Goal: Task Accomplishment & Management: Use online tool/utility

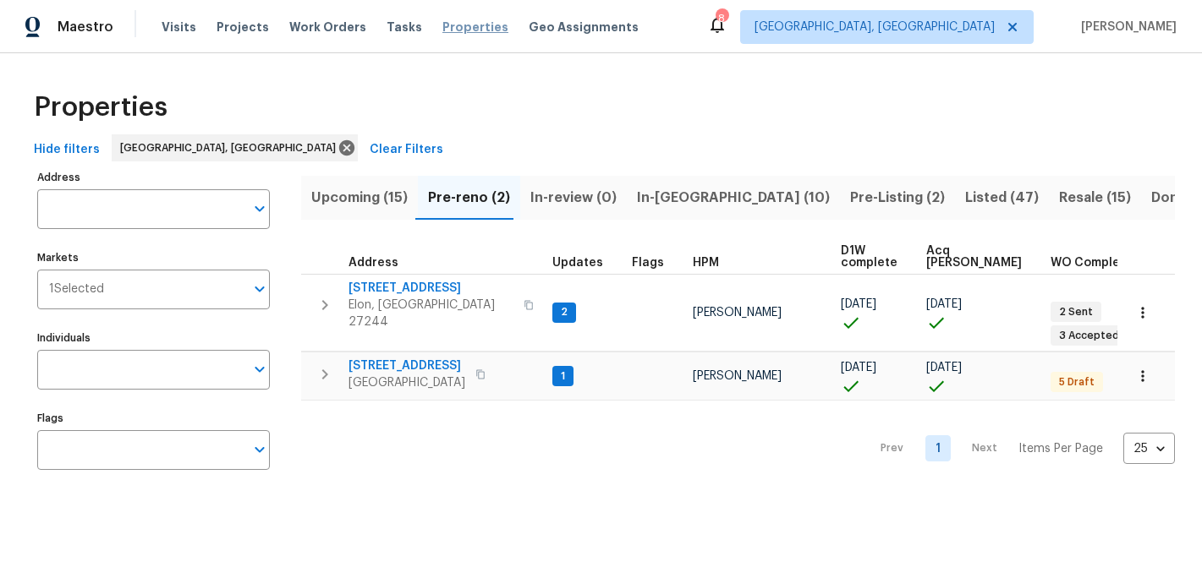
click at [453, 25] on span "Properties" at bounding box center [475, 27] width 66 height 17
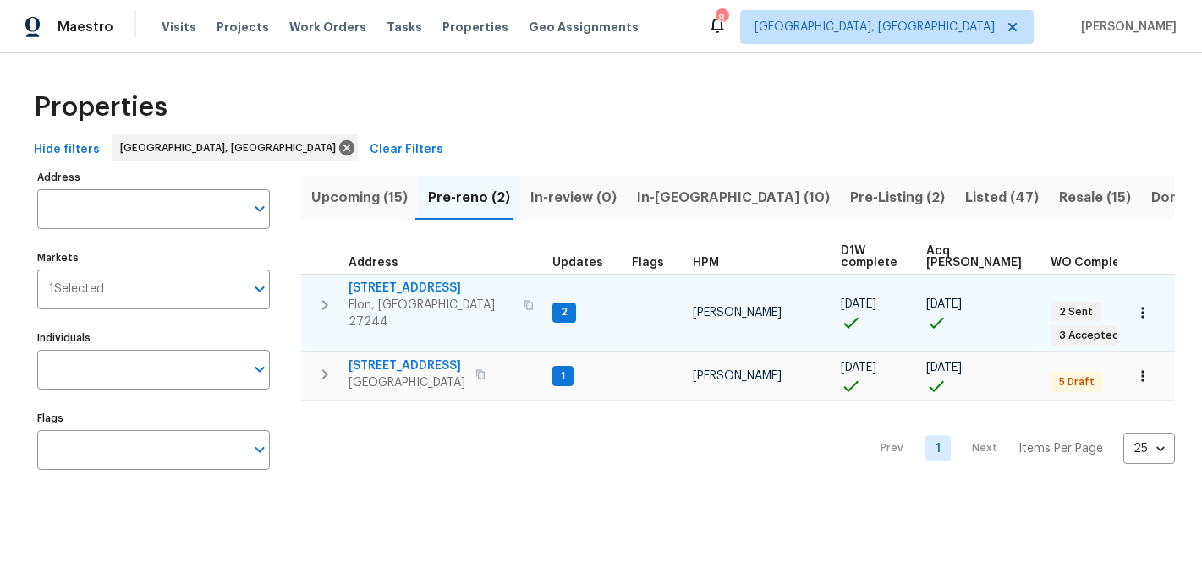
click at [409, 292] on span "[STREET_ADDRESS]" at bounding box center [430, 288] width 165 height 17
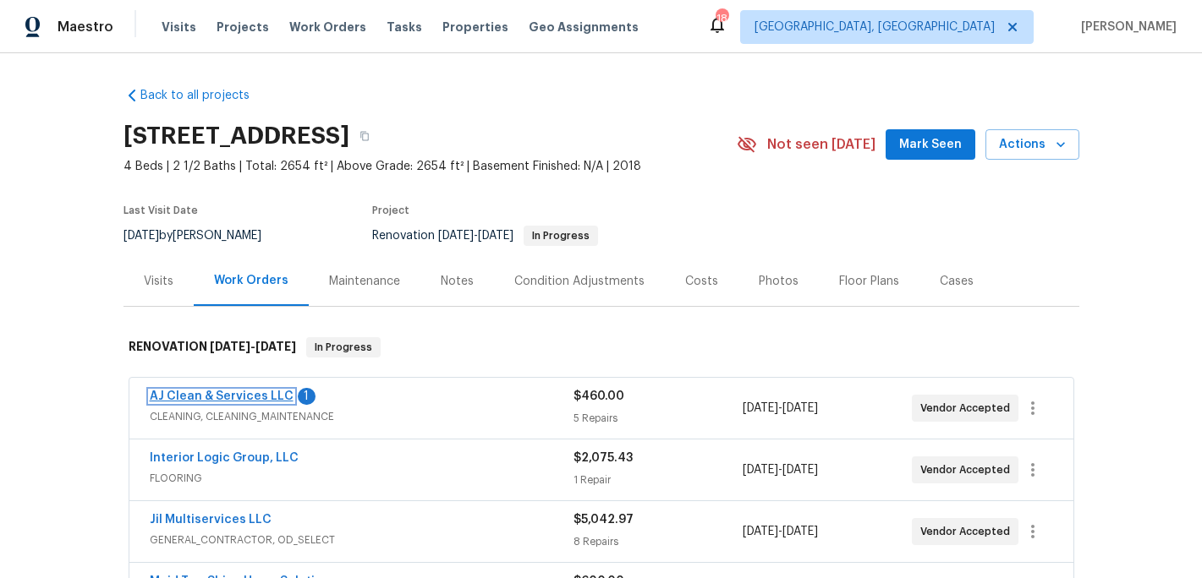
click at [255, 391] on link "AJ Clean & Services LLC" at bounding box center [222, 397] width 144 height 12
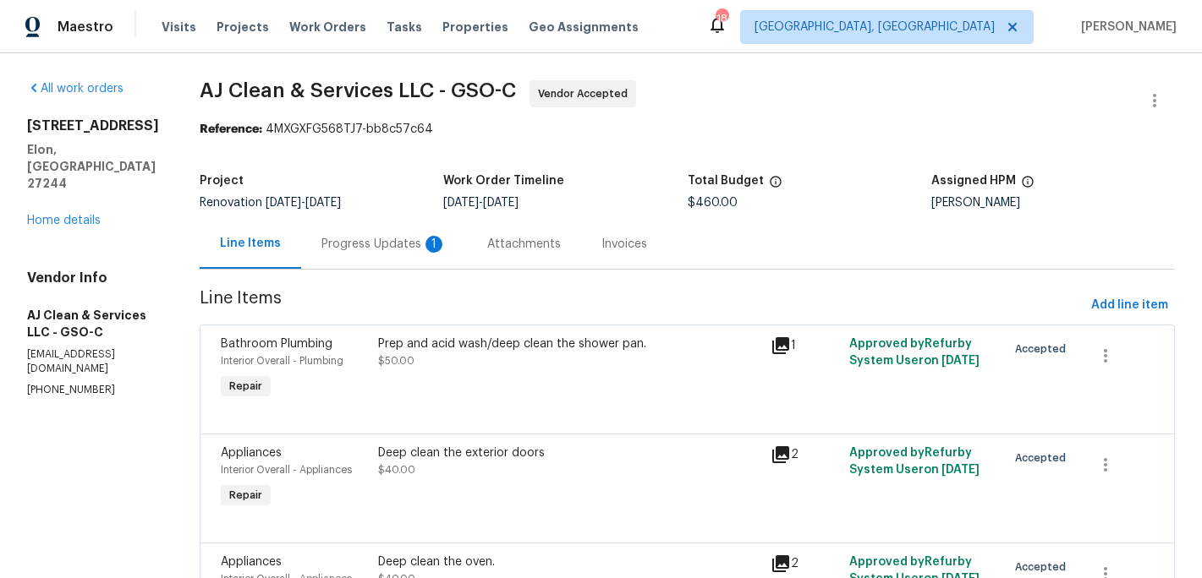
click at [395, 236] on div "Progress Updates 1" at bounding box center [383, 244] width 125 height 17
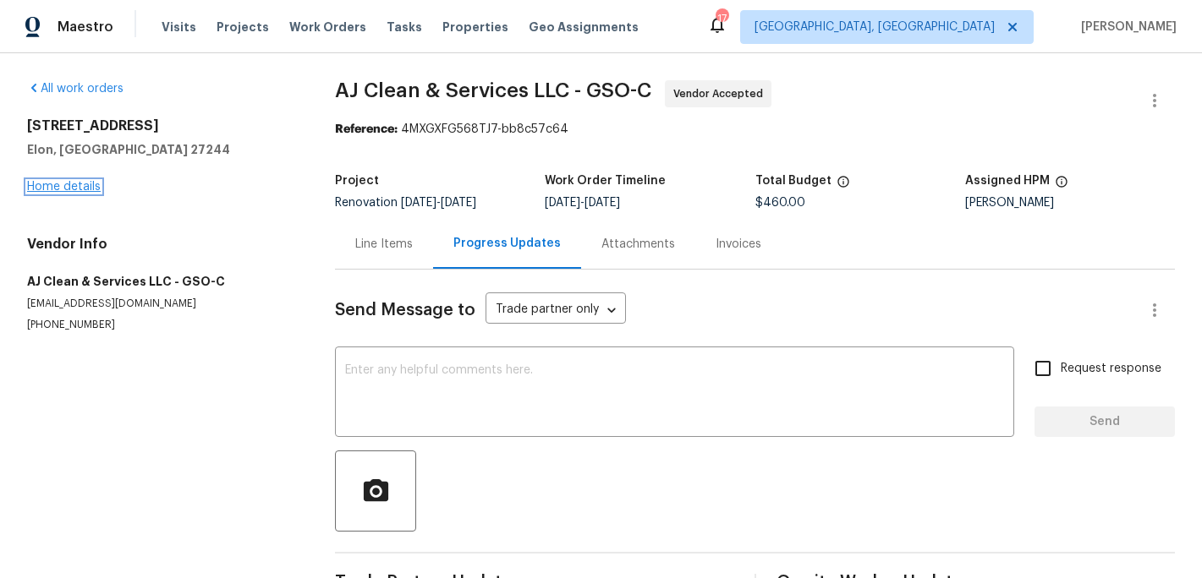
click at [87, 183] on link "Home details" at bounding box center [64, 187] width 74 height 12
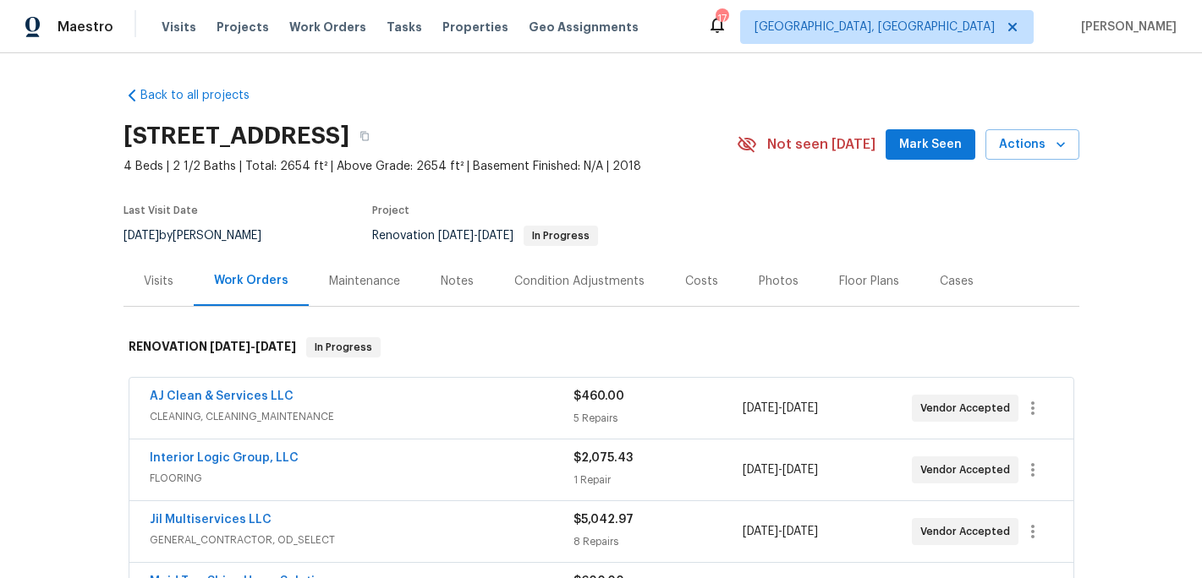
click at [458, 279] on div "Notes" at bounding box center [457, 281] width 33 height 17
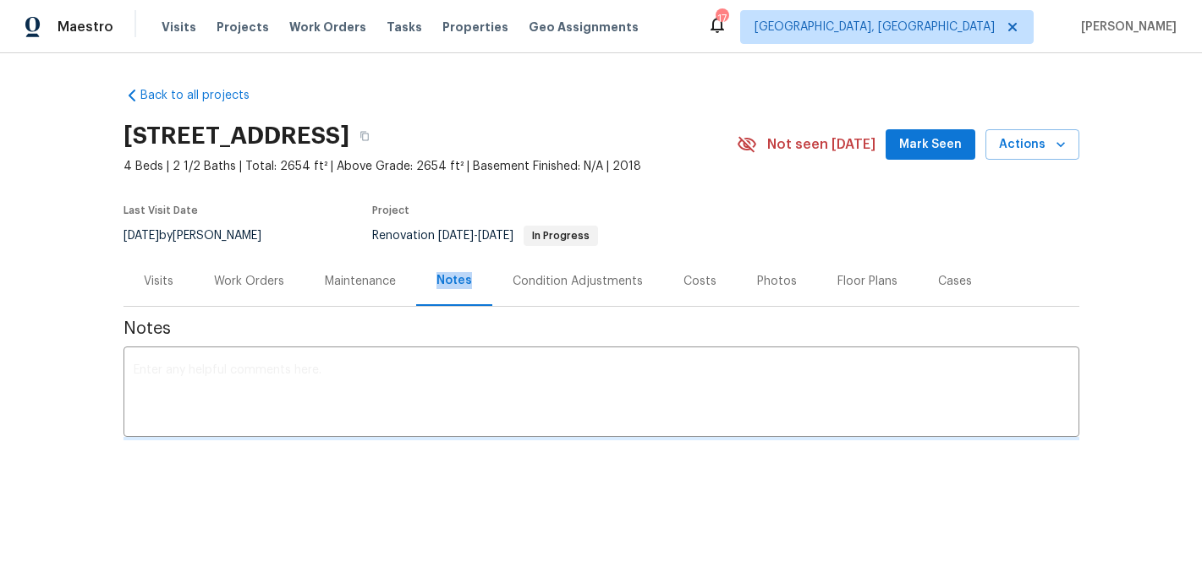
click at [458, 279] on div "Notes" at bounding box center [454, 280] width 36 height 17
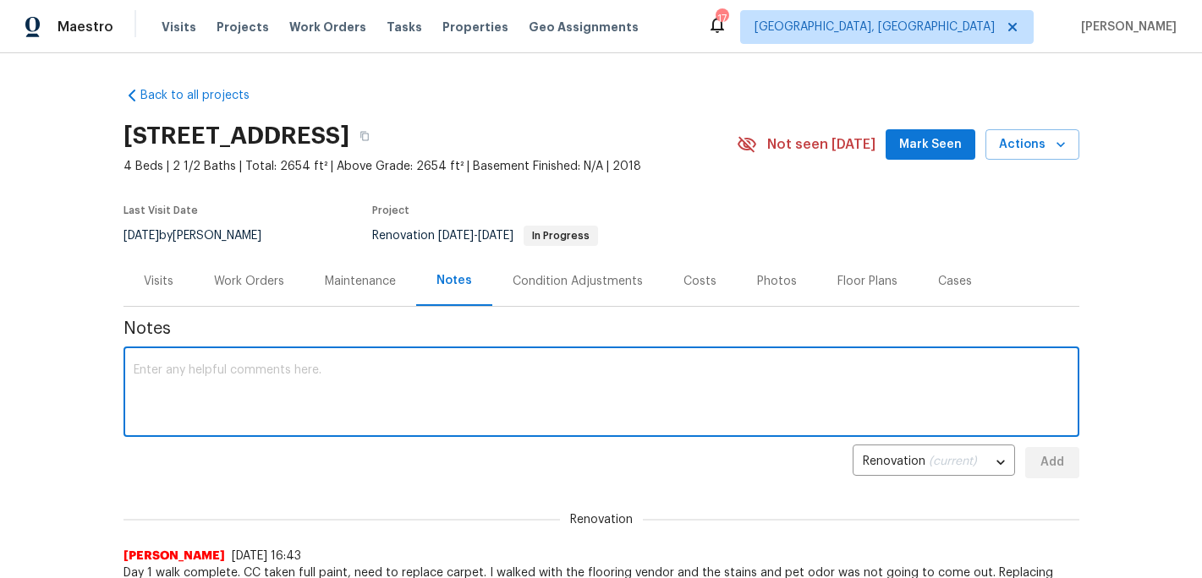
click at [170, 384] on textarea at bounding box center [601, 393] width 935 height 59
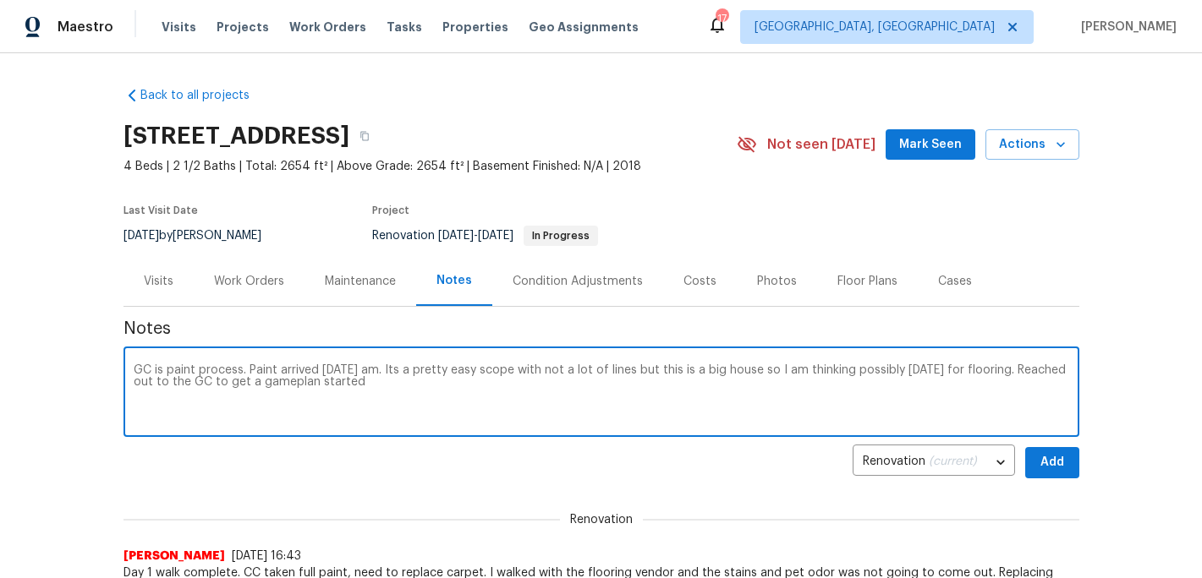
type textarea "GC is paint process. Paint arrived yesterday am. Its a pretty easy scope with n…"
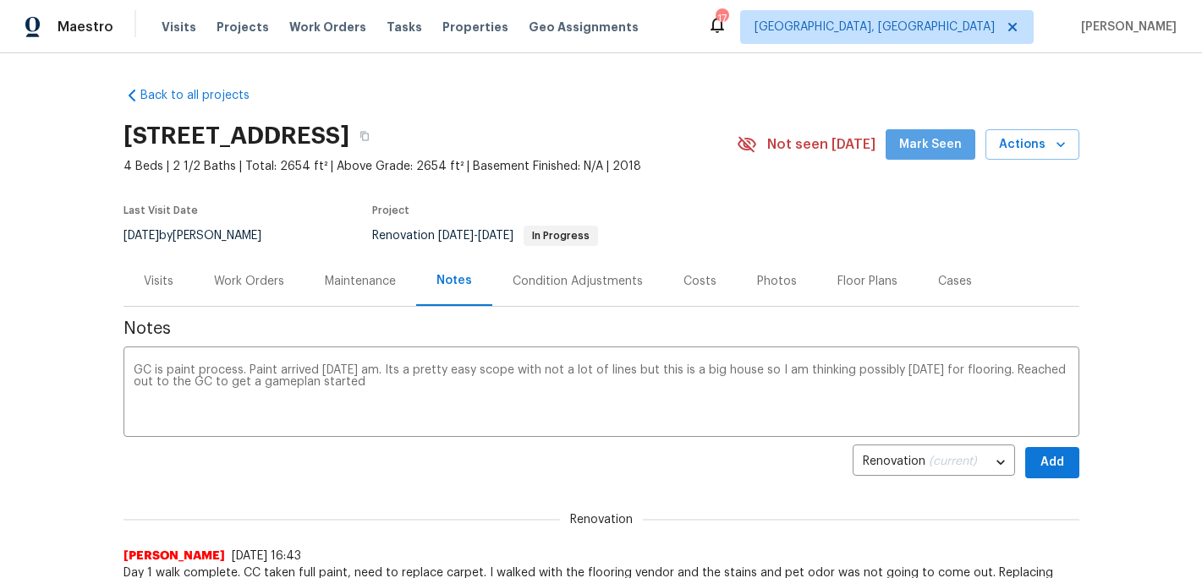
click at [944, 152] on span "Mark Seen" at bounding box center [930, 144] width 63 height 21
click at [1067, 471] on button "Add" at bounding box center [1052, 462] width 54 height 31
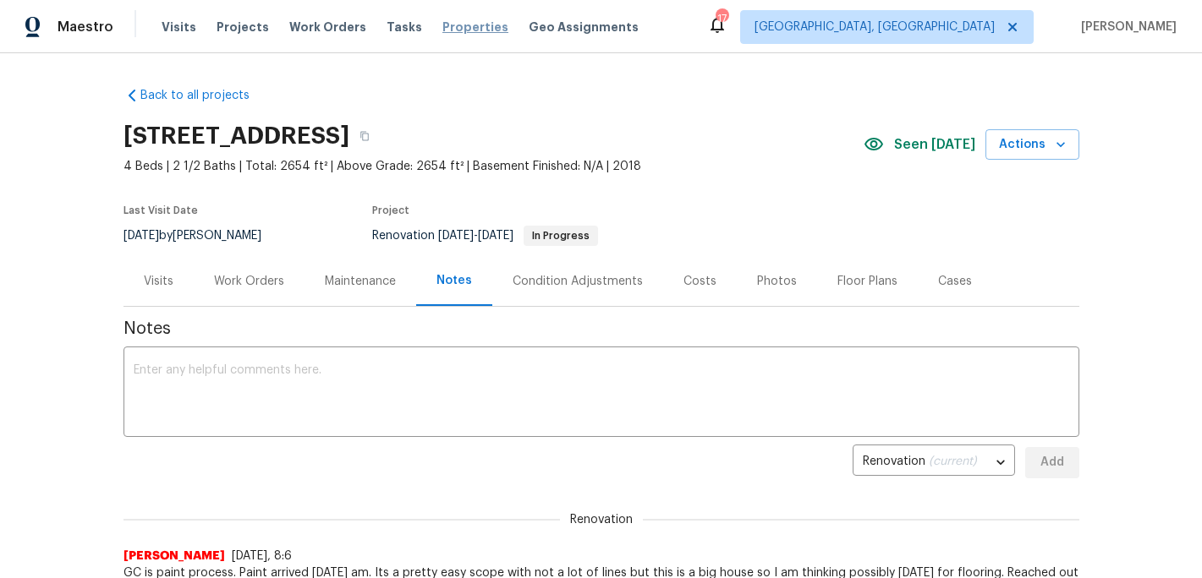
click at [455, 30] on span "Properties" at bounding box center [475, 27] width 66 height 17
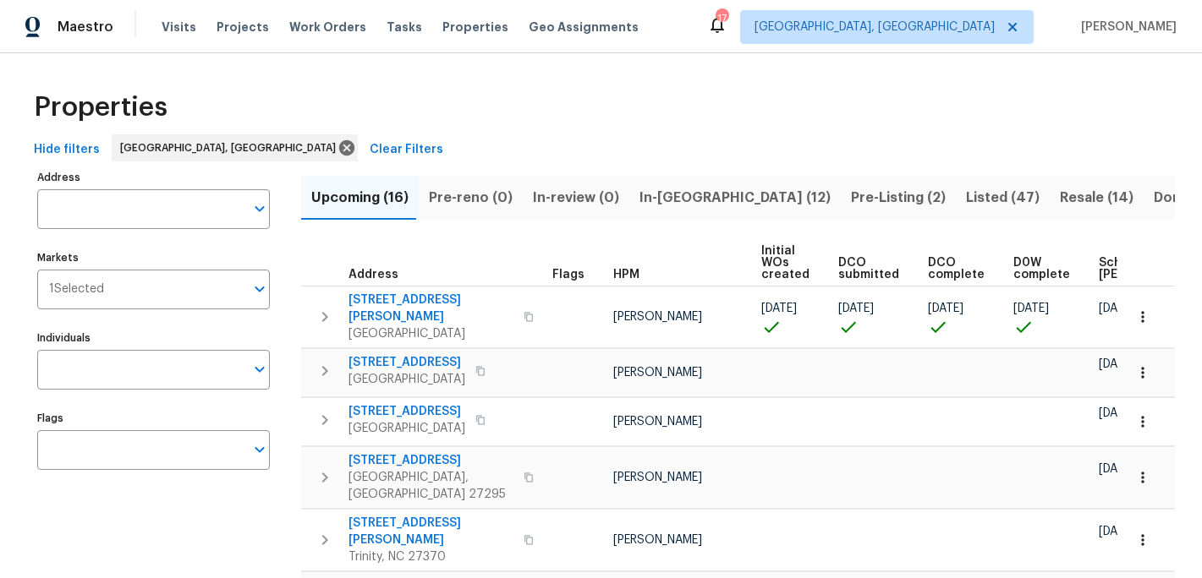
click at [660, 199] on span "In-reno (12)" at bounding box center [734, 198] width 191 height 24
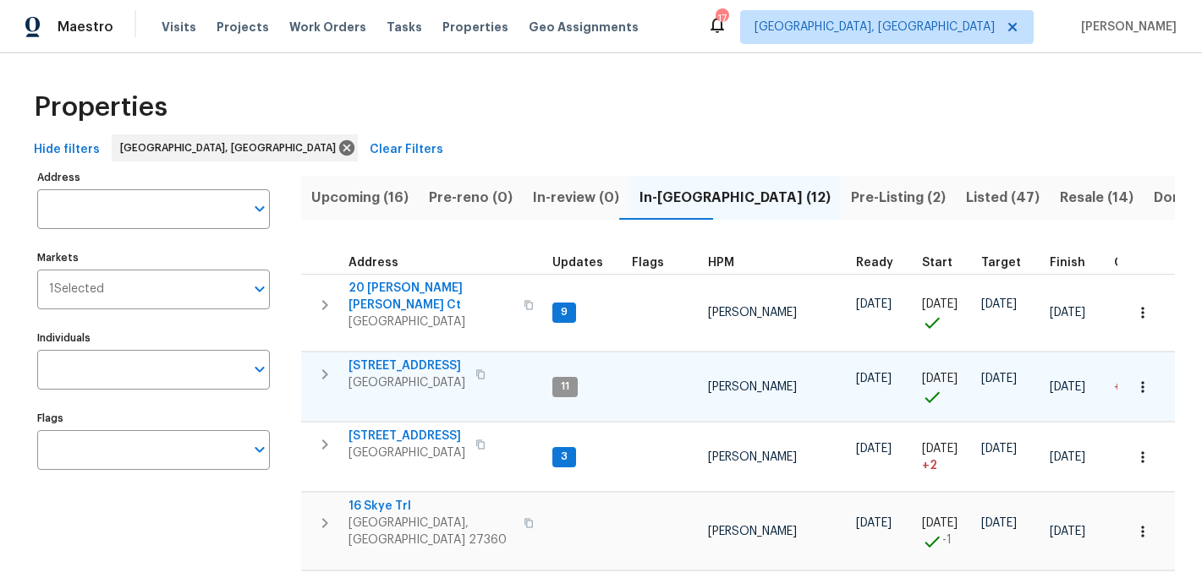
click at [420, 361] on span "4107 Summerglen Dr" at bounding box center [406, 366] width 117 height 17
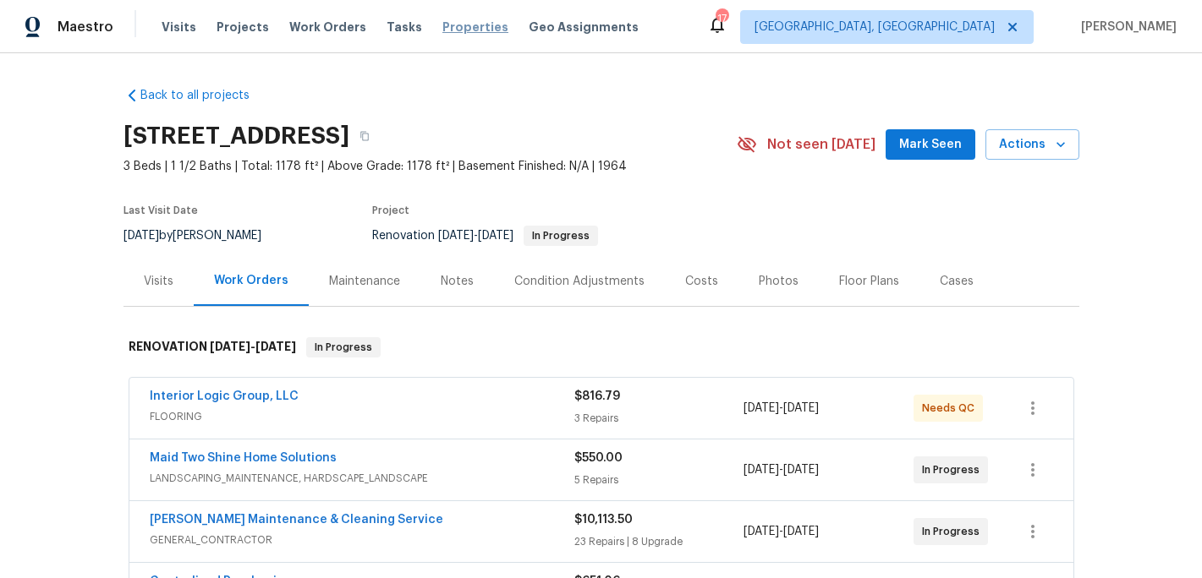
click at [455, 30] on span "Properties" at bounding box center [475, 27] width 66 height 17
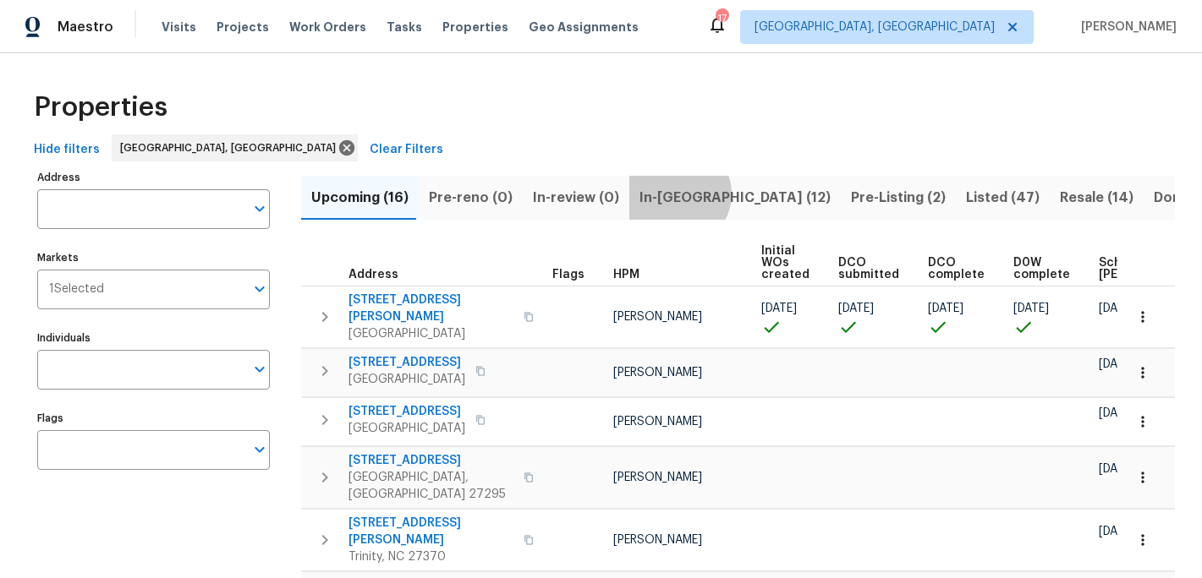
click at [666, 194] on span "In-[GEOGRAPHIC_DATA] (12)" at bounding box center [734, 198] width 191 height 24
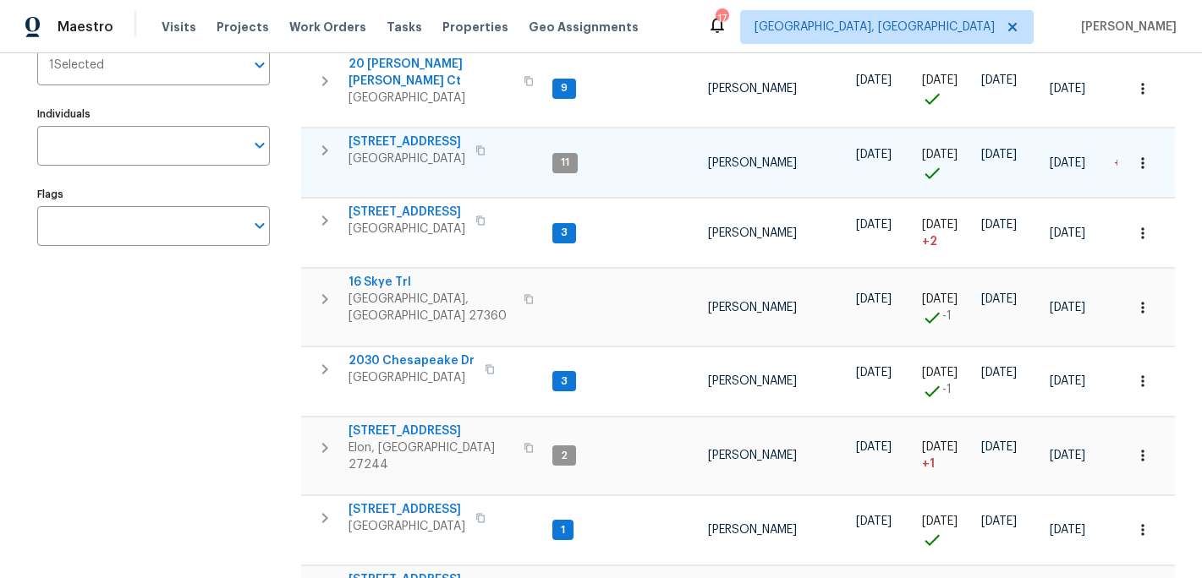
scroll to position [237, 0]
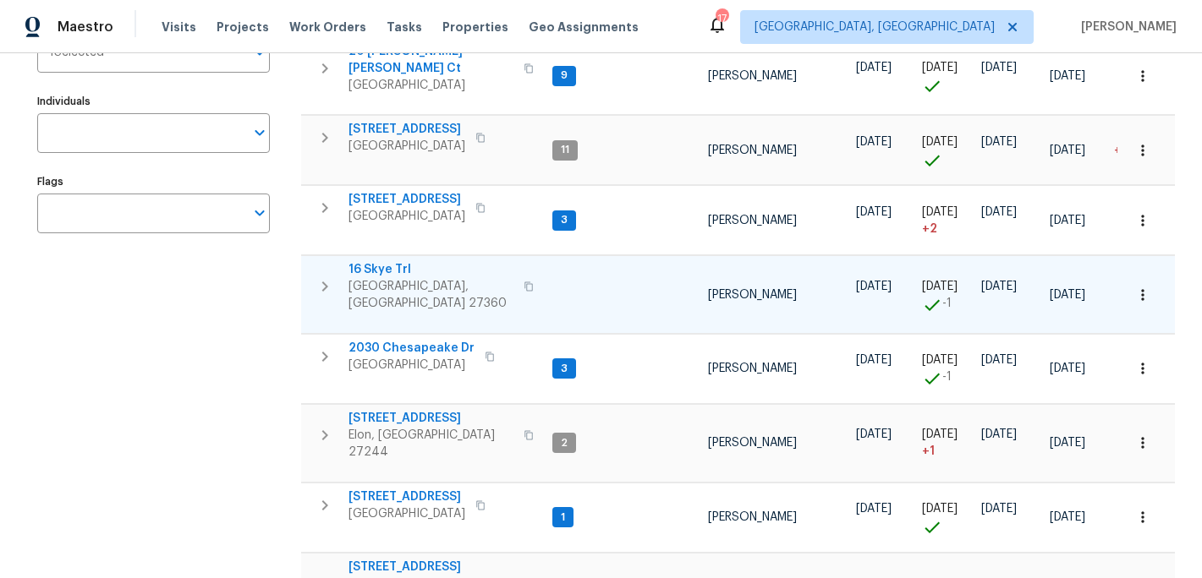
click at [382, 261] on span "16 Skye Trl" at bounding box center [430, 269] width 165 height 17
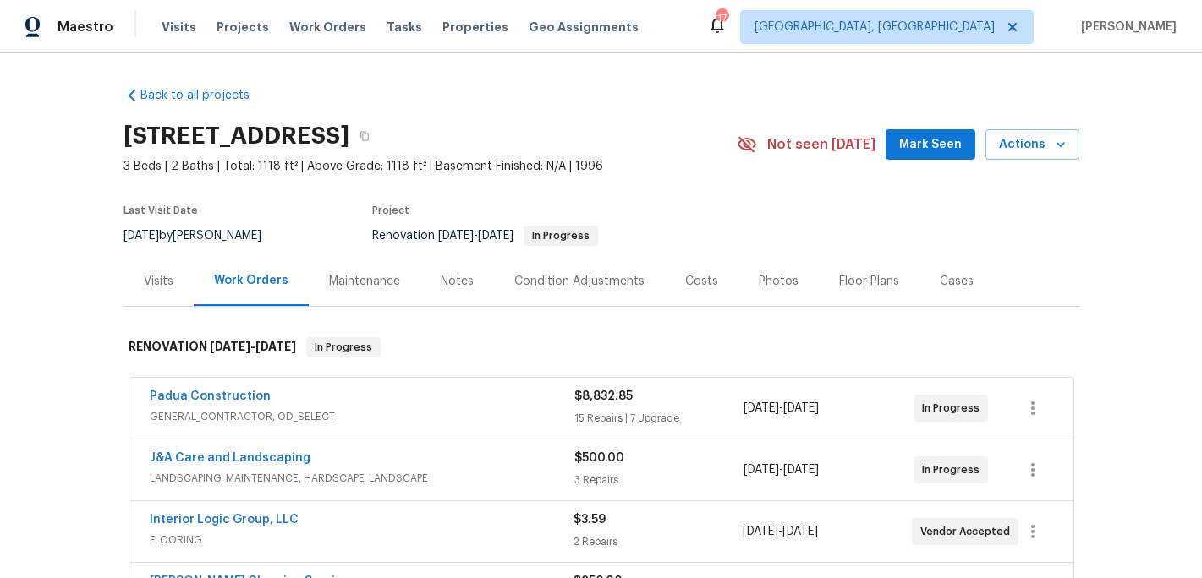
click at [446, 282] on div "Notes" at bounding box center [457, 281] width 33 height 17
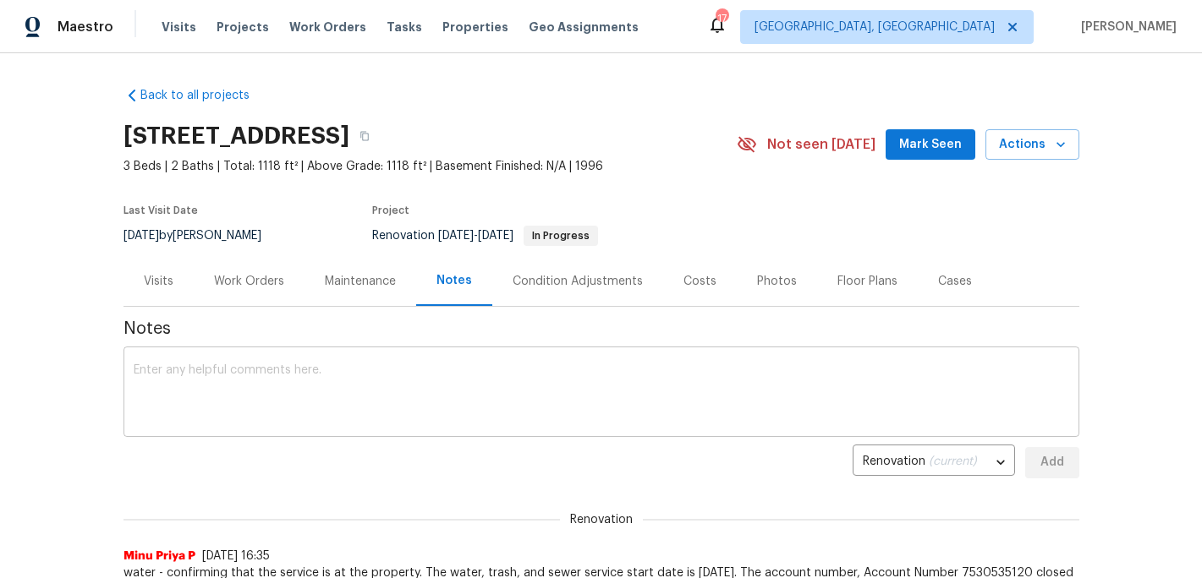
click at [258, 370] on textarea at bounding box center [601, 393] width 935 height 59
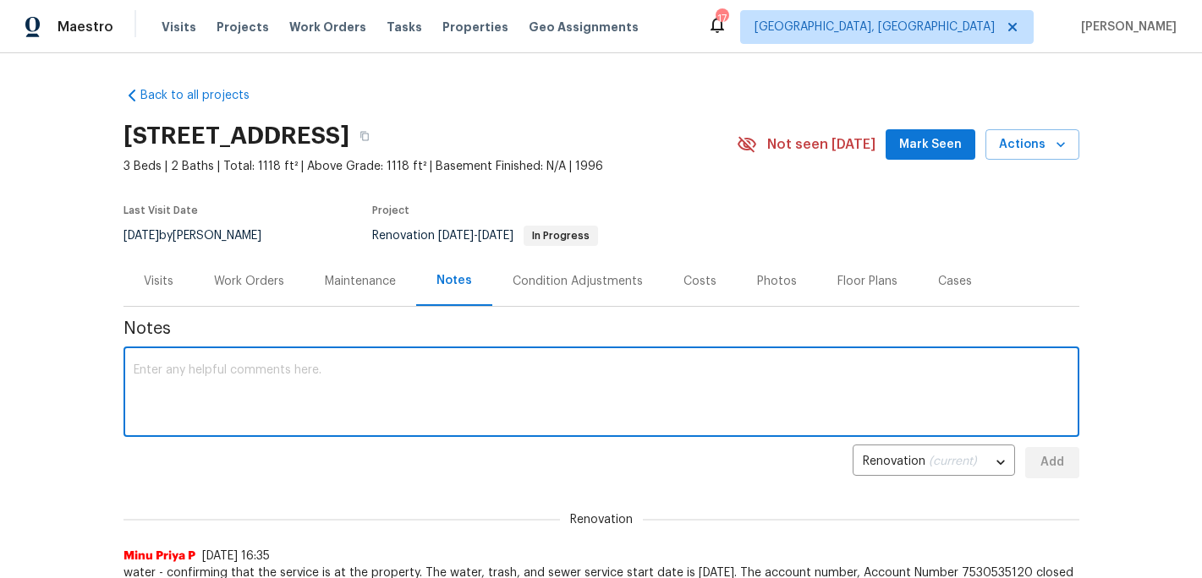
type textarea "P"
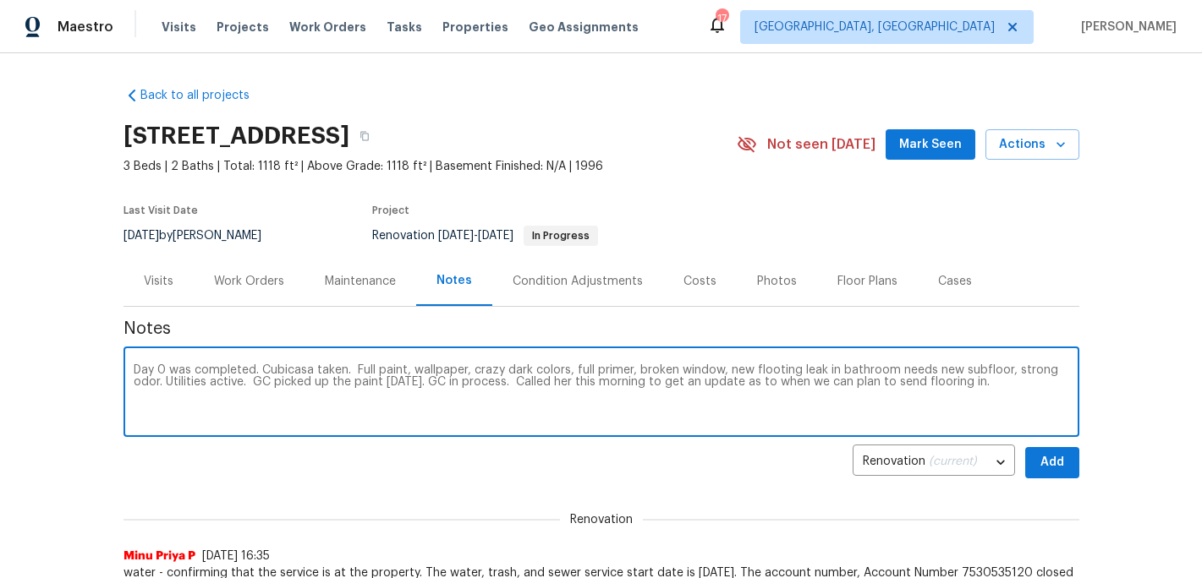
type textarea "Day 0 was completed. Cubicasa taken. Full paint, wallpaper, crazy dark colors, …"
click at [1056, 463] on span "Add" at bounding box center [1052, 462] width 27 height 21
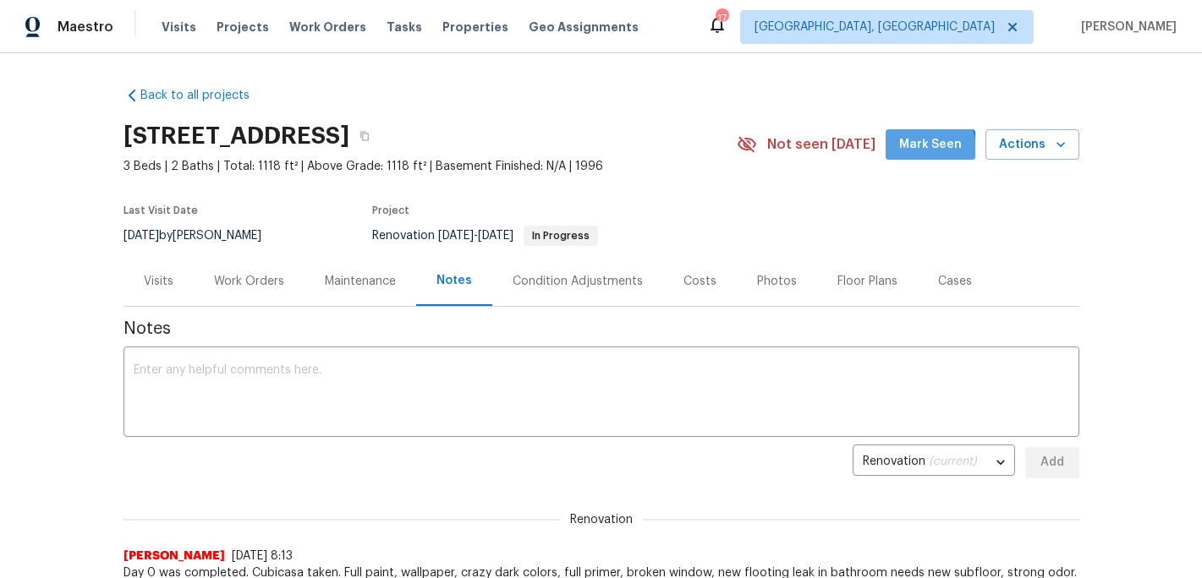
click at [918, 151] on span "Mark Seen" at bounding box center [930, 144] width 63 height 21
click at [448, 27] on span "Properties" at bounding box center [475, 27] width 66 height 17
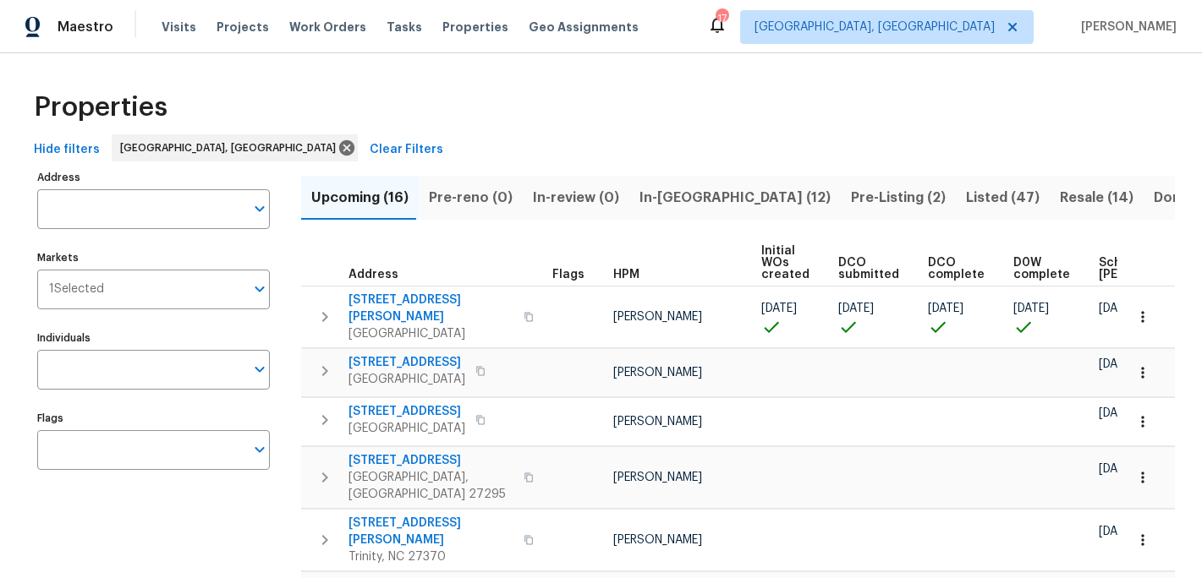
click at [657, 200] on span "In-reno (12)" at bounding box center [734, 198] width 191 height 24
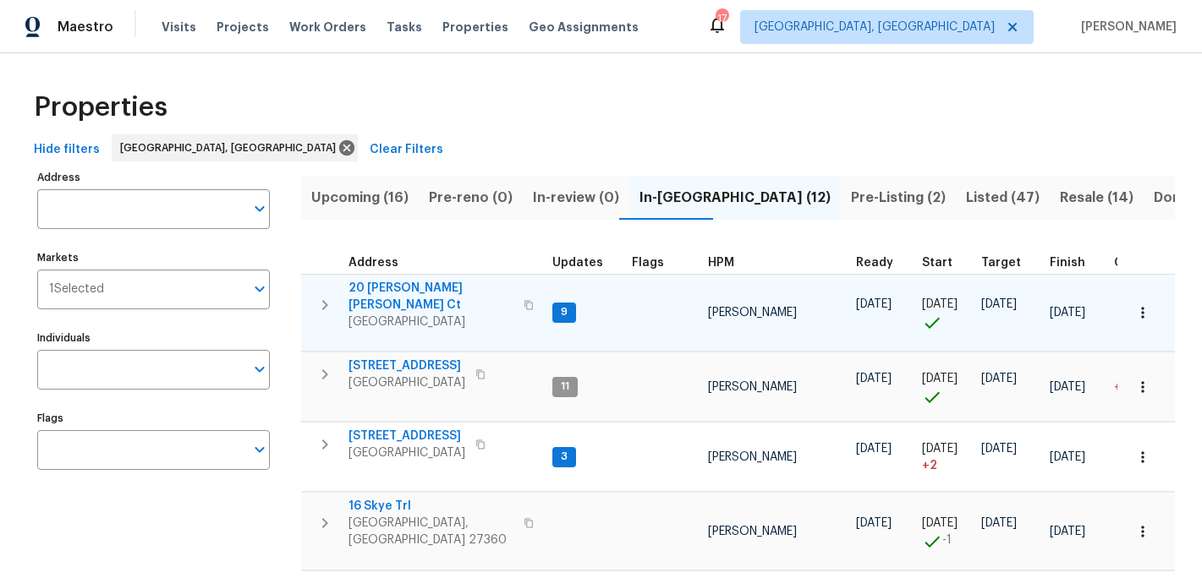
click at [392, 287] on span "20 Peggy Sue Ct" at bounding box center [430, 297] width 165 height 34
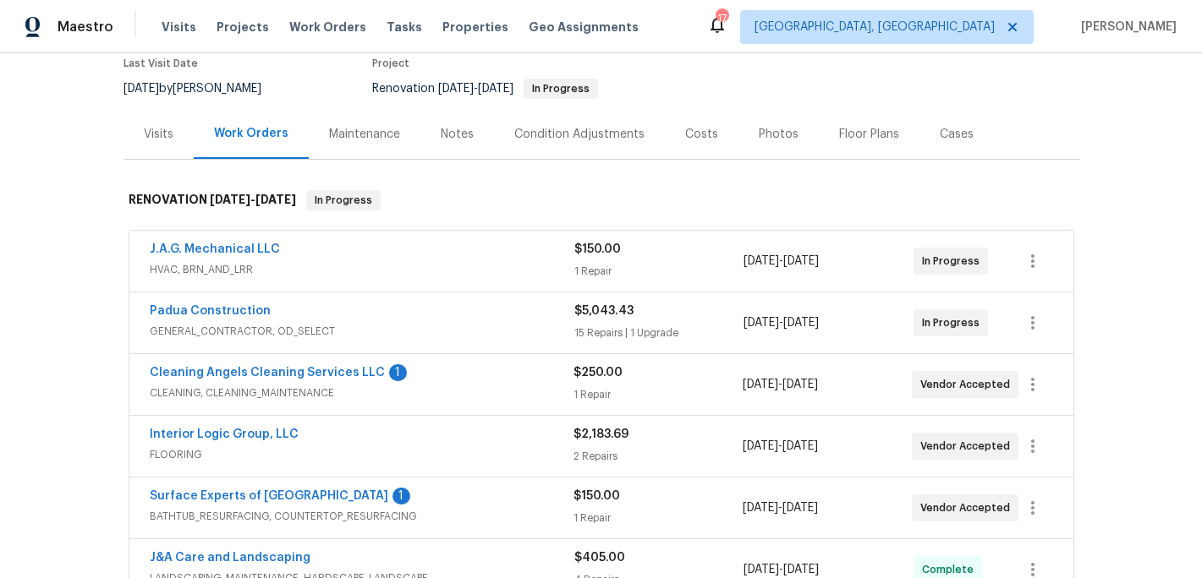
scroll to position [316, 0]
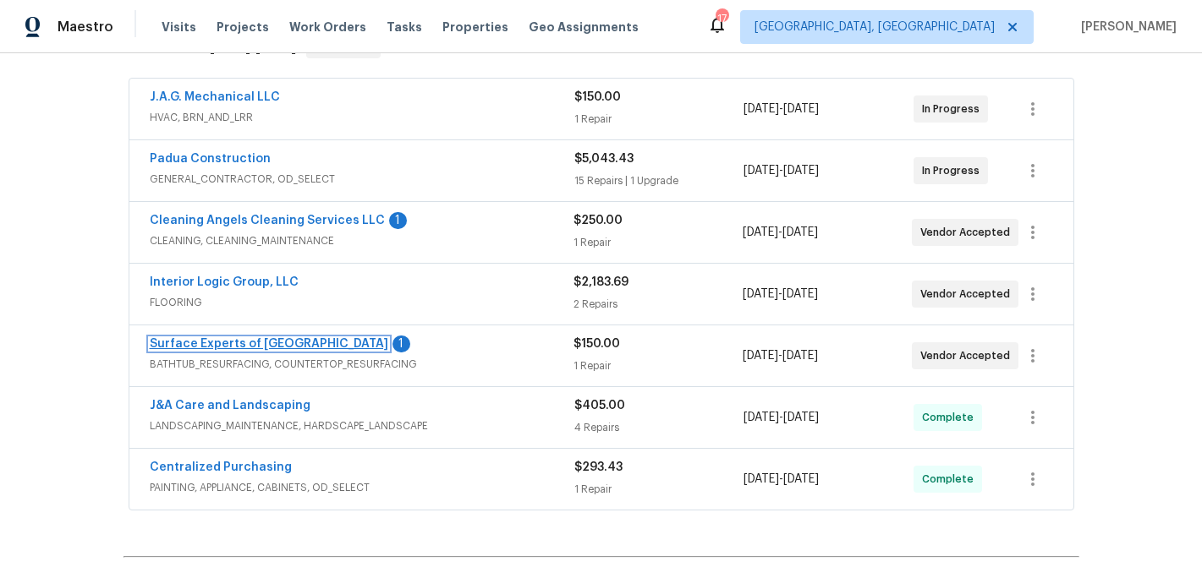
click at [287, 338] on link "Surface Experts of Winston-Salem" at bounding box center [269, 344] width 238 height 12
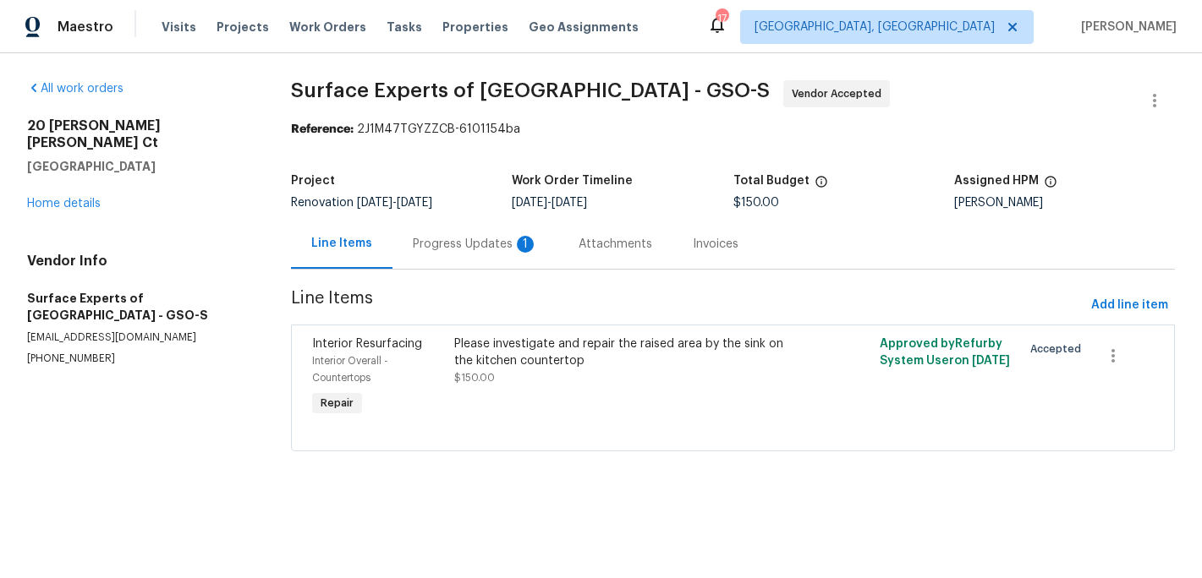
click at [474, 246] on div "Progress Updates 1" at bounding box center [475, 244] width 125 height 17
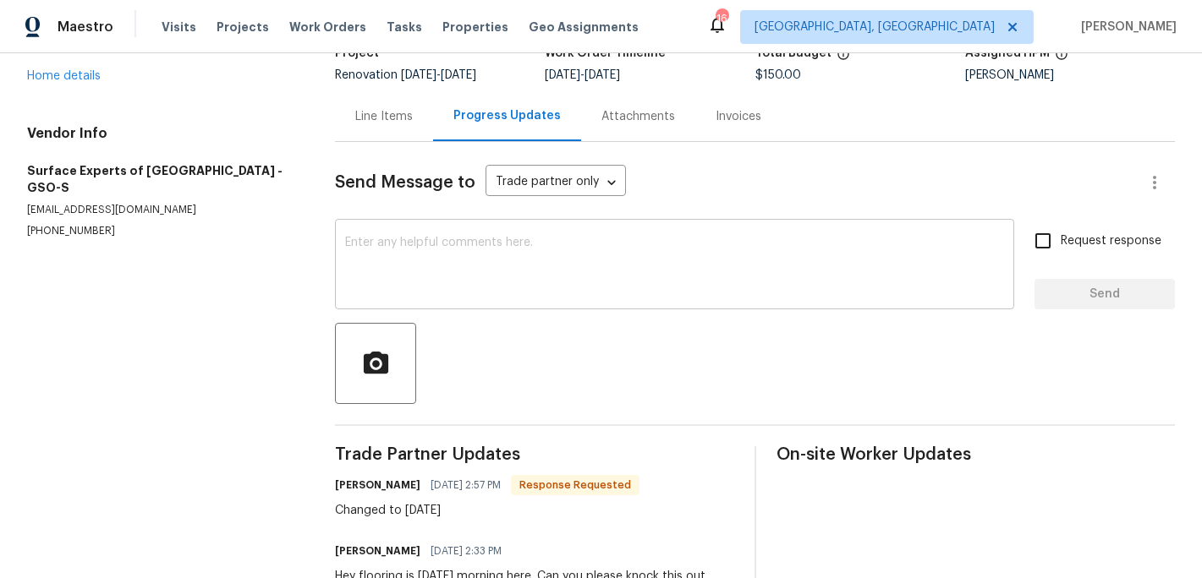
scroll to position [233, 0]
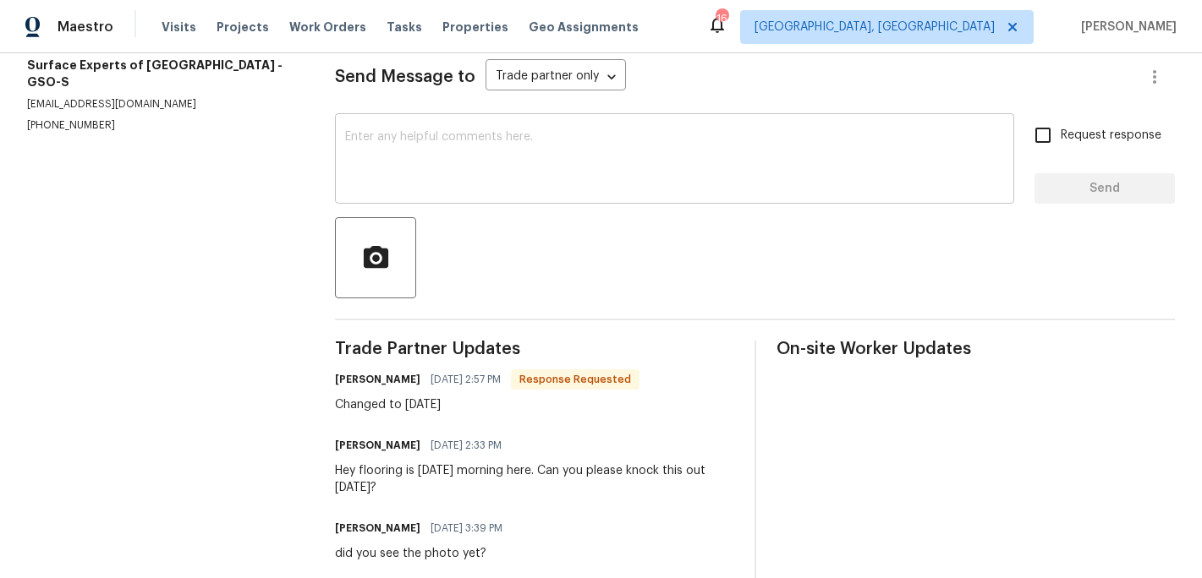
click at [419, 201] on div "x ​" at bounding box center [674, 161] width 679 height 86
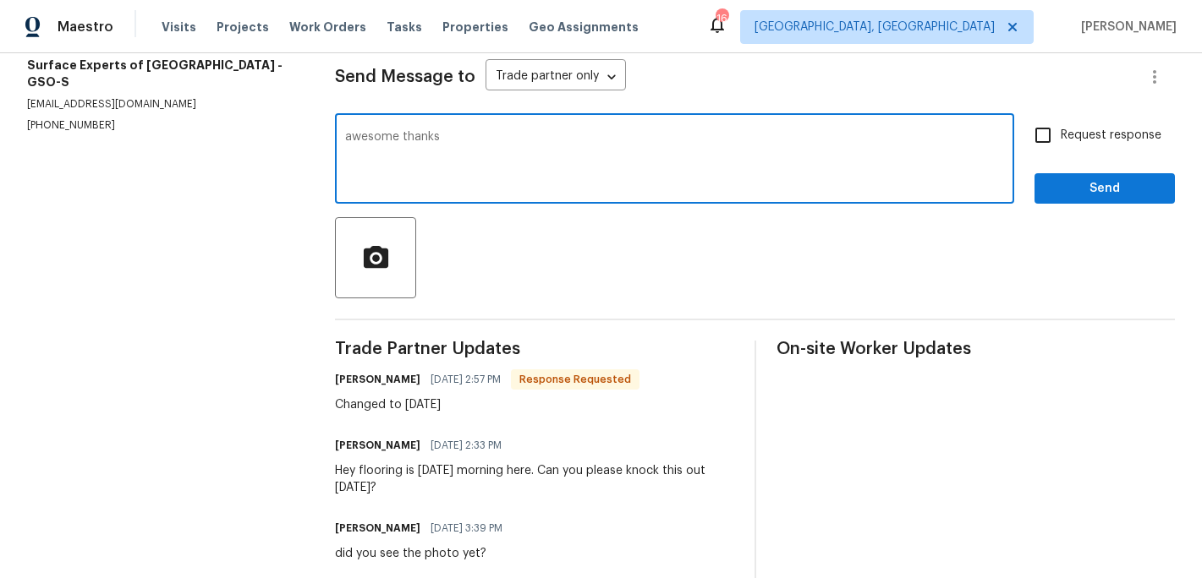
type textarea "awesome thanks"
click at [1084, 201] on button "Send" at bounding box center [1104, 188] width 140 height 31
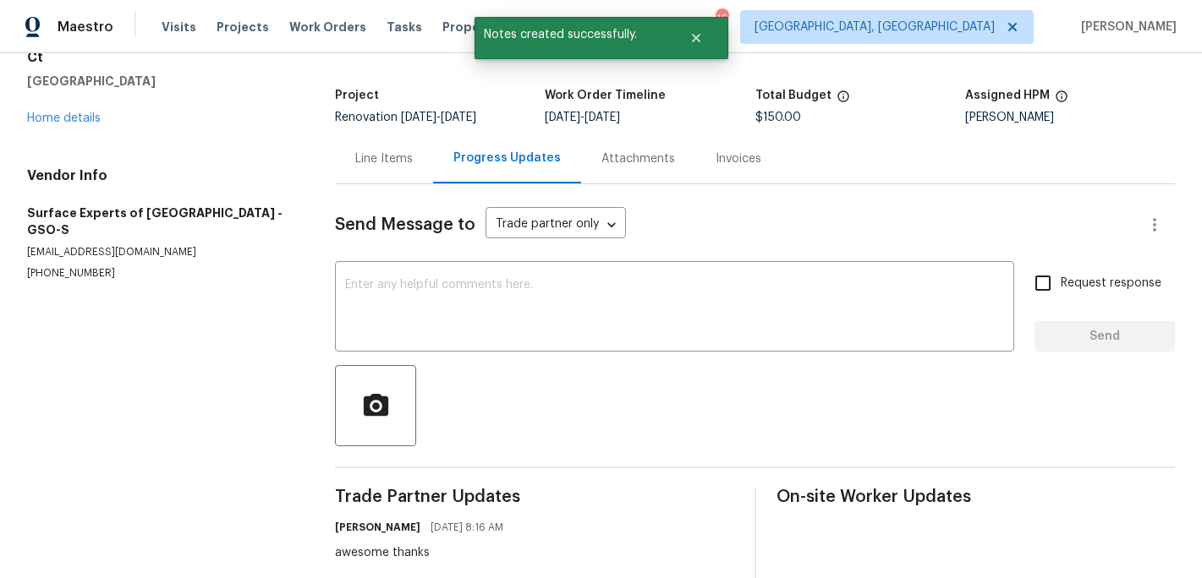
scroll to position [50, 0]
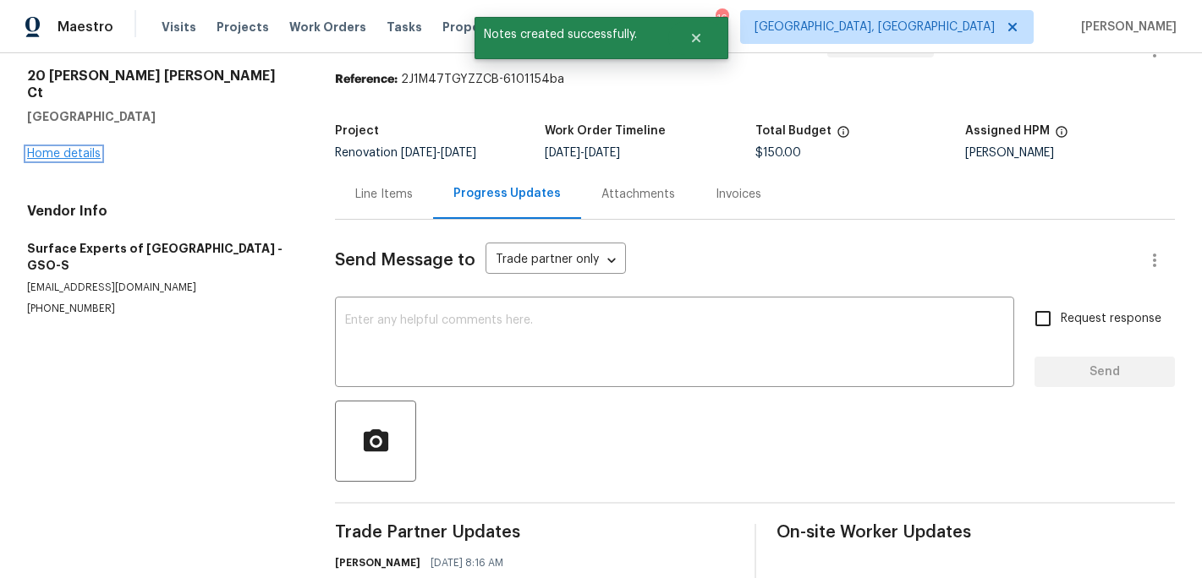
click at [88, 148] on link "Home details" at bounding box center [64, 154] width 74 height 12
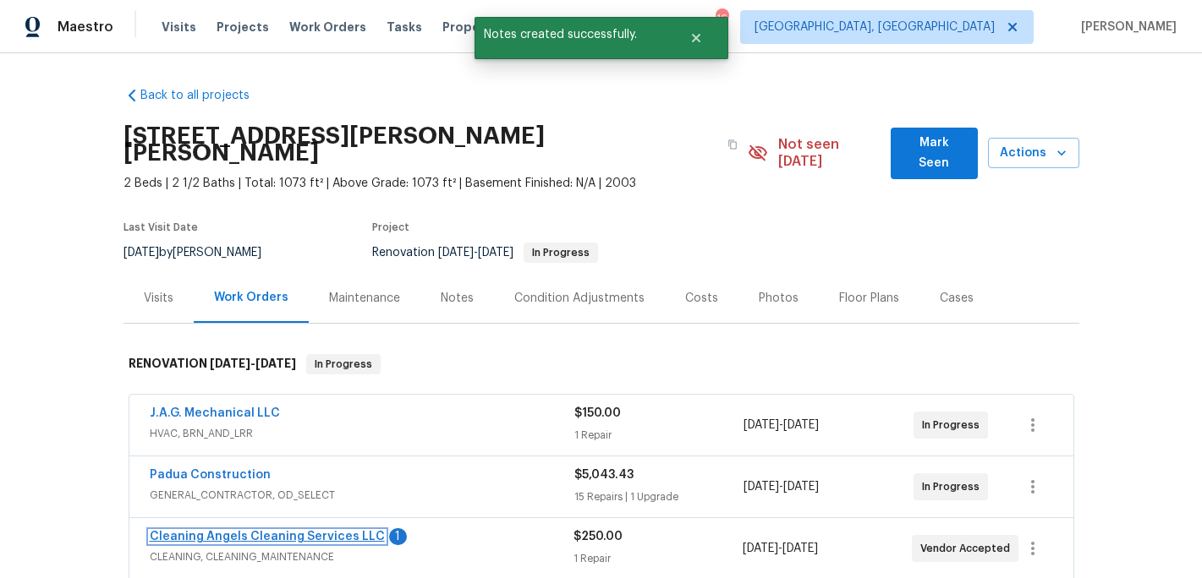
click at [298, 531] on link "Cleaning Angels Cleaning Services LLC" at bounding box center [267, 537] width 235 height 12
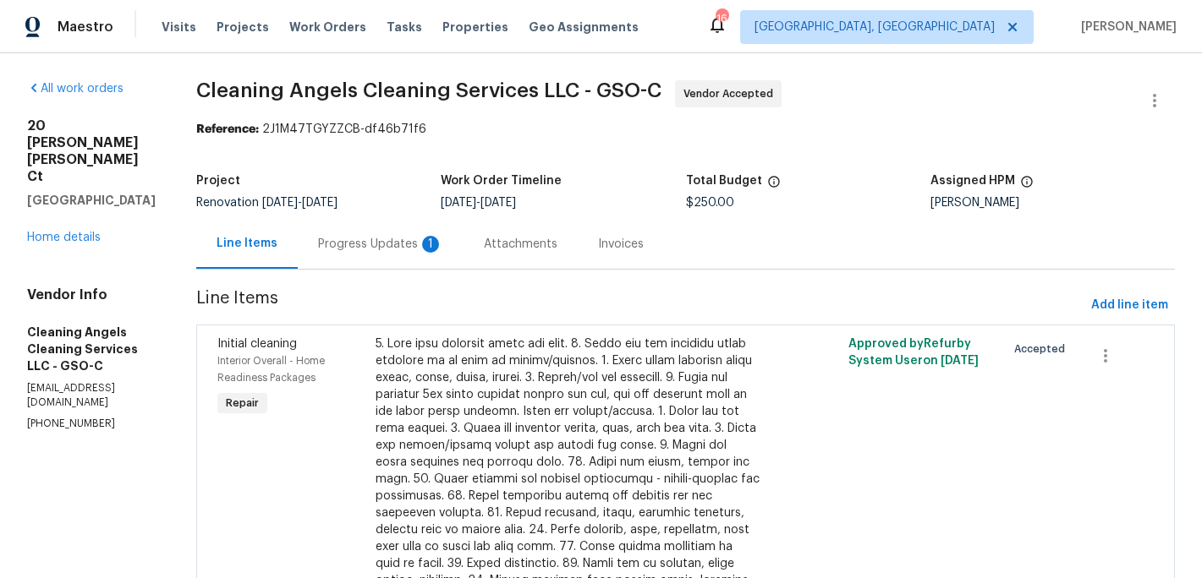
click at [403, 239] on div "Progress Updates 1" at bounding box center [380, 244] width 125 height 17
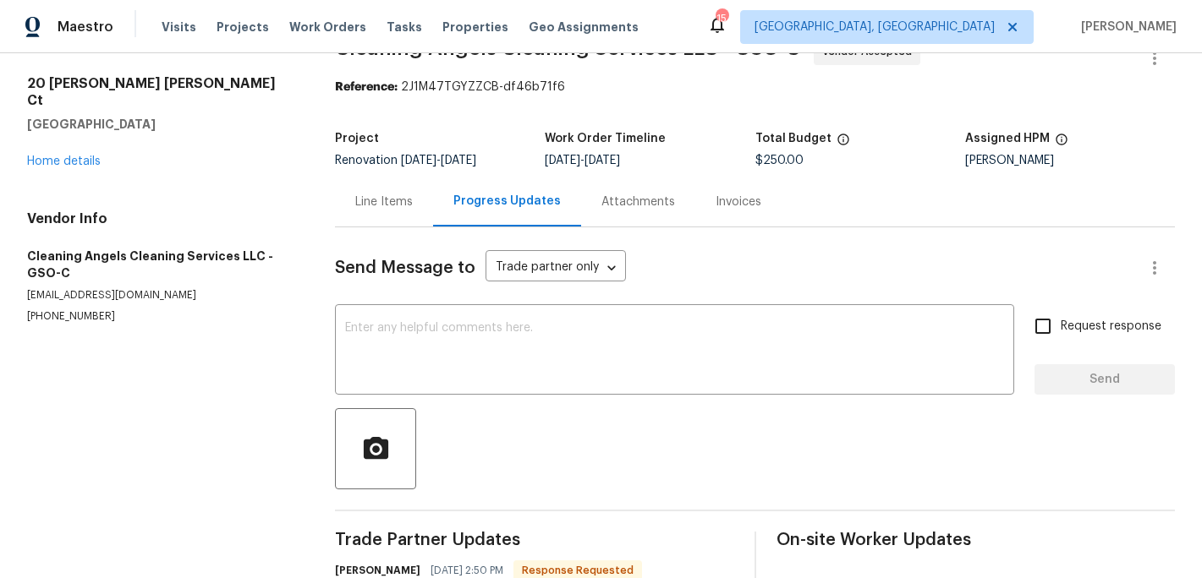
scroll to position [36, 0]
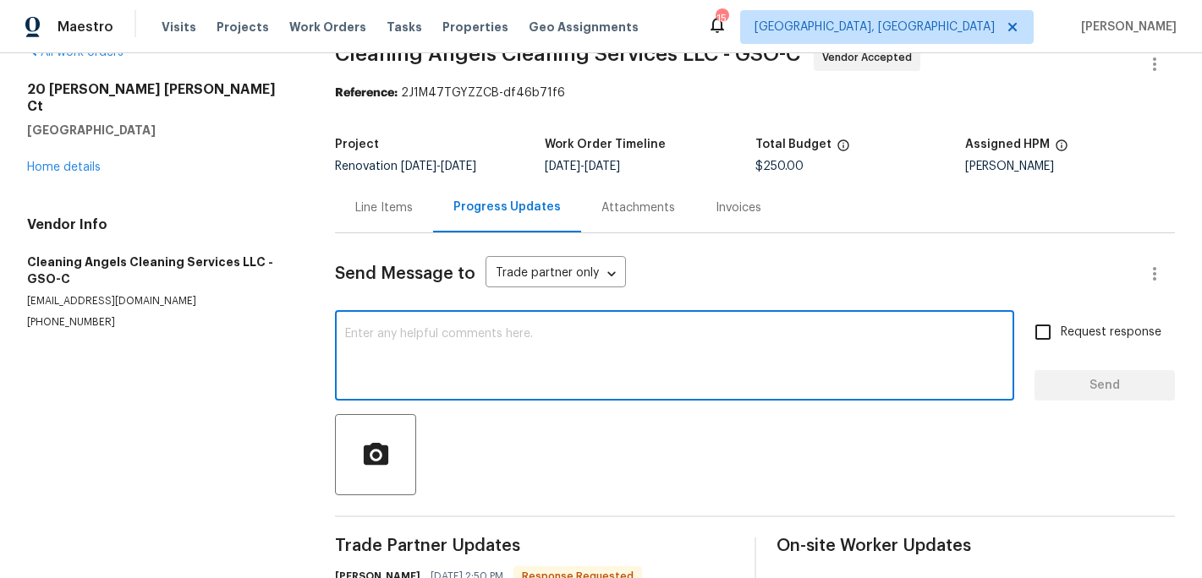
click at [384, 343] on textarea at bounding box center [674, 357] width 659 height 59
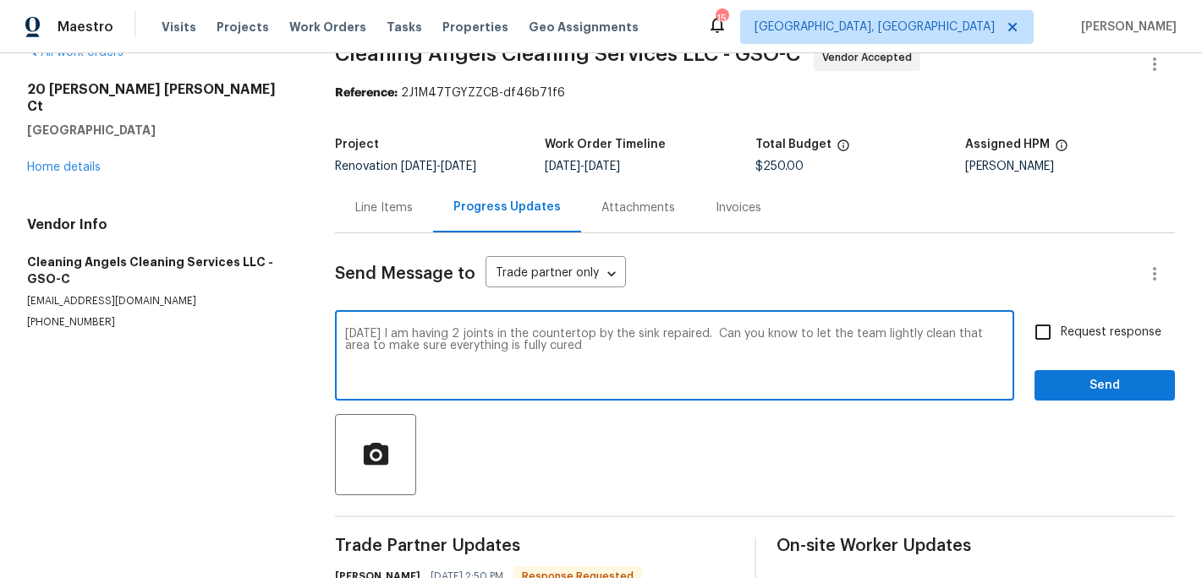
type textarea "on Friday I am having 2 joints in the countertop by the sink repaired. Can you …"
click at [1059, 387] on span "Send" at bounding box center [1104, 385] width 113 height 21
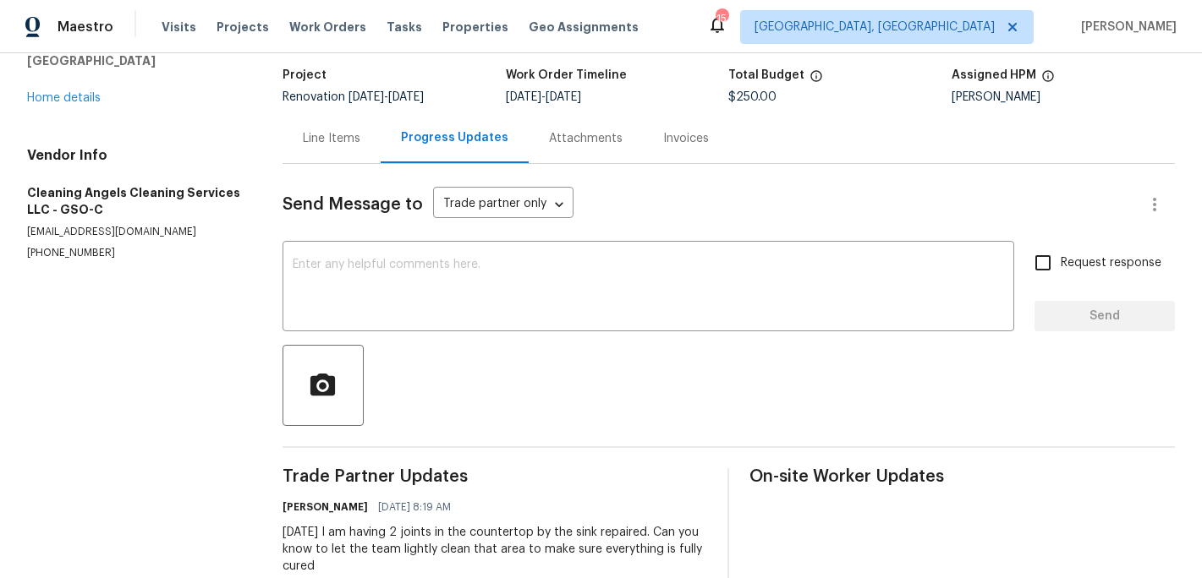
scroll to position [99, 0]
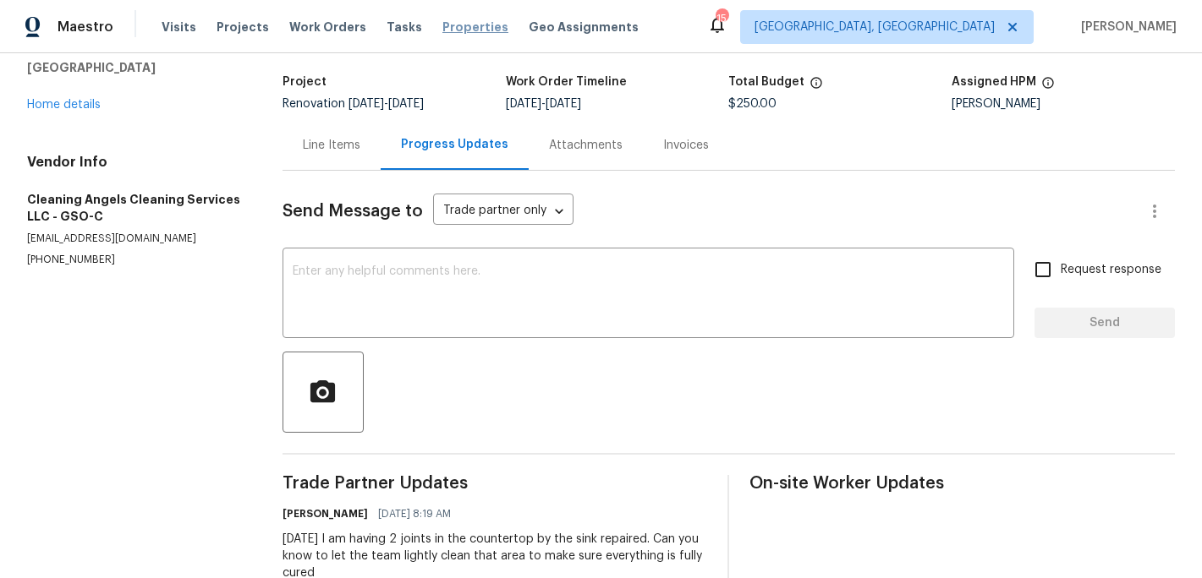
click at [464, 24] on span "Properties" at bounding box center [475, 27] width 66 height 17
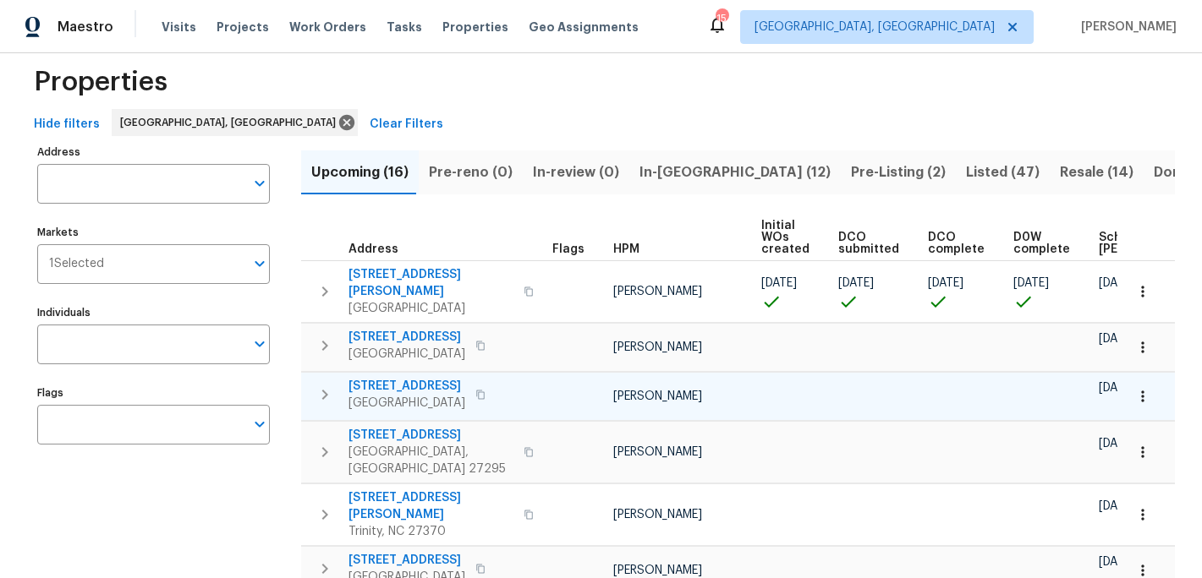
scroll to position [30, 0]
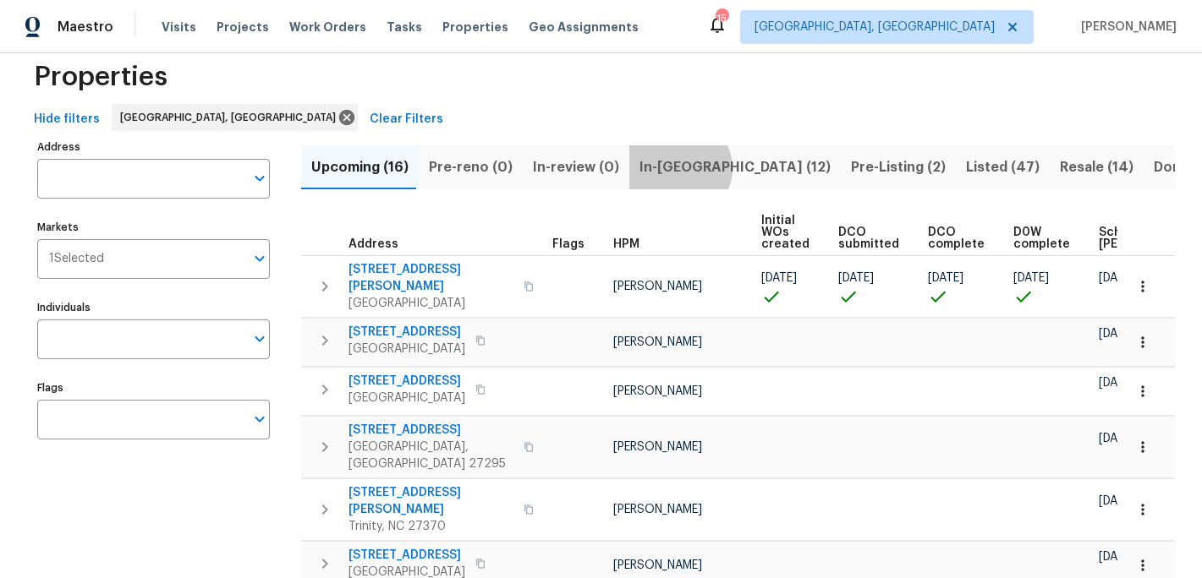
click at [667, 168] on span "In-reno (12)" at bounding box center [734, 168] width 191 height 24
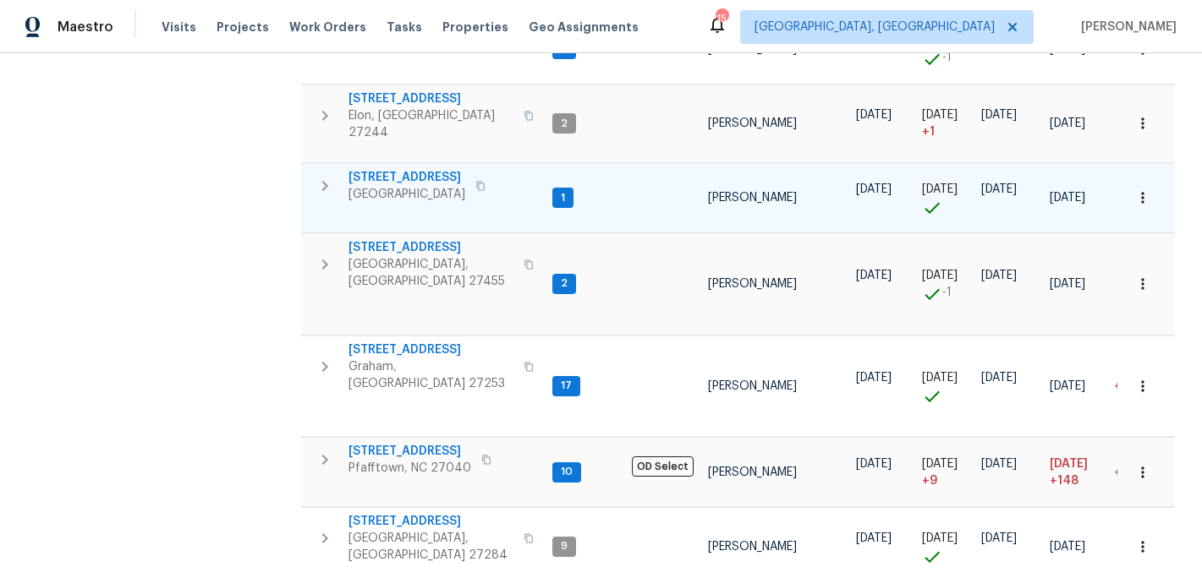
scroll to position [676, 0]
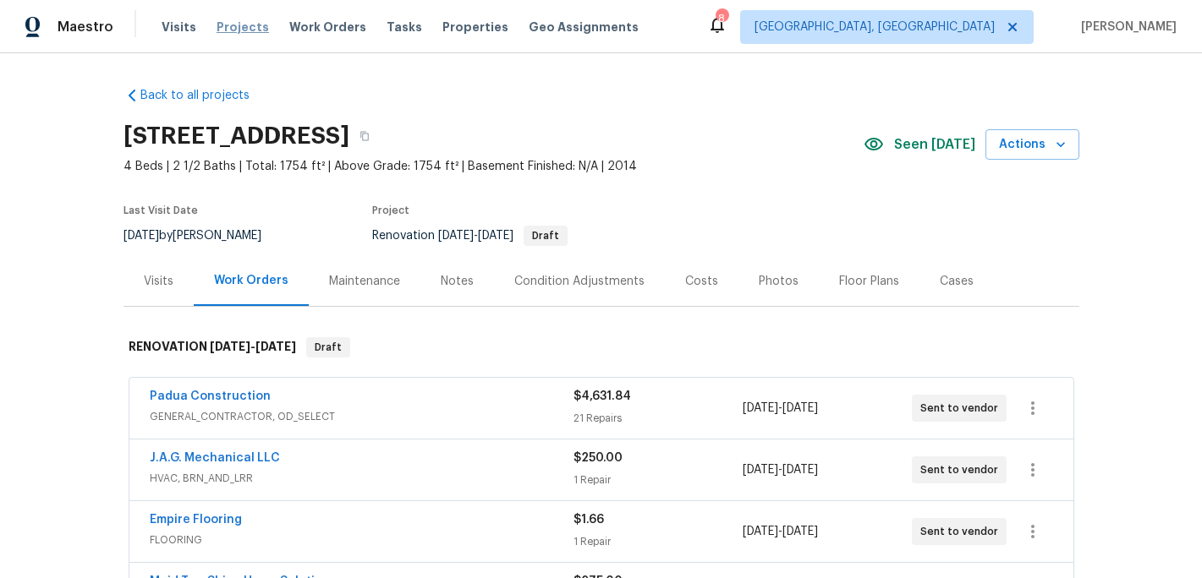
click at [233, 25] on span "Projects" at bounding box center [242, 27] width 52 height 17
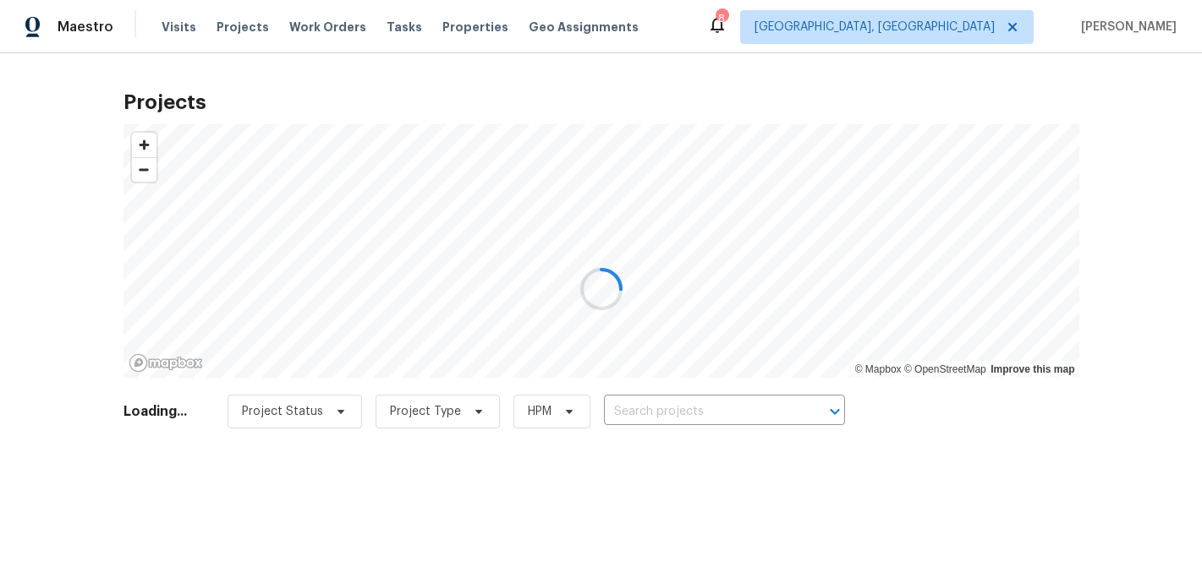
click at [631, 409] on div at bounding box center [601, 289] width 1202 height 578
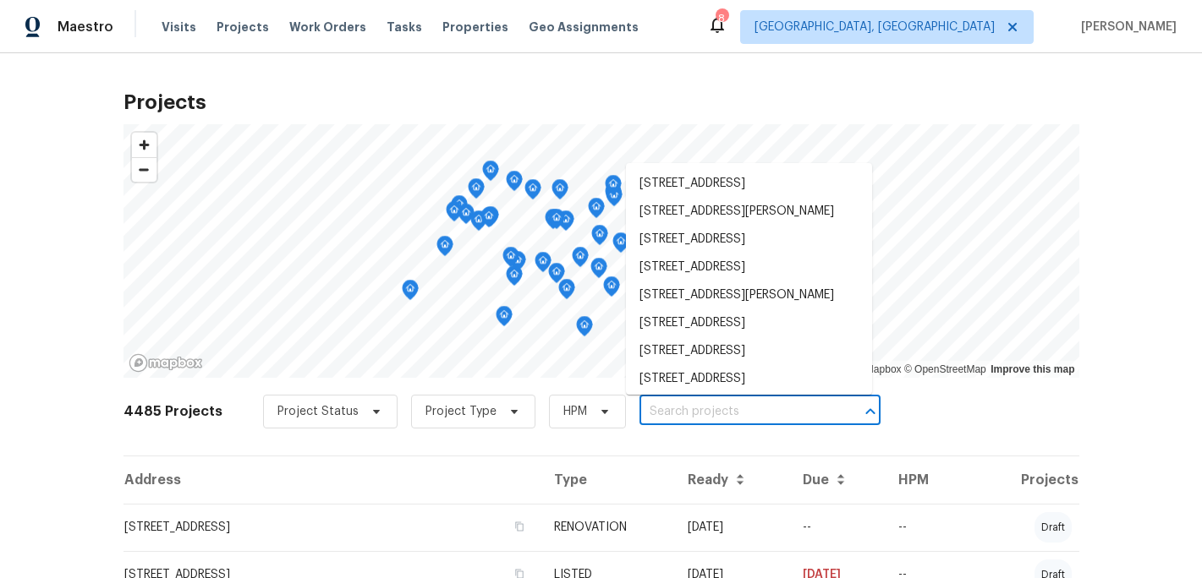
click at [639, 409] on input "text" at bounding box center [736, 412] width 194 height 26
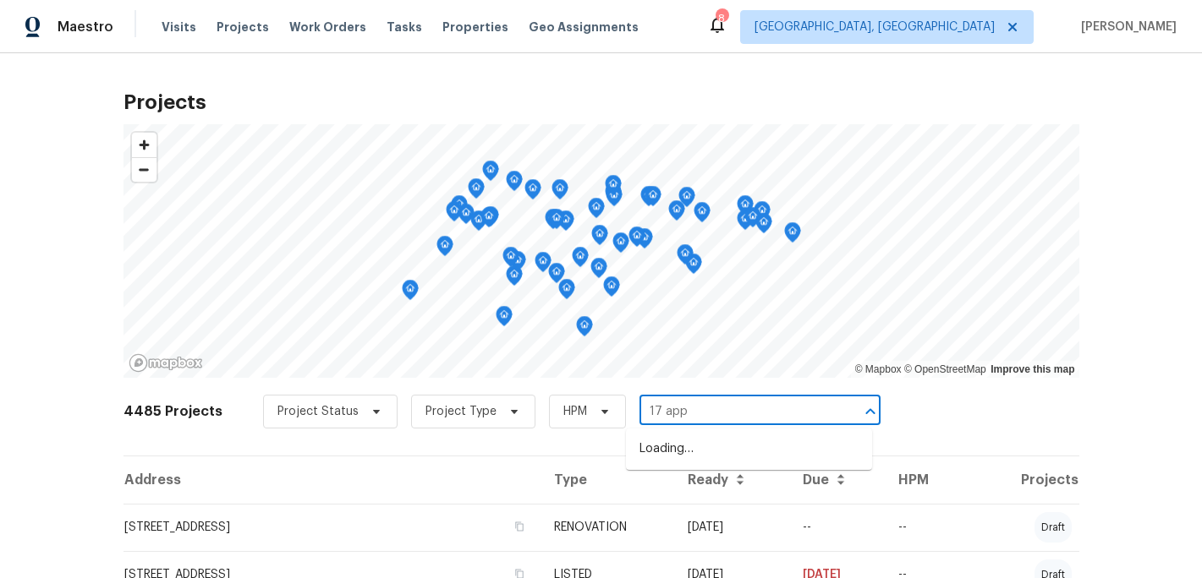
type input "17 appl"
click at [670, 463] on li "[STREET_ADDRESS]" at bounding box center [749, 450] width 246 height 28
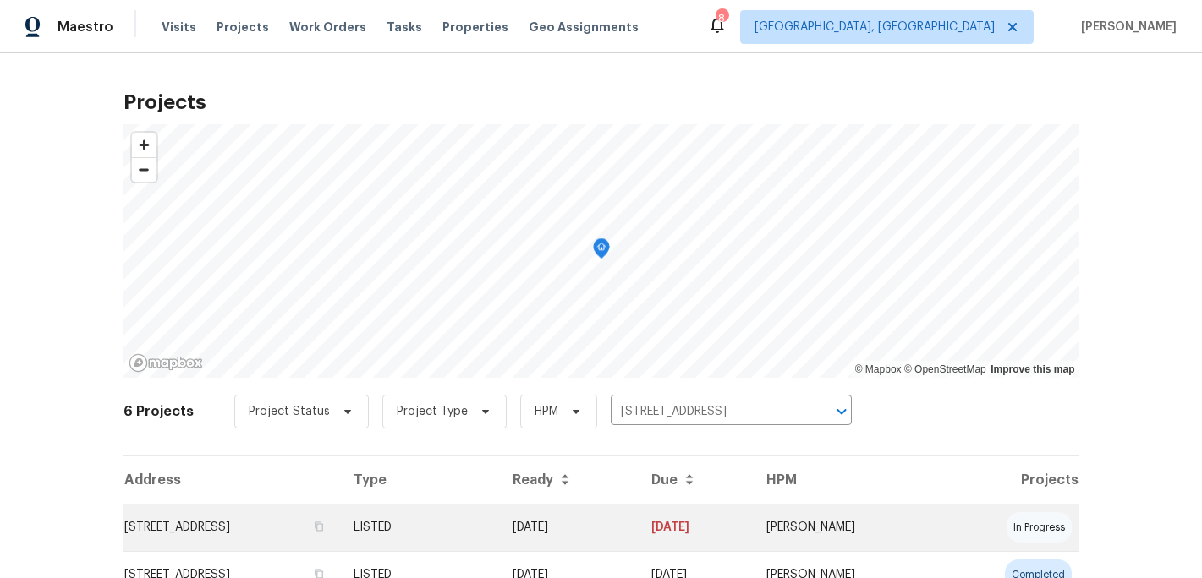
click at [621, 527] on td "[DATE]" at bounding box center [568, 527] width 138 height 47
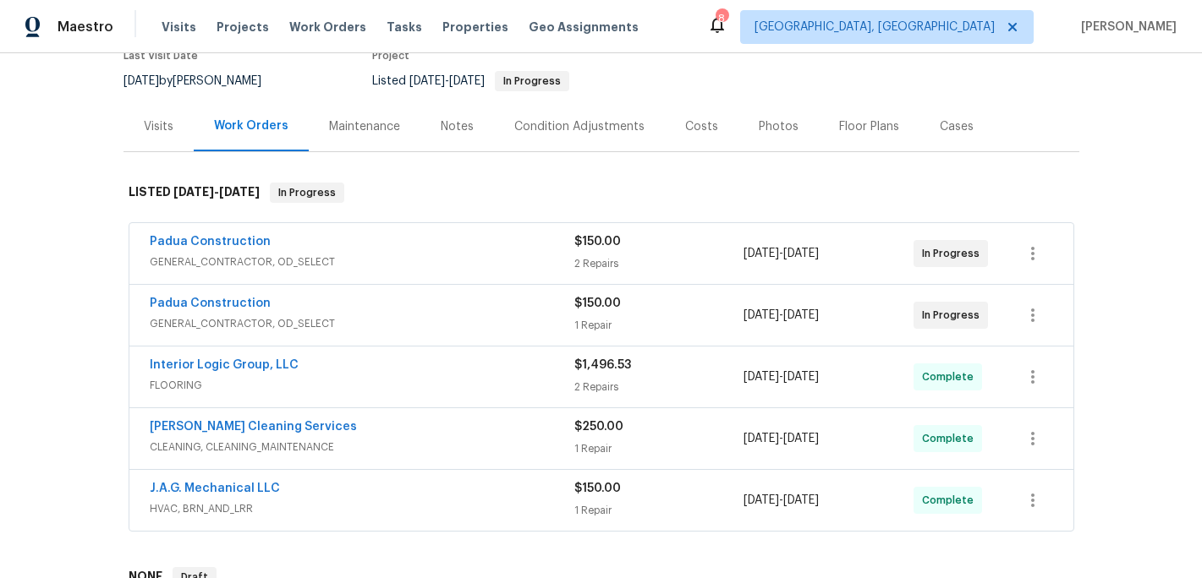
scroll to position [167, 0]
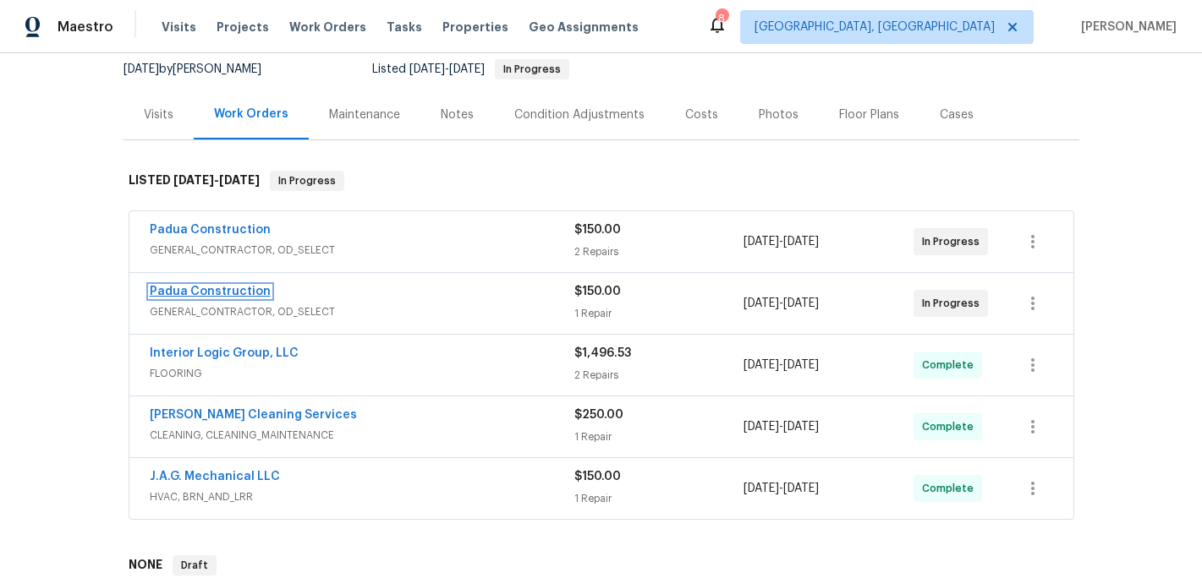
click at [211, 291] on link "Padua Construction" at bounding box center [210, 292] width 121 height 12
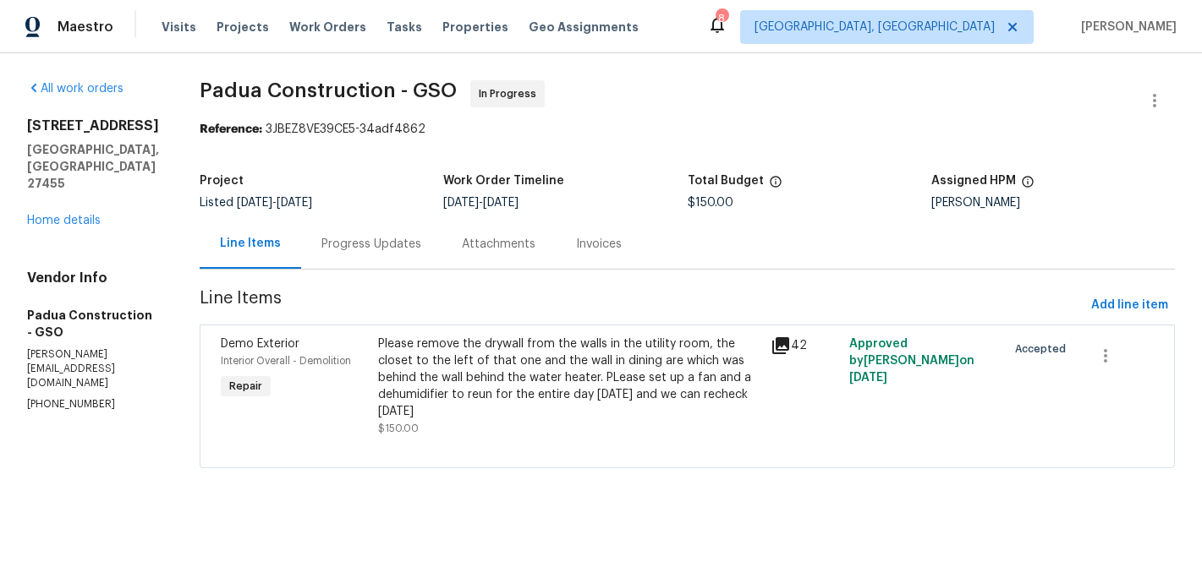
click at [348, 244] on div "Progress Updates" at bounding box center [371, 244] width 100 height 17
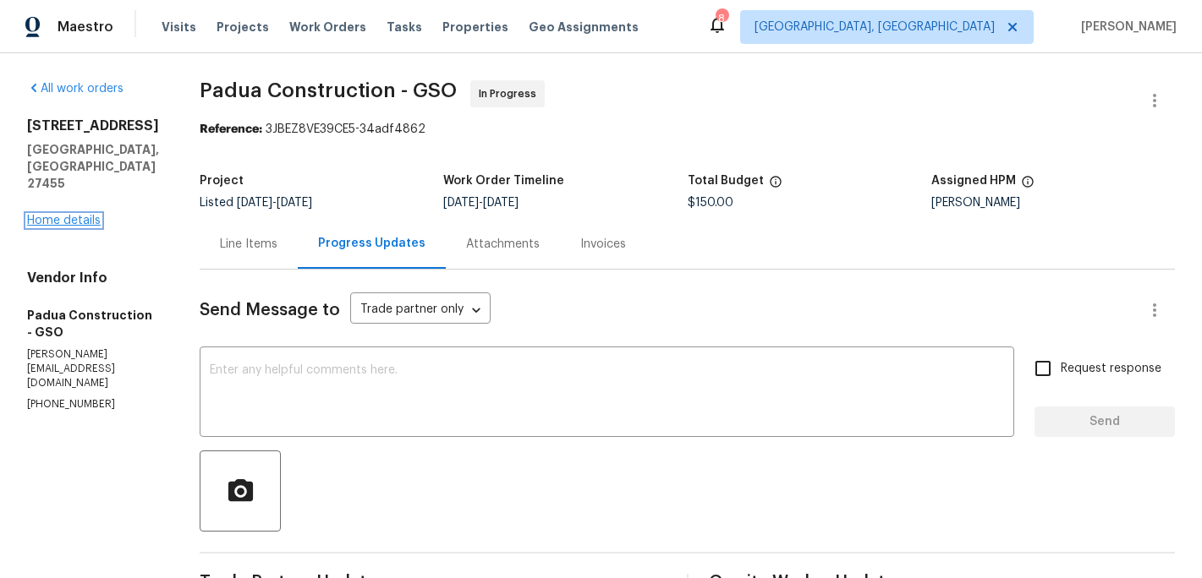
click at [79, 227] on link "Home details" at bounding box center [64, 221] width 74 height 12
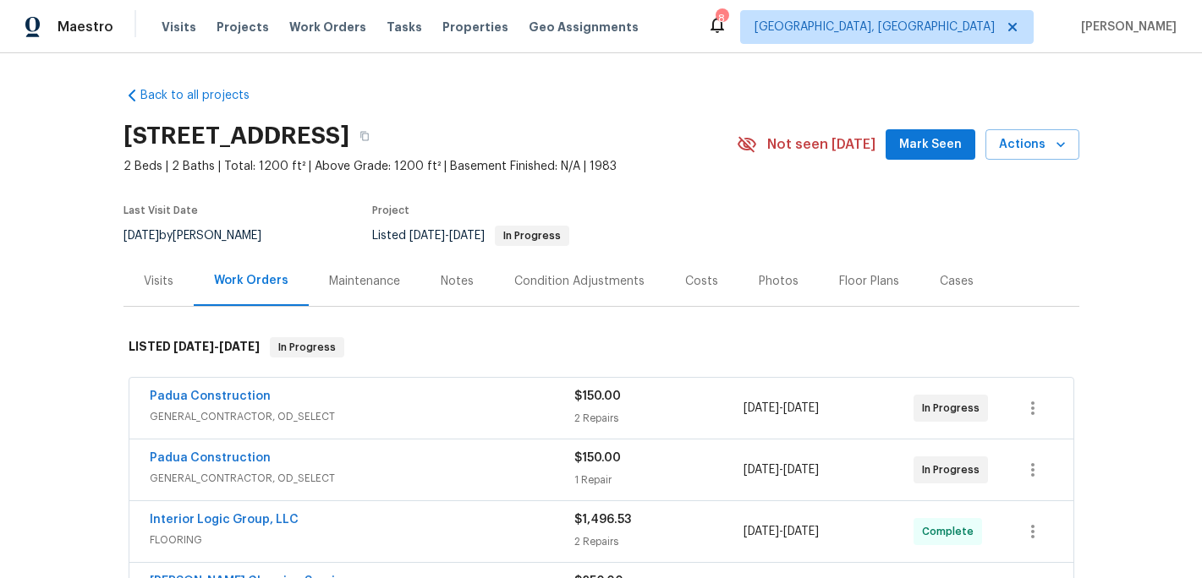
scroll to position [3, 0]
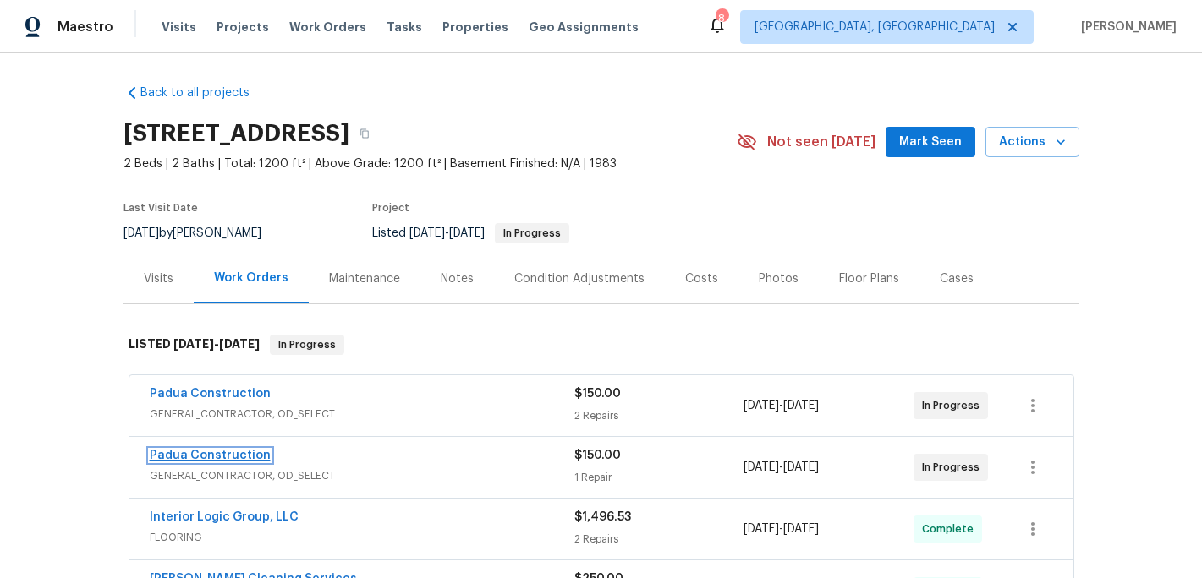
click at [221, 458] on link "Padua Construction" at bounding box center [210, 456] width 121 height 12
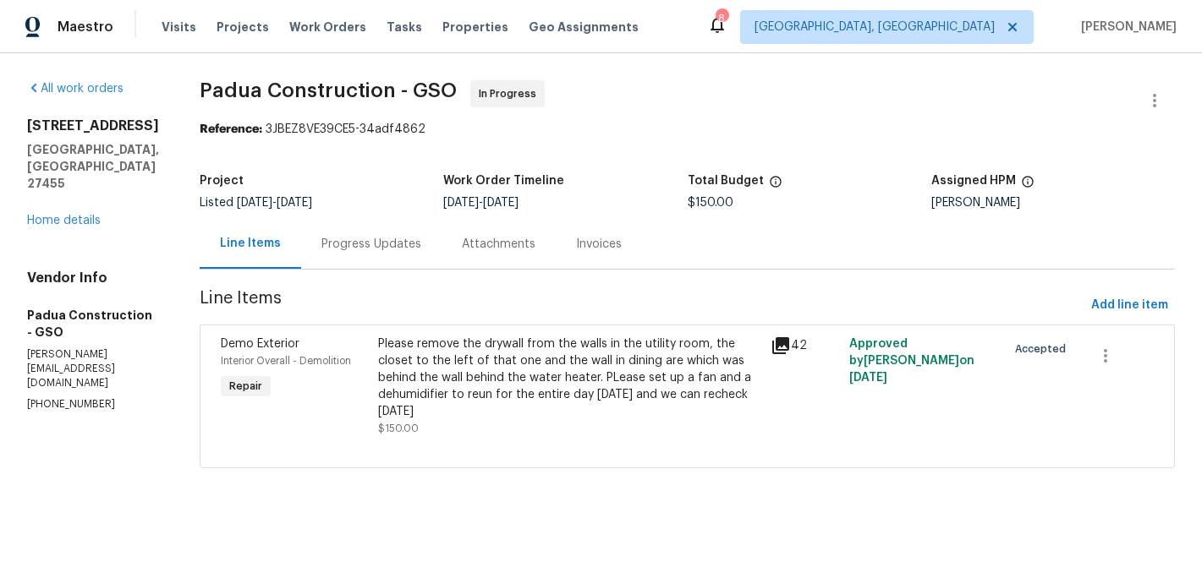
click at [362, 242] on div "Progress Updates" at bounding box center [371, 244] width 100 height 17
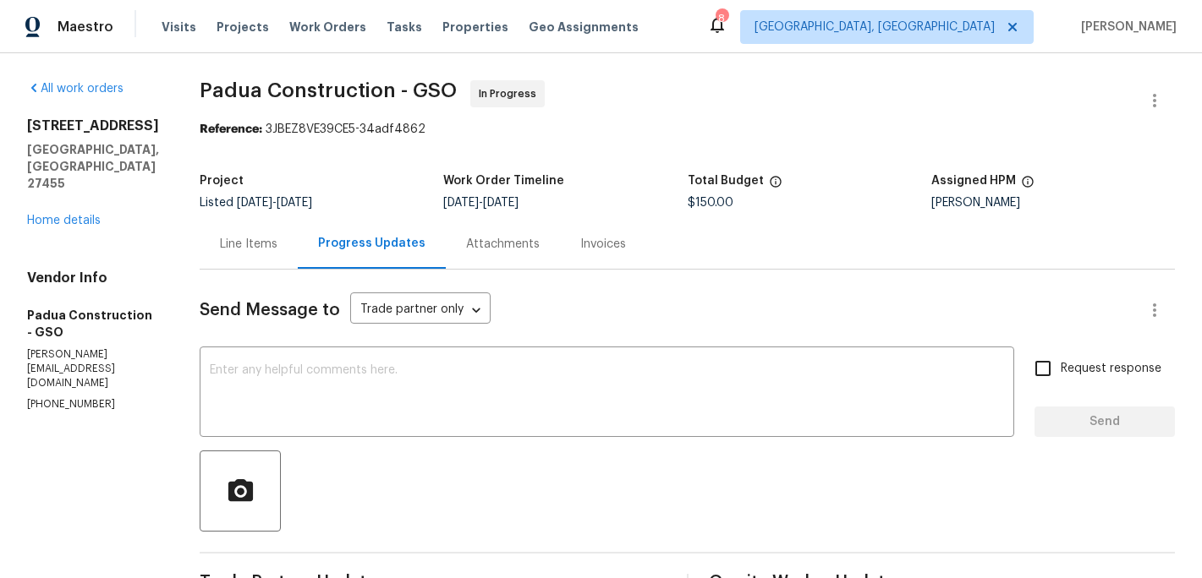
click at [230, 239] on div "Line Items" at bounding box center [249, 244] width 58 height 17
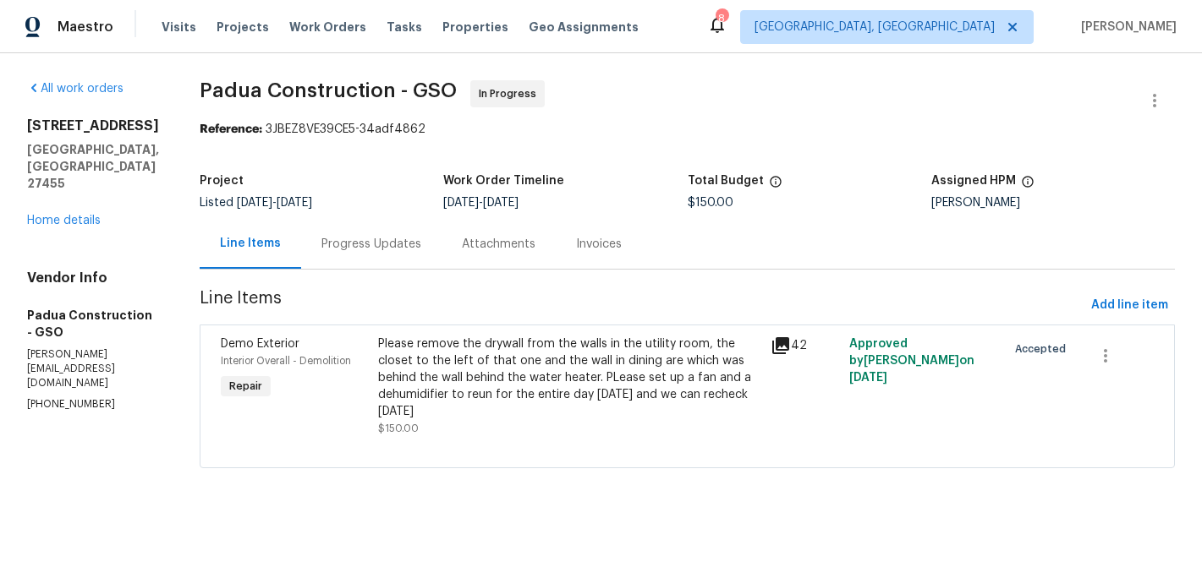
click at [436, 397] on div "Please remove the drywall from the walls in the utility room, the closet to the…" at bounding box center [569, 378] width 383 height 85
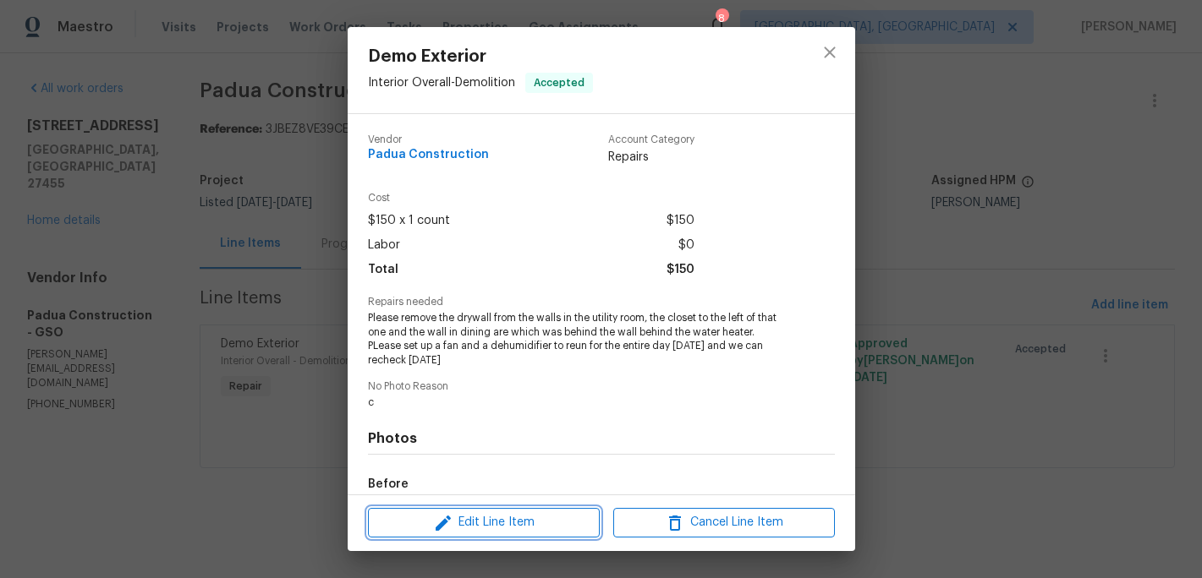
click at [474, 519] on span "Edit Line Item" at bounding box center [484, 522] width 222 height 21
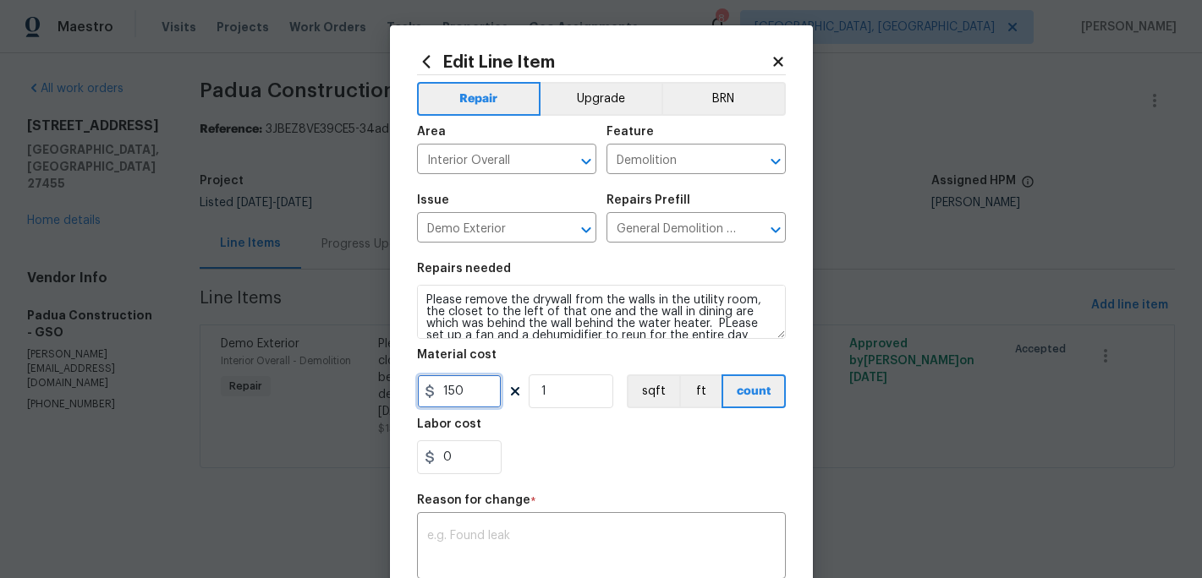
click at [450, 387] on input "150" at bounding box center [459, 392] width 85 height 34
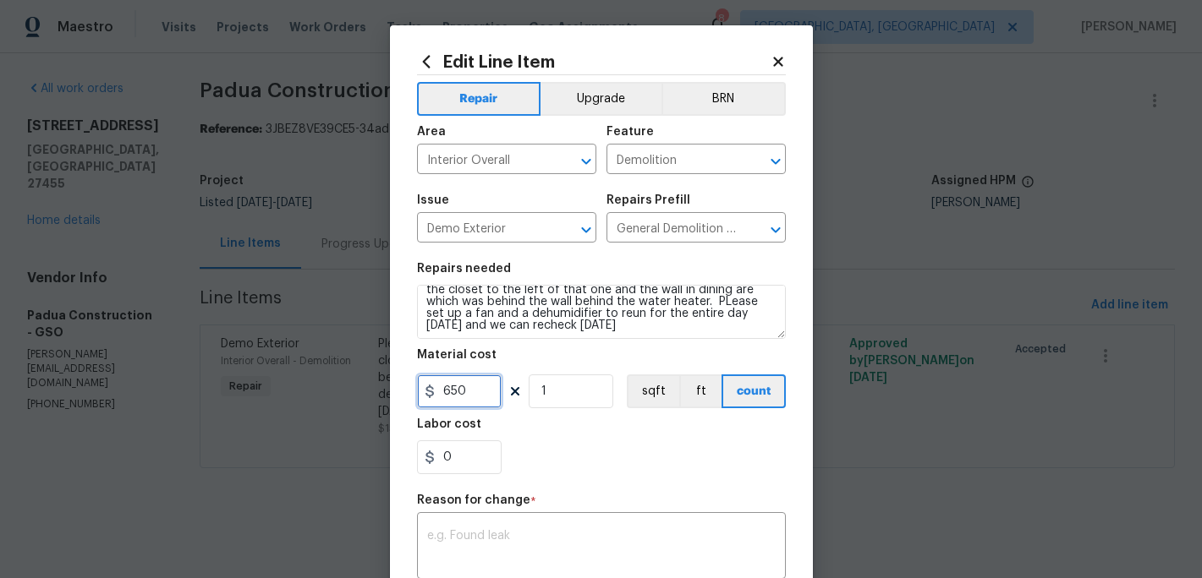
scroll to position [24, 0]
type input "650"
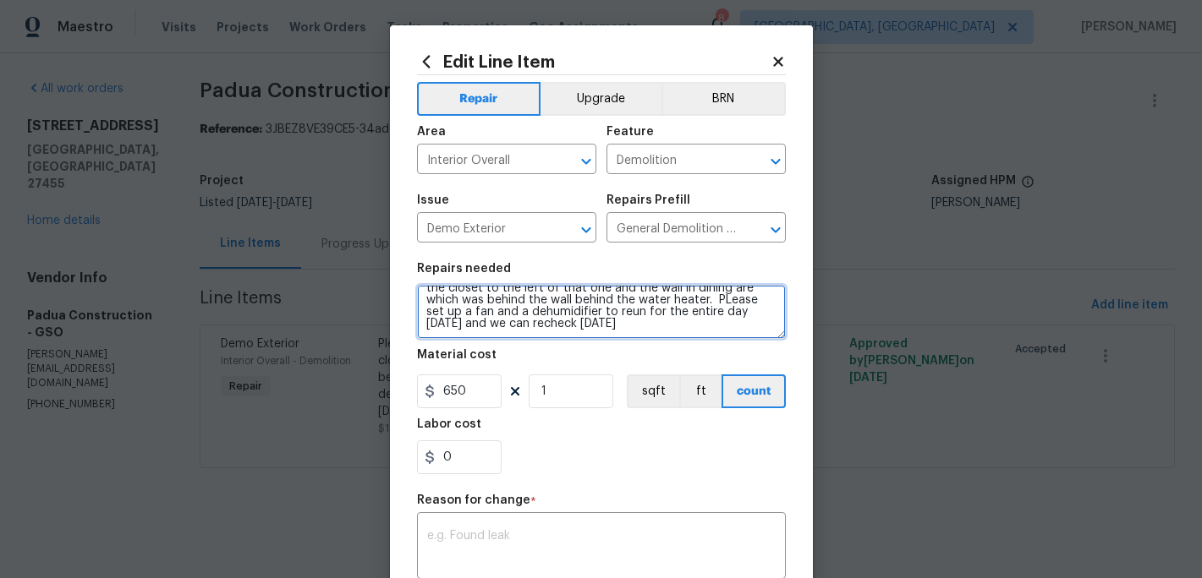
click at [608, 323] on textarea "Please remove the drywall from the walls in the utility room, the closet to the…" at bounding box center [601, 312] width 369 height 54
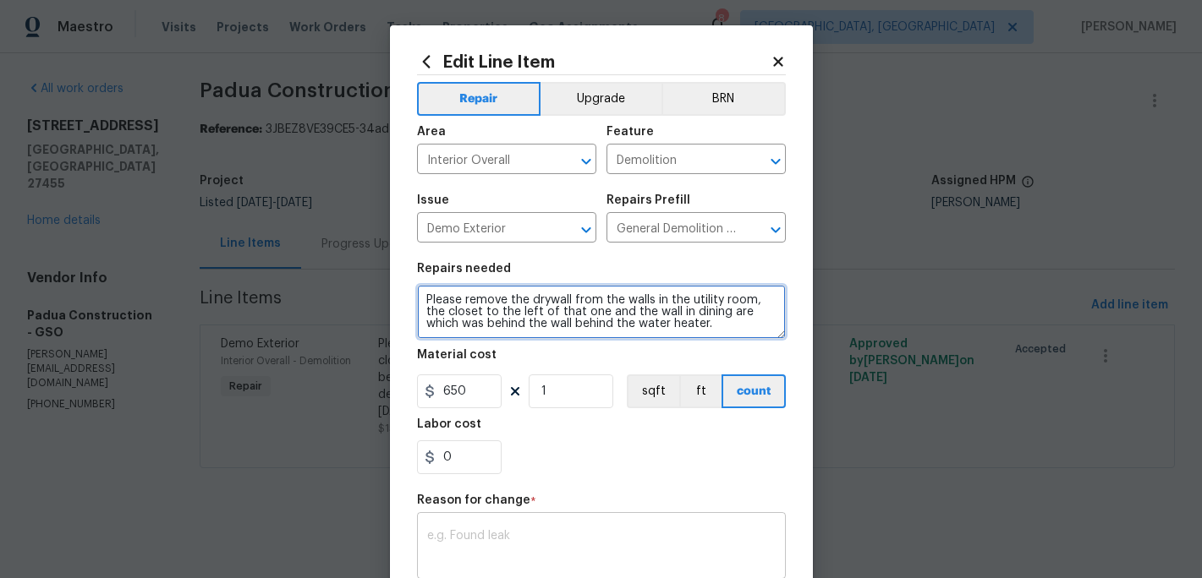
type textarea "Please remove the drywall from the walls in the utility room, the closet to the…"
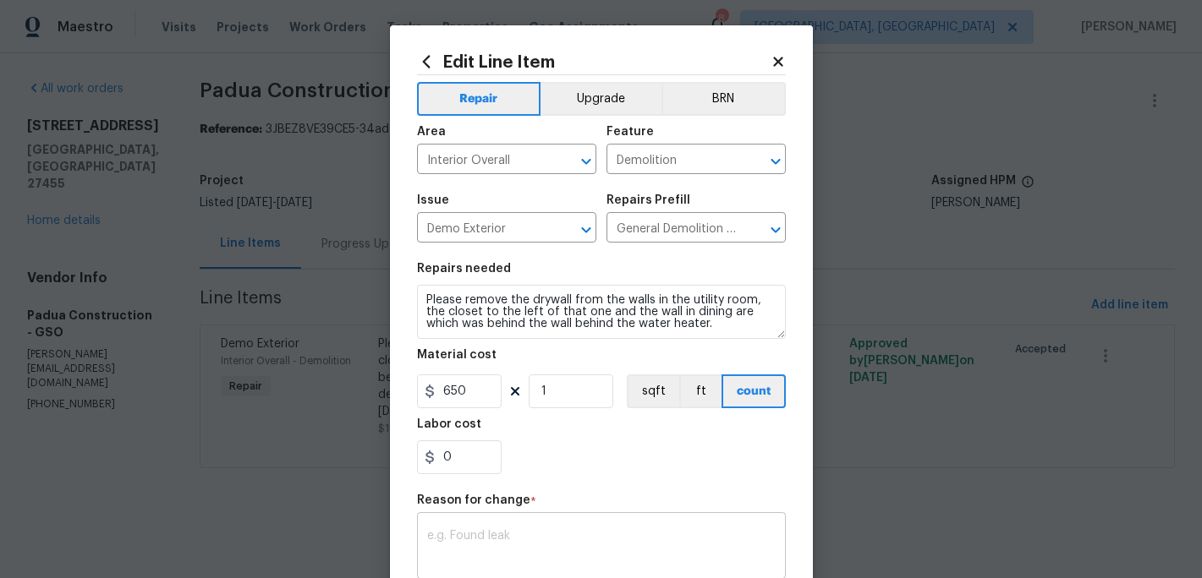
click at [474, 545] on textarea at bounding box center [601, 548] width 348 height 36
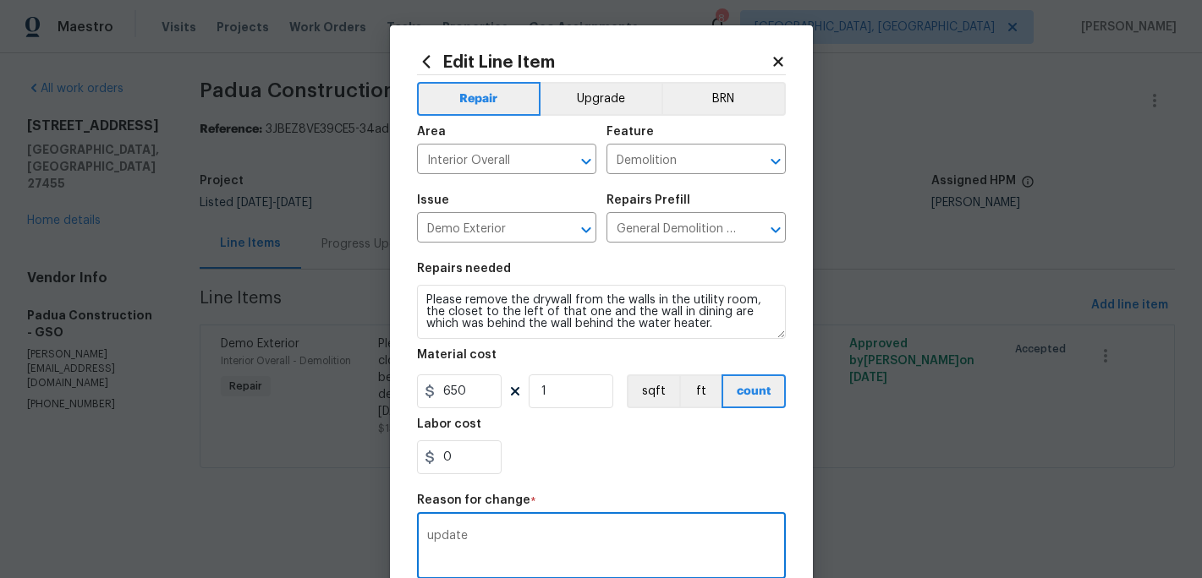
type textarea "update"
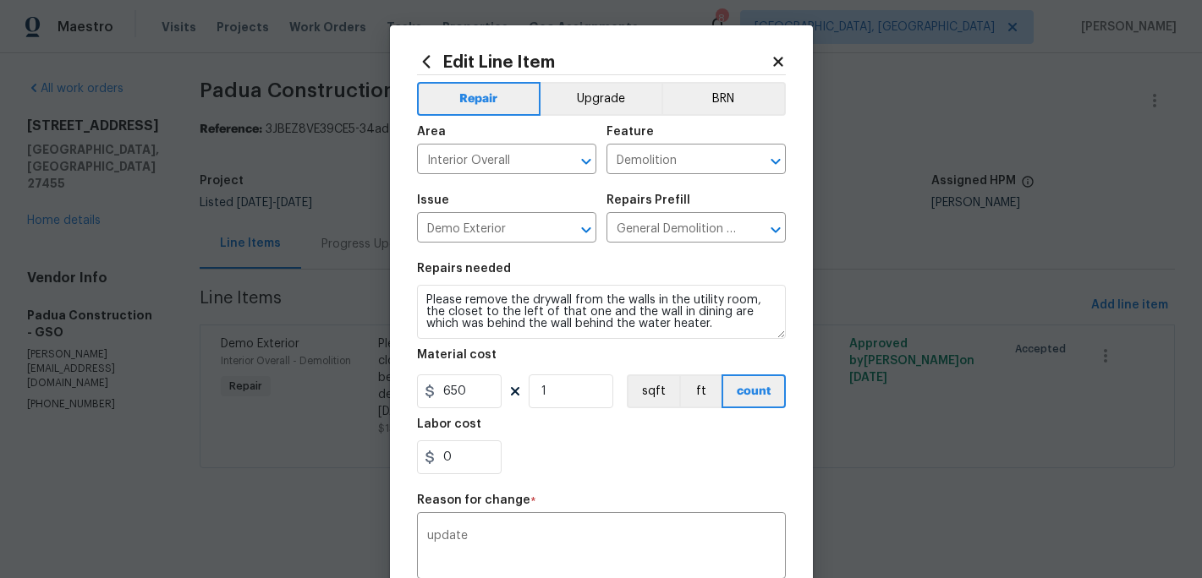
click at [551, 463] on div "0" at bounding box center [601, 458] width 369 height 34
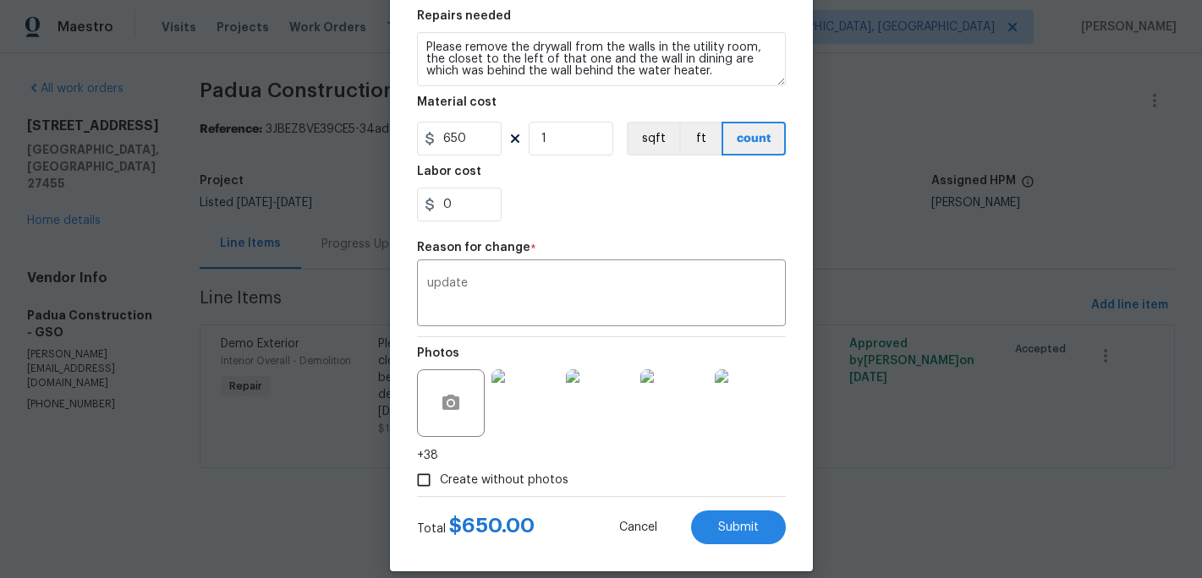
scroll to position [269, 0]
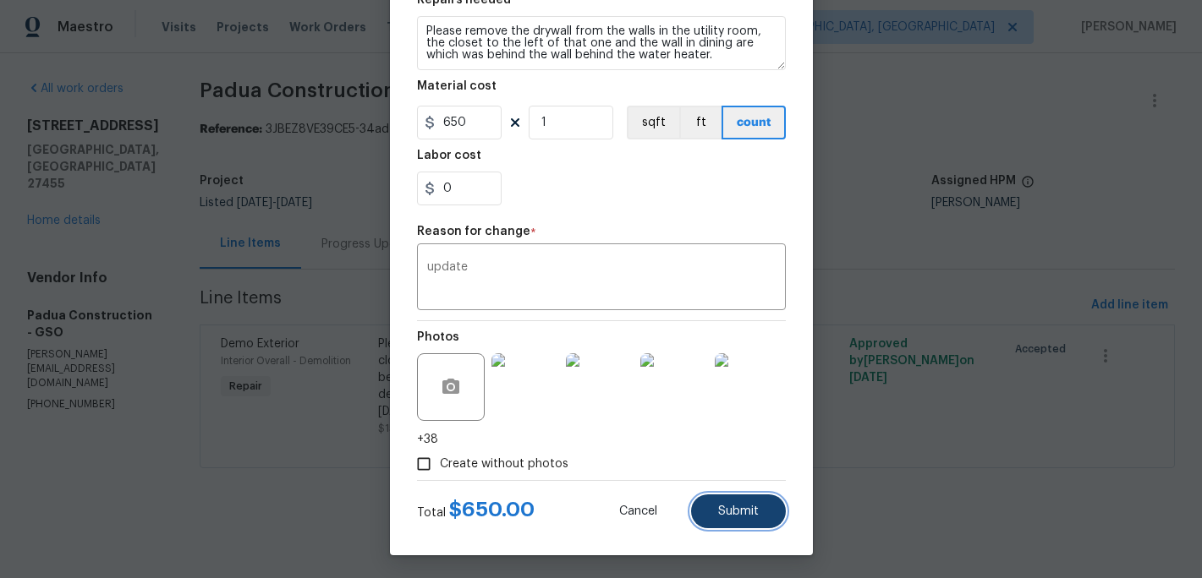
click at [759, 506] on button "Submit" at bounding box center [738, 512] width 95 height 34
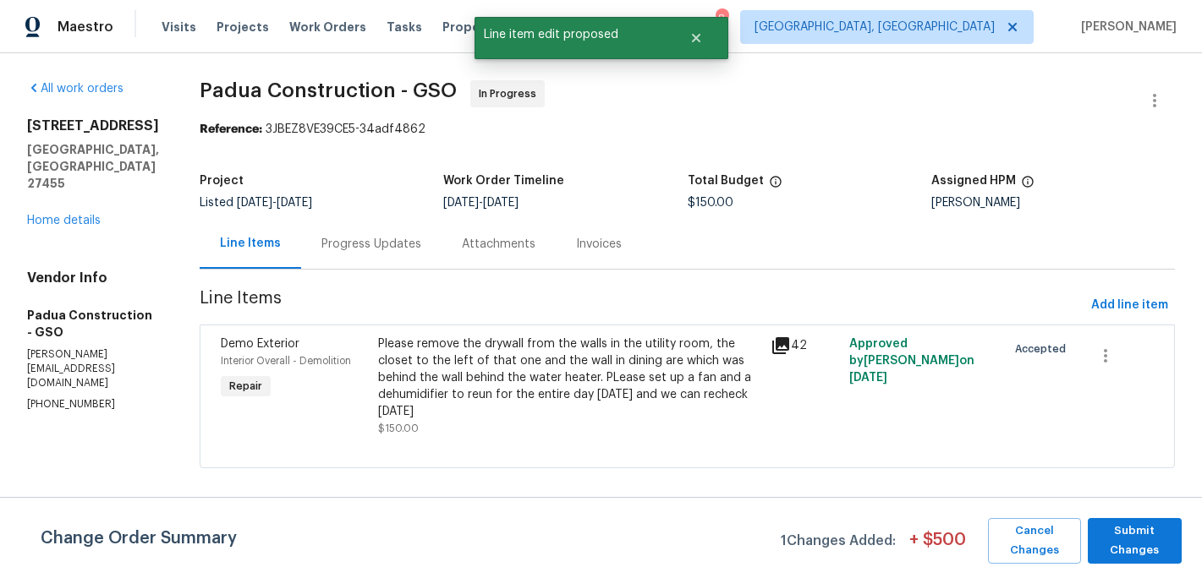
scroll to position [0, 0]
click at [1123, 540] on span "Submit Changes" at bounding box center [1134, 541] width 77 height 39
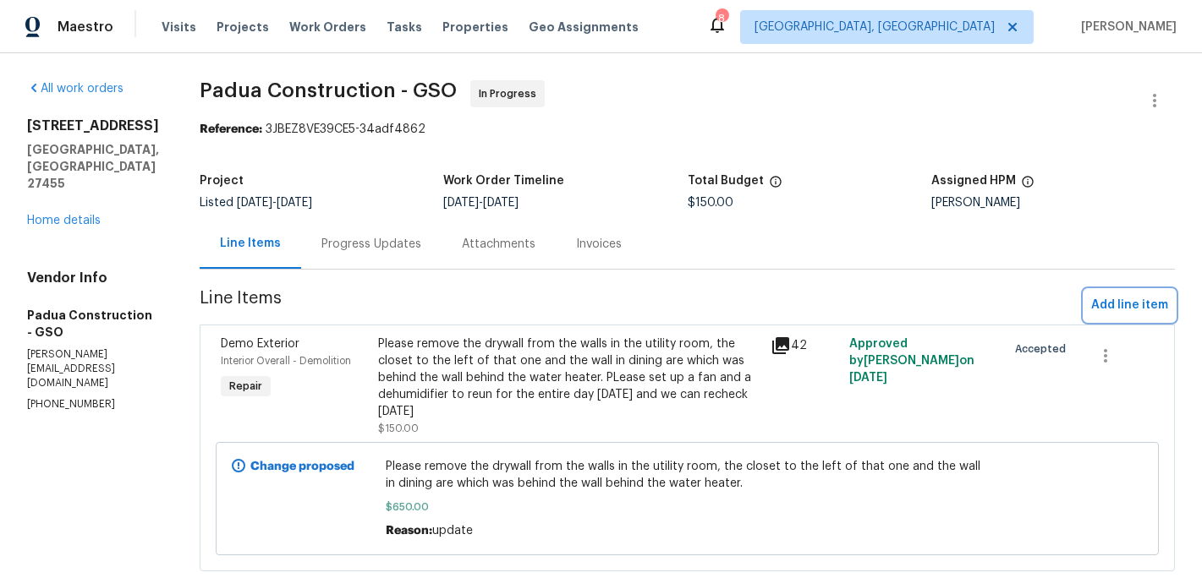
click at [1118, 307] on span "Add line item" at bounding box center [1129, 305] width 77 height 21
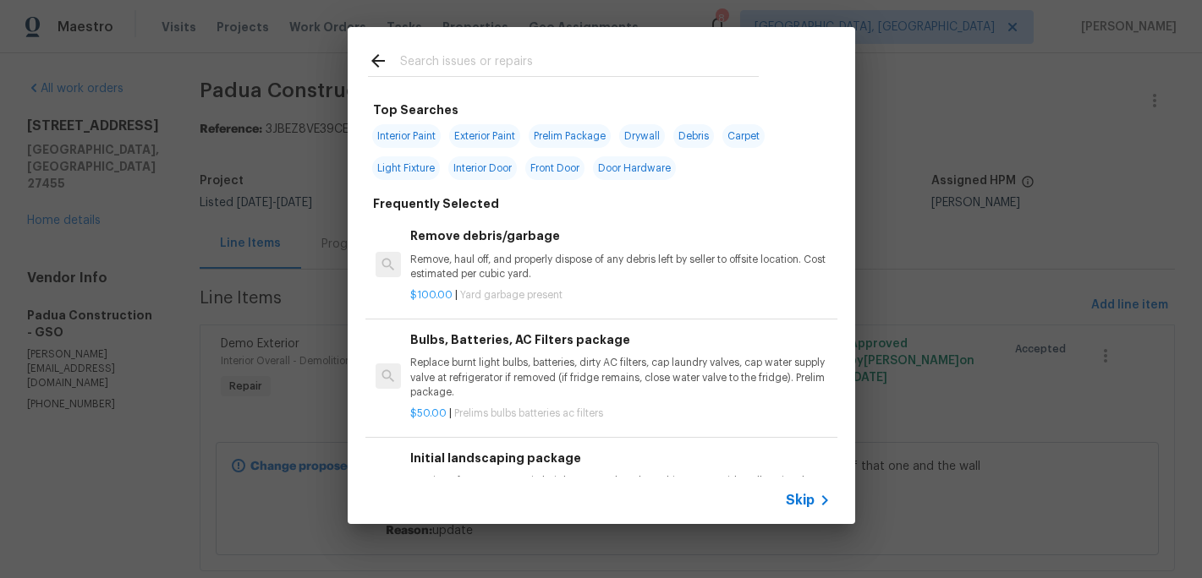
click at [420, 63] on input "text" at bounding box center [579, 63] width 359 height 25
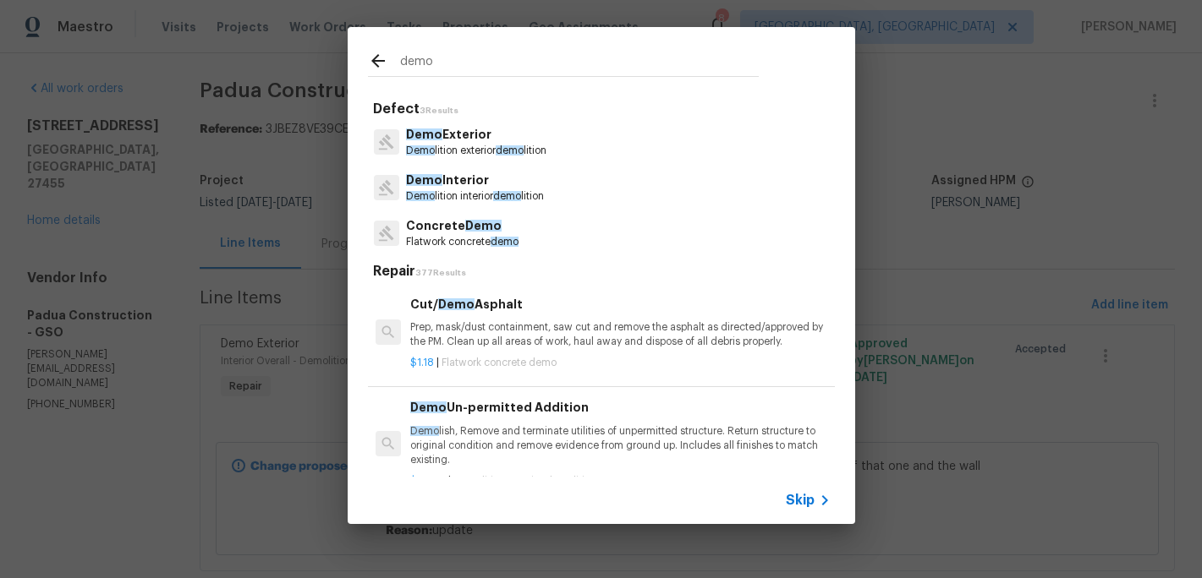
type input "demo"
click at [447, 190] on p "Demo lition interior demo lition" at bounding box center [475, 196] width 138 height 14
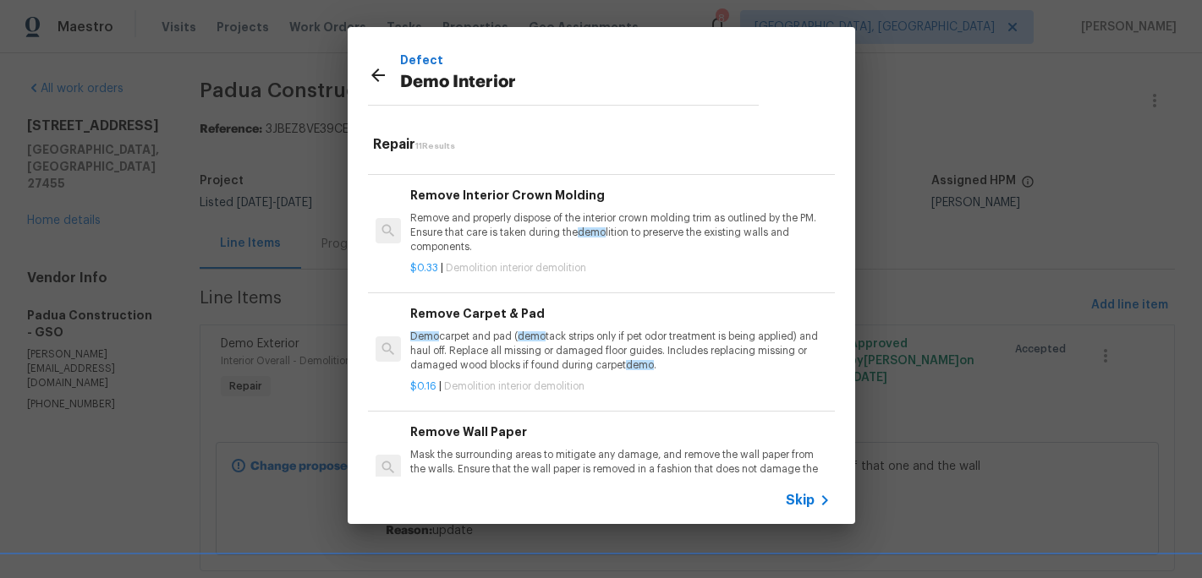
scroll to position [665, 0]
click at [498, 344] on p "Demo carpet and pad ( demo tack strips only if pet odor treatment is being appl…" at bounding box center [619, 350] width 419 height 43
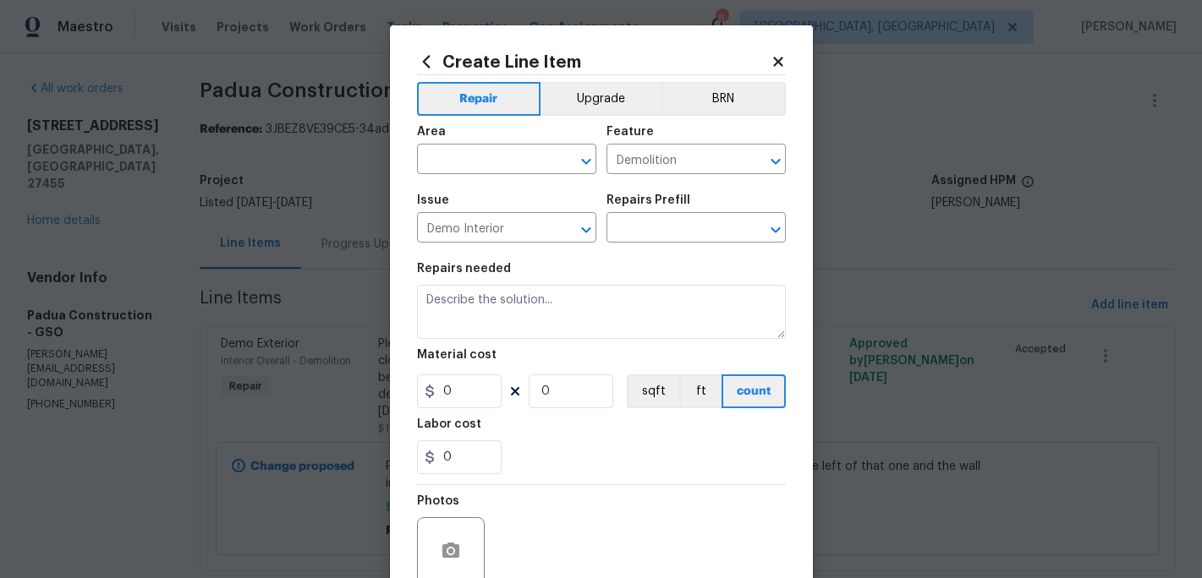
type input "Remove Carpet & Pad $0.16"
type textarea "Demo carpet and pad (demo tack strips only if pet odor treatment is being appli…"
type input "0.16"
type input "1"
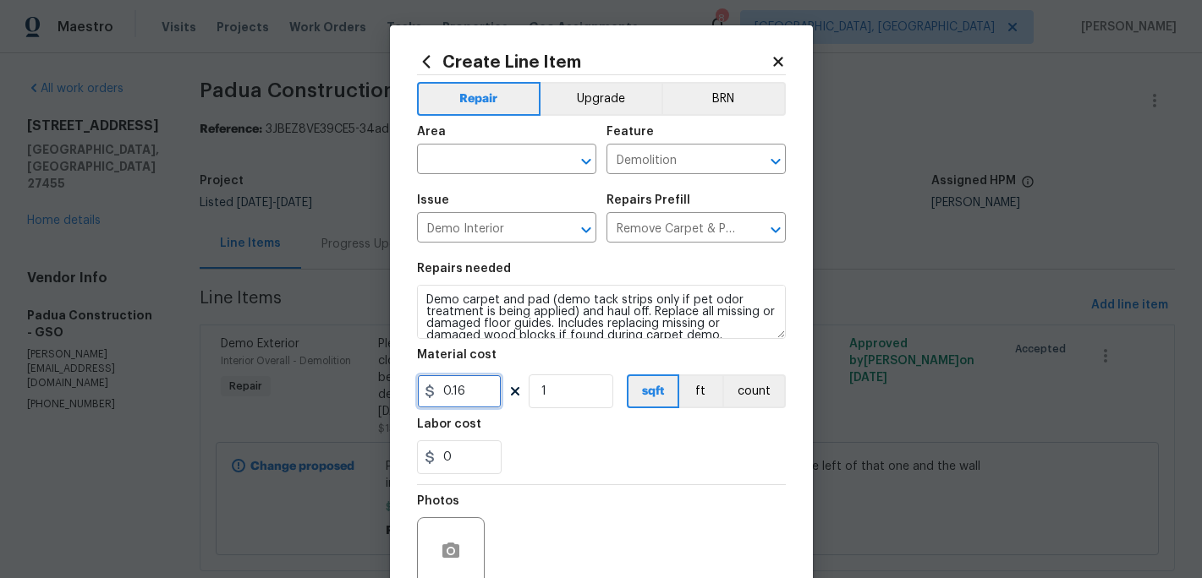
click at [481, 403] on input "0.16" at bounding box center [459, 392] width 85 height 34
type input "200"
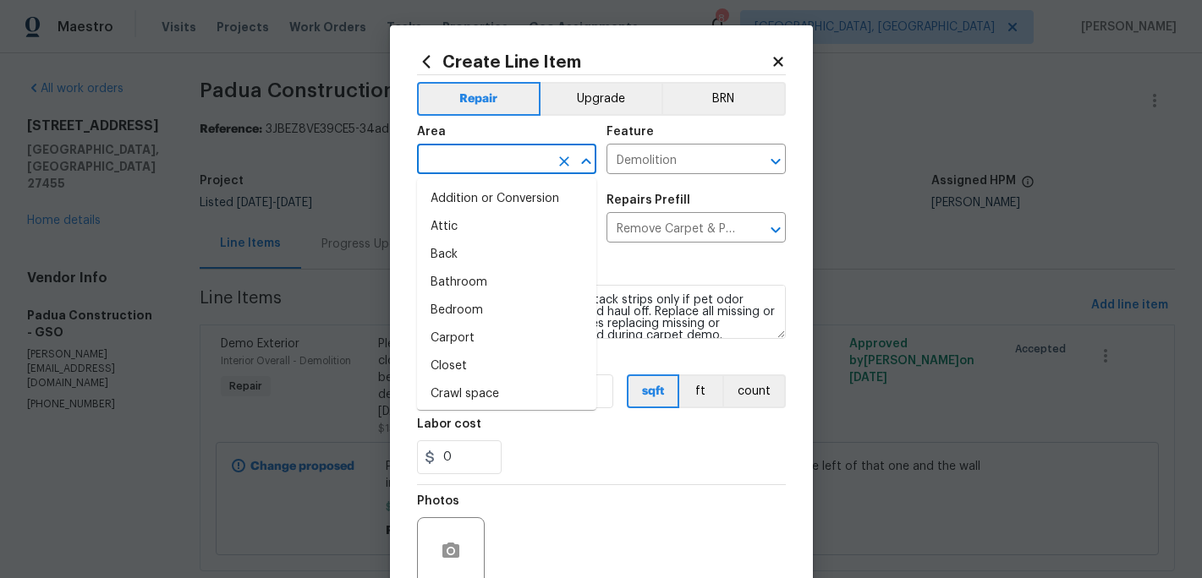
click at [484, 159] on input "text" at bounding box center [483, 161] width 132 height 26
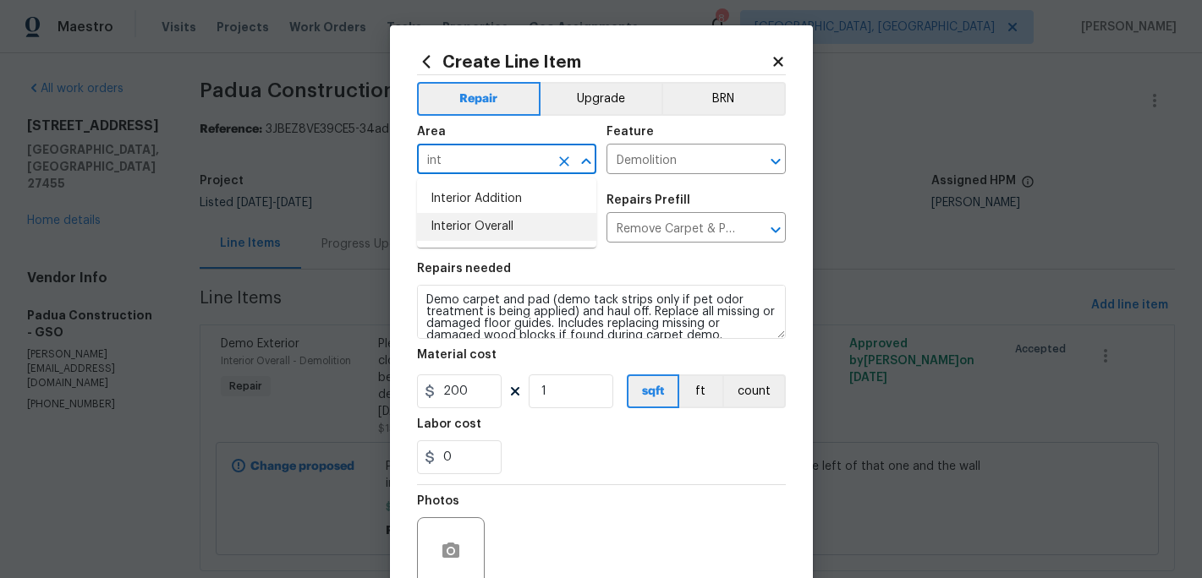
type input "int"
click at [579, 462] on div "0" at bounding box center [601, 458] width 369 height 34
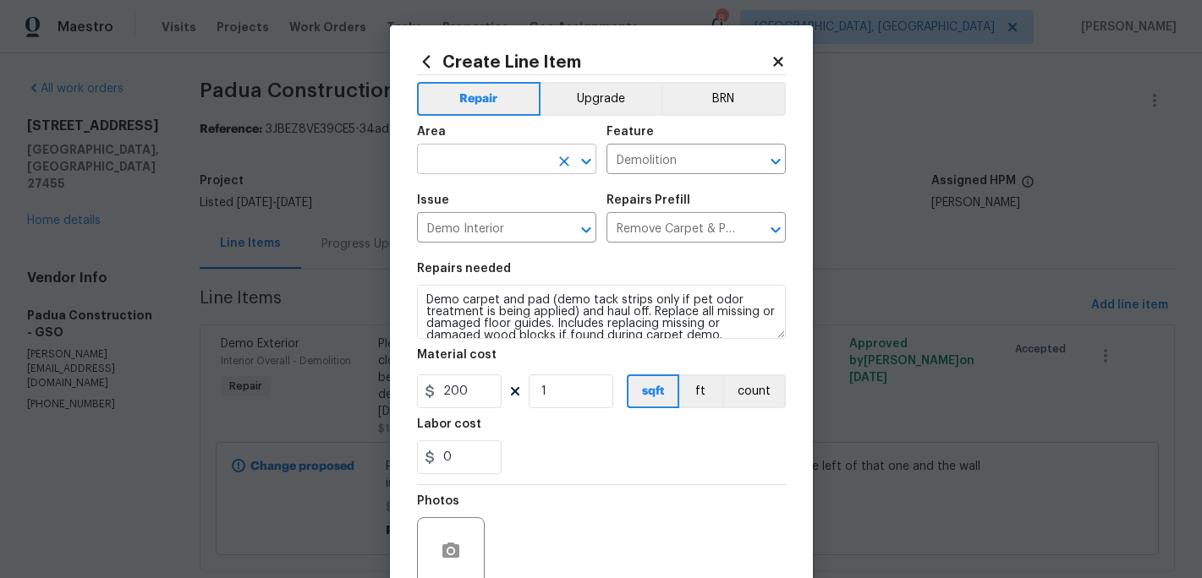
click at [436, 164] on input "text" at bounding box center [483, 161] width 132 height 26
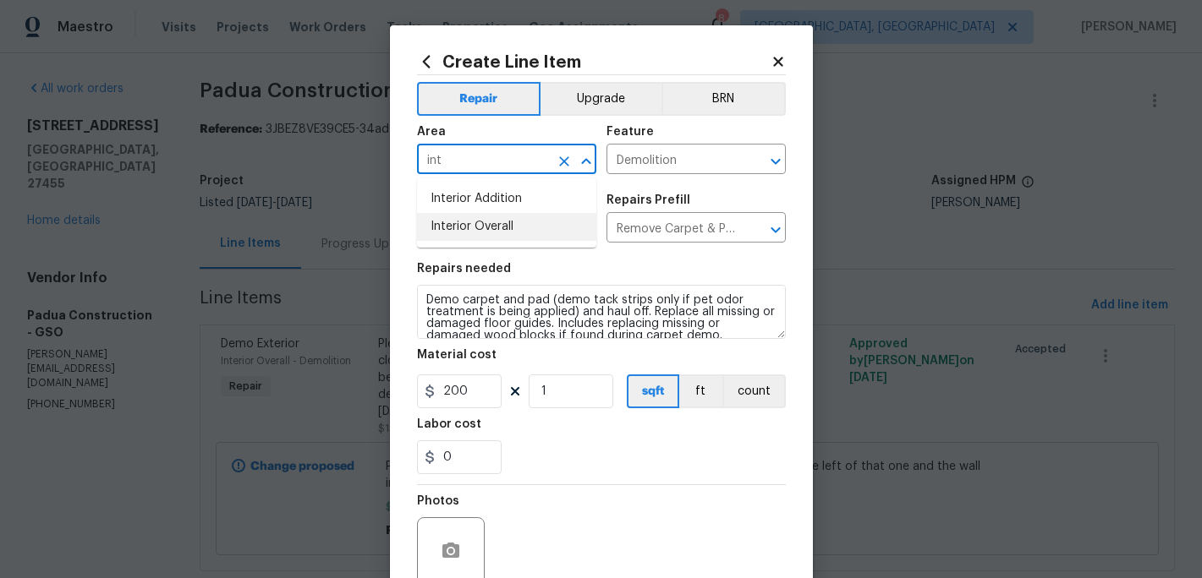
click at [461, 221] on li "Interior Overall" at bounding box center [506, 227] width 179 height 28
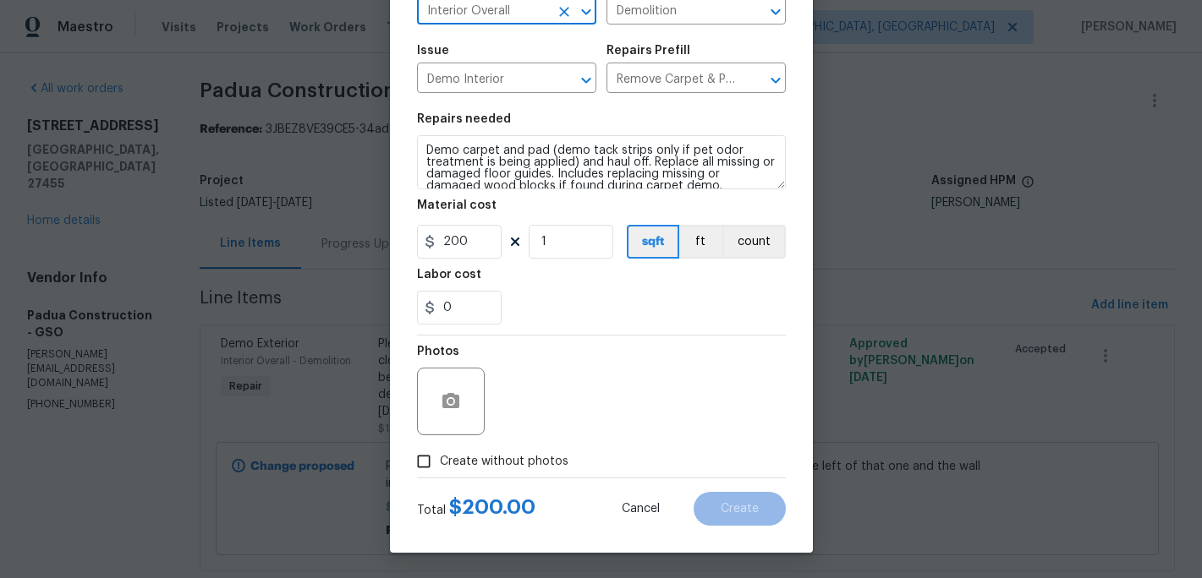
type input "Interior Overall"
click at [410, 470] on input "Create without photos" at bounding box center [424, 462] width 32 height 32
checkbox input "true"
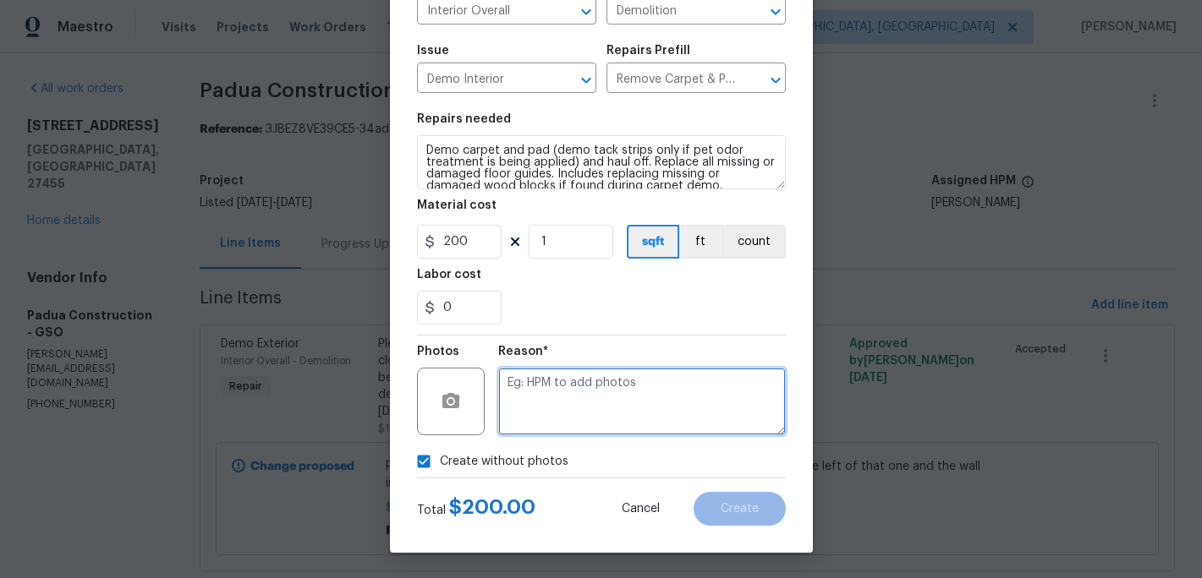
click at [533, 413] on textarea at bounding box center [642, 402] width 288 height 68
type textarea "c"
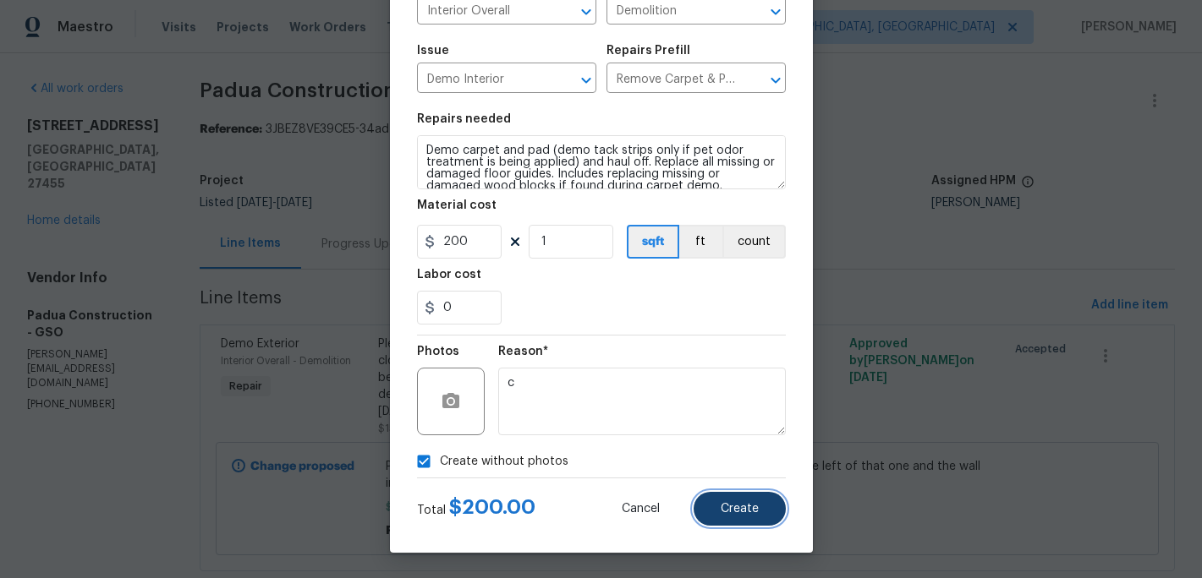
click at [728, 503] on span "Create" at bounding box center [740, 509] width 38 height 13
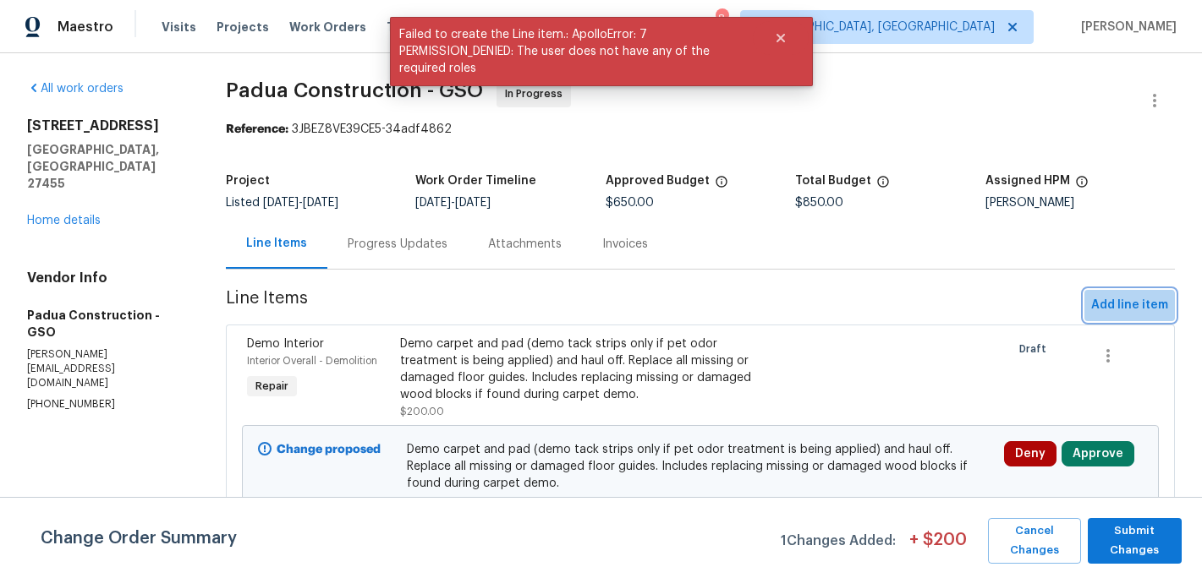
click at [1123, 314] on span "Add line item" at bounding box center [1129, 305] width 77 height 21
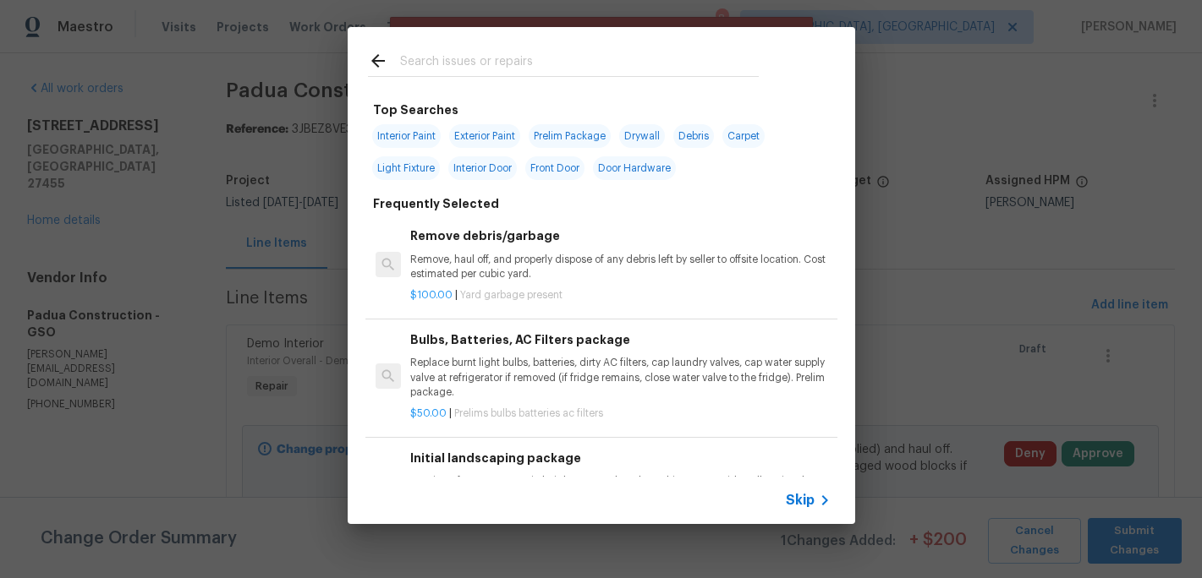
click at [430, 63] on input "text" at bounding box center [579, 63] width 359 height 25
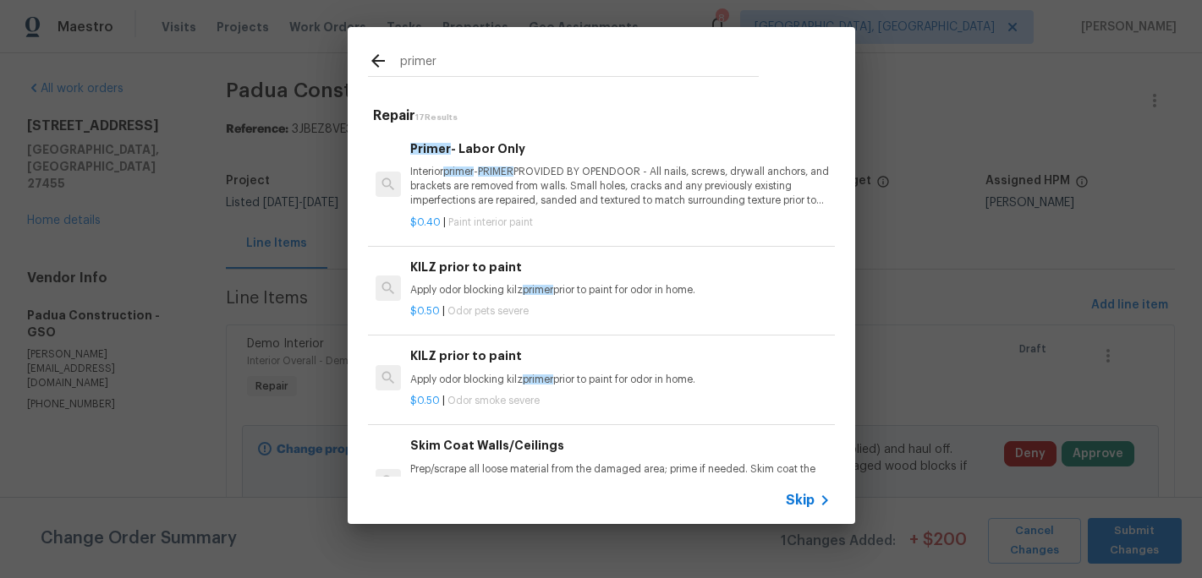
type input "primer"
click at [482, 286] on p "Apply odor blocking kilz primer prior to paint for odor in home." at bounding box center [619, 290] width 419 height 14
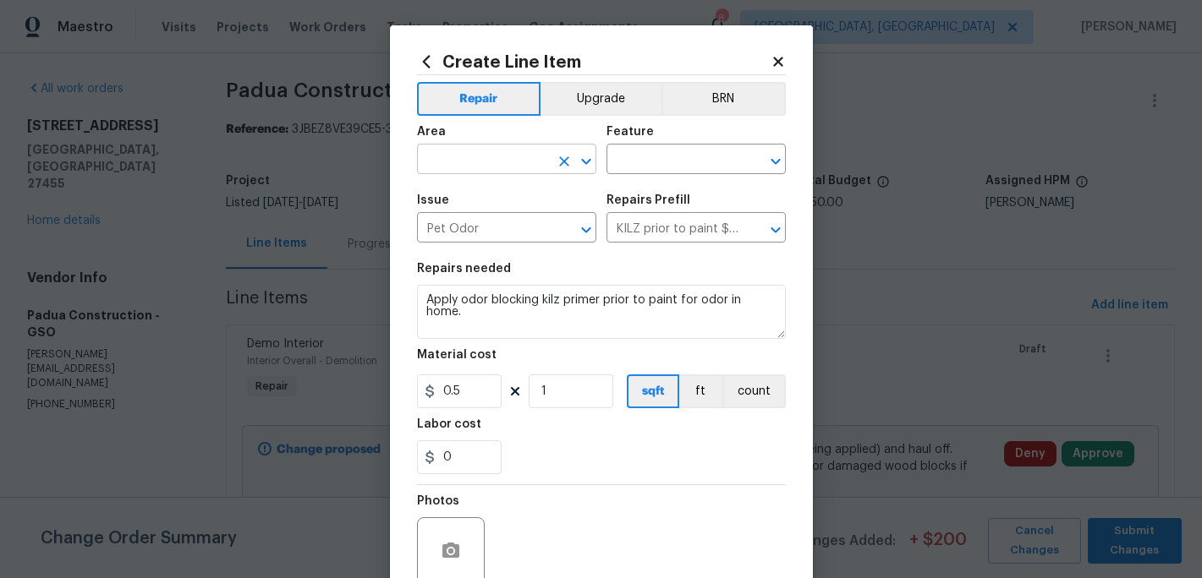
click at [447, 168] on input "text" at bounding box center [483, 161] width 132 height 26
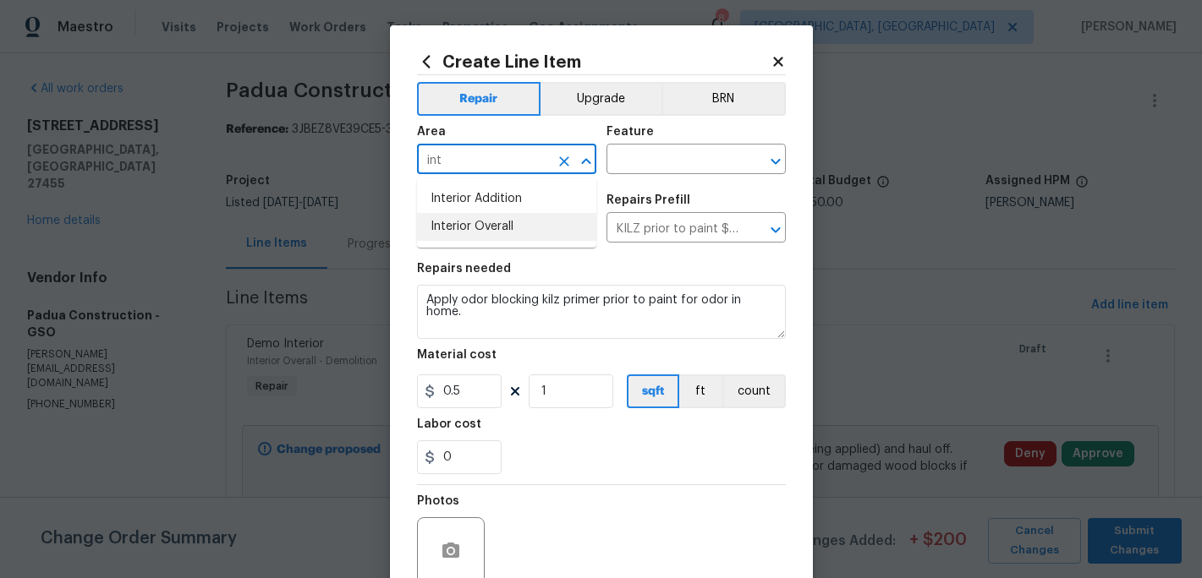
click at [467, 229] on li "Interior Overall" at bounding box center [506, 227] width 179 height 28
type input "Interior Overall"
click at [634, 164] on input "text" at bounding box center [672, 161] width 132 height 26
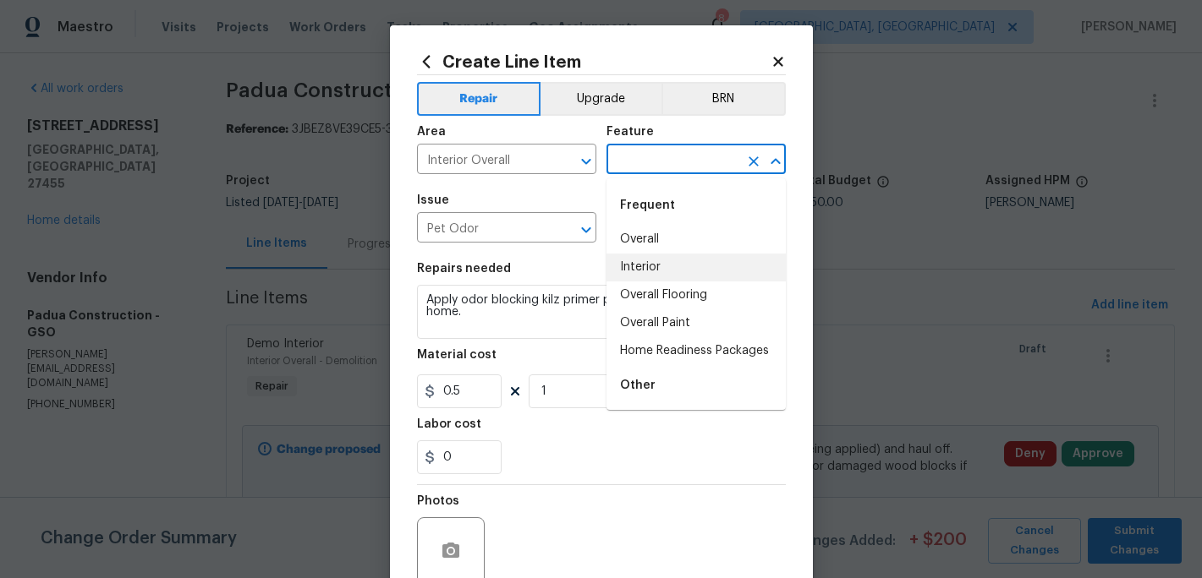
click at [663, 268] on li "Interior" at bounding box center [695, 268] width 179 height 28
type input "Interior"
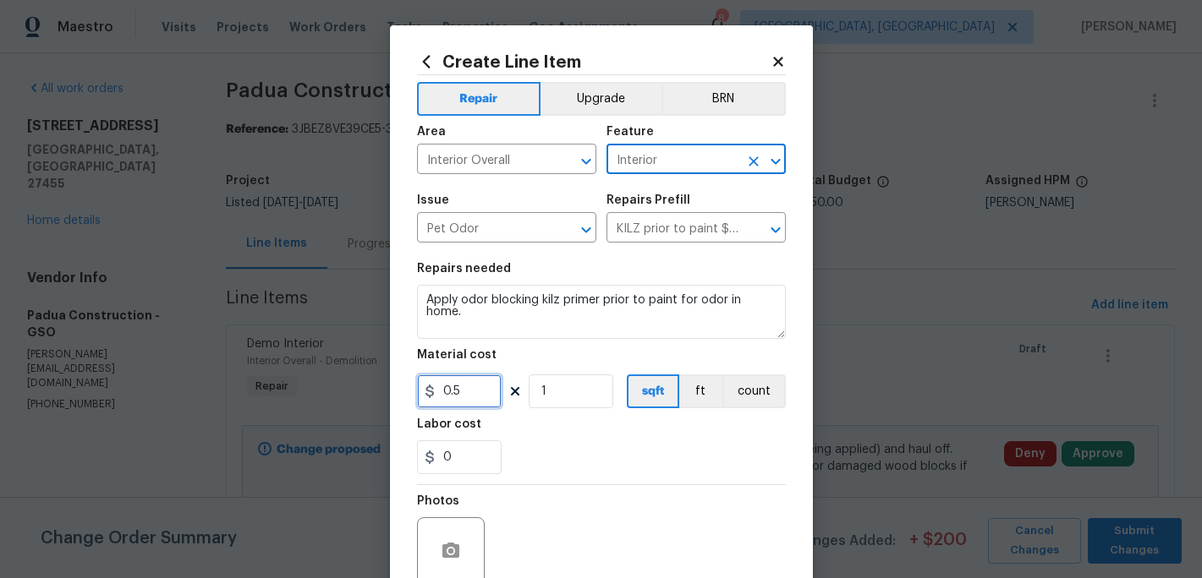
click at [478, 392] on input "0.5" at bounding box center [459, 392] width 85 height 34
type input "150"
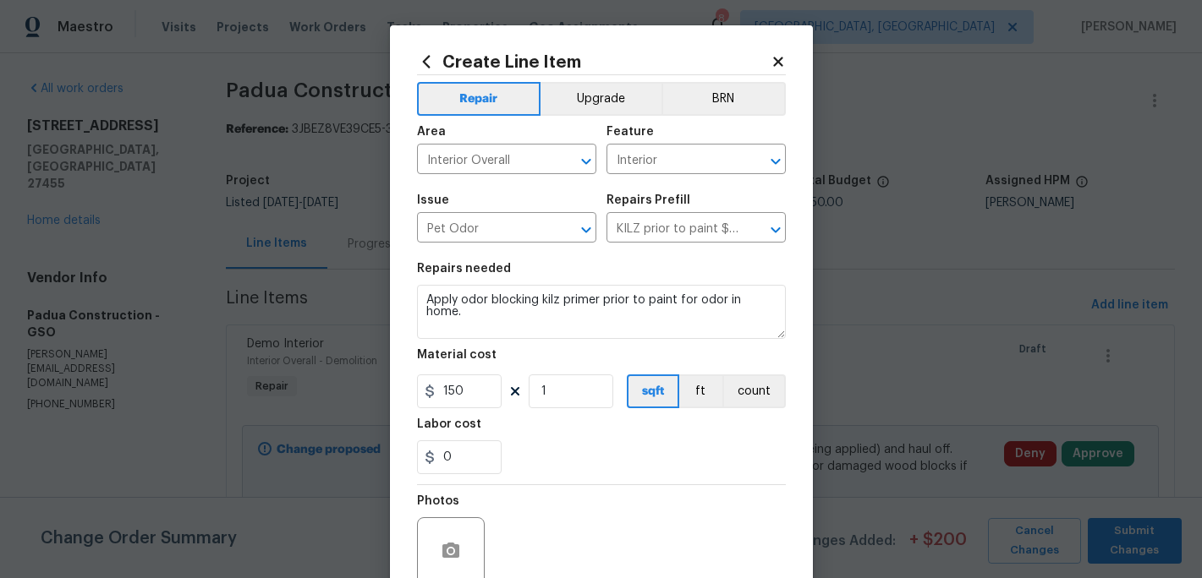
click at [578, 418] on section "Repairs needed Apply odor blocking kilz primer prior to paint for odor in home.…" at bounding box center [601, 369] width 369 height 232
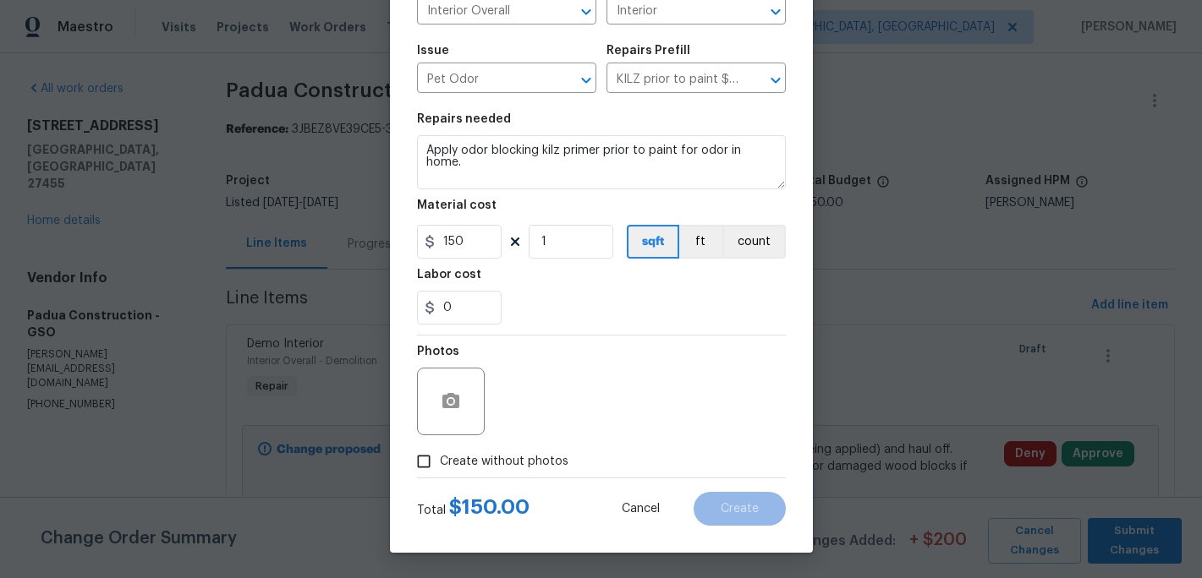
click at [428, 462] on input "Create without photos" at bounding box center [424, 462] width 32 height 32
checkbox input "true"
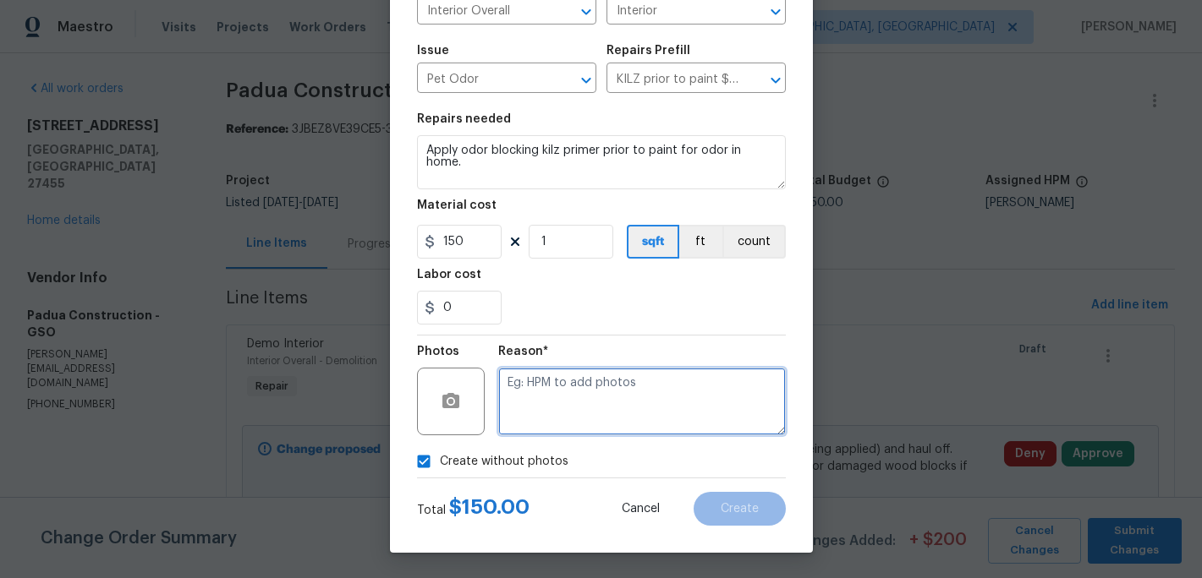
click at [540, 419] on textarea at bounding box center [642, 402] width 288 height 68
type textarea "c"
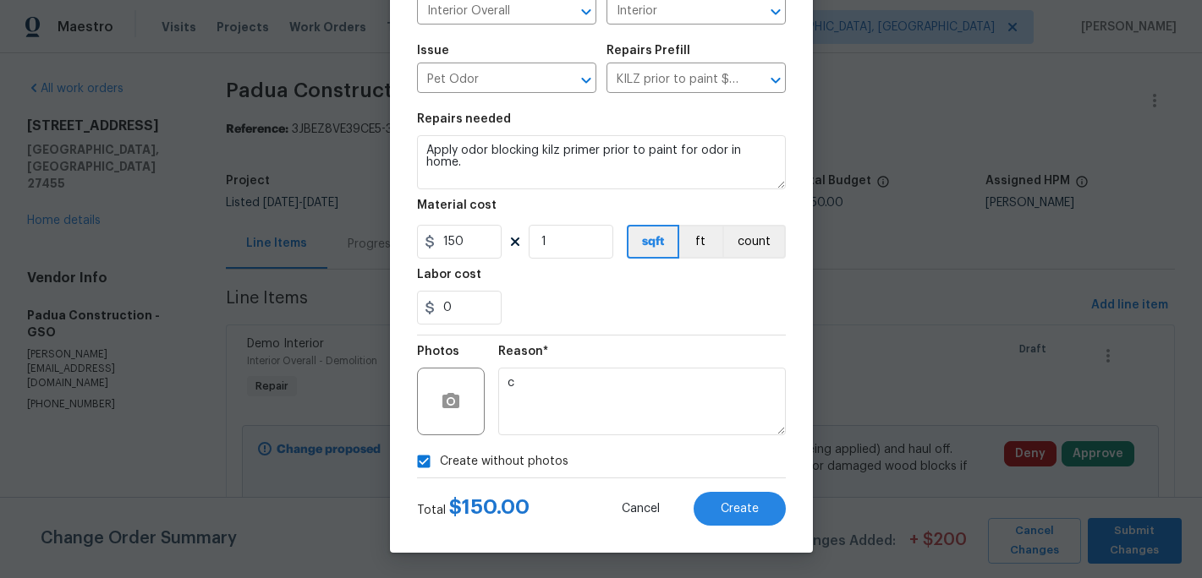
click at [754, 527] on div "Create Line Item Repair Upgrade BRN Area Interior Overall ​ Feature Interior ​ …" at bounding box center [601, 214] width 423 height 677
click at [754, 521] on button "Create" at bounding box center [739, 509] width 92 height 34
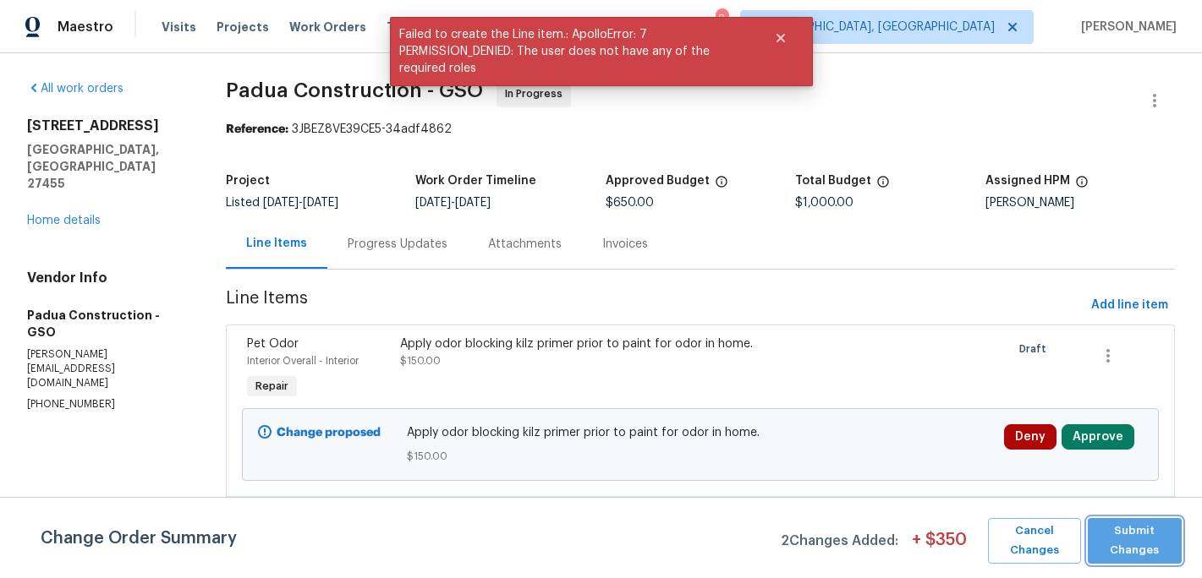
click at [1153, 531] on span "Submit Changes" at bounding box center [1134, 541] width 77 height 39
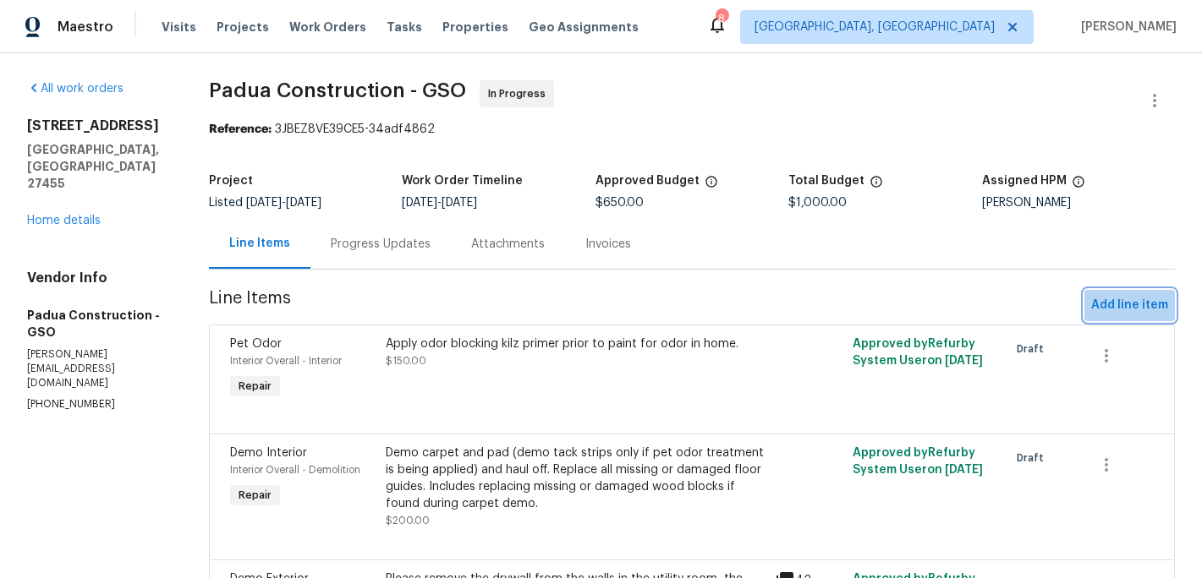
click at [1105, 299] on span "Add line item" at bounding box center [1129, 305] width 77 height 21
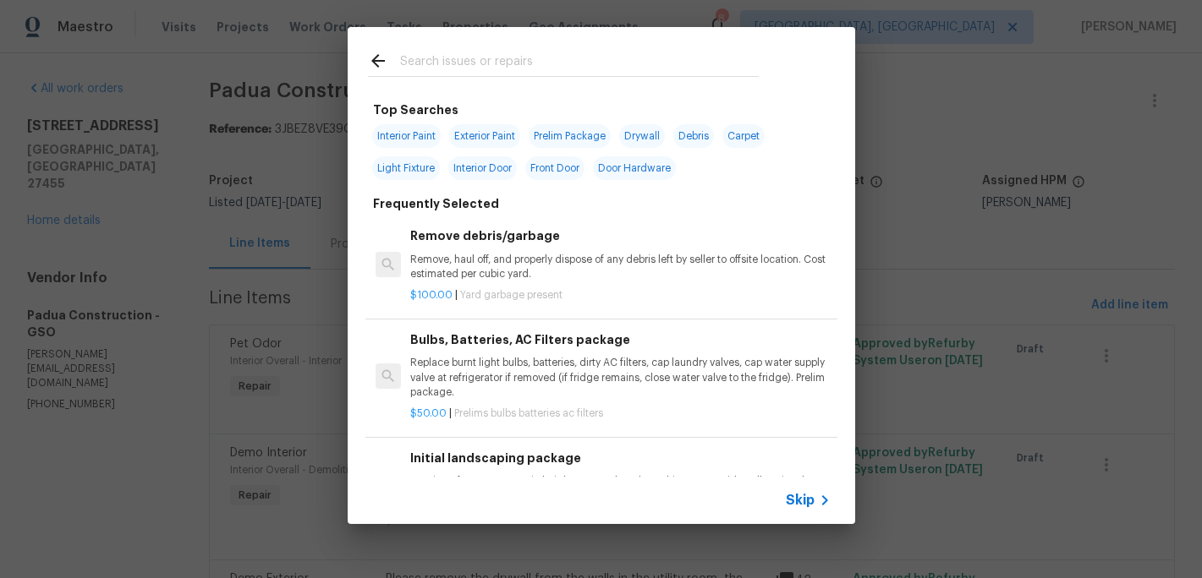
click at [476, 78] on div at bounding box center [563, 60] width 431 height 67
click at [474, 65] on input "text" at bounding box center [579, 63] width 359 height 25
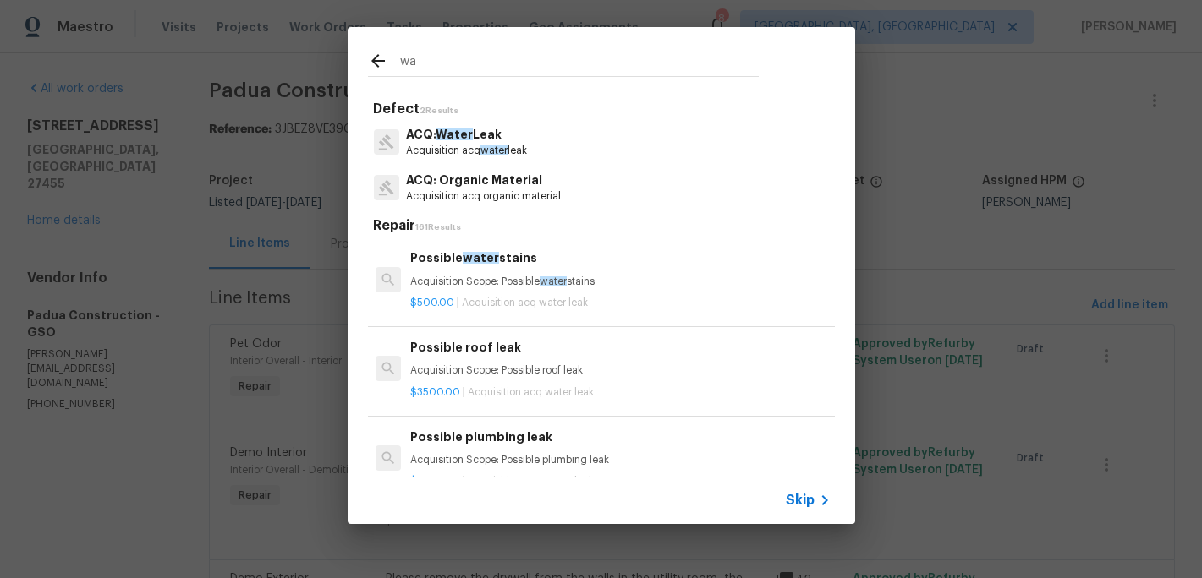
type input "w"
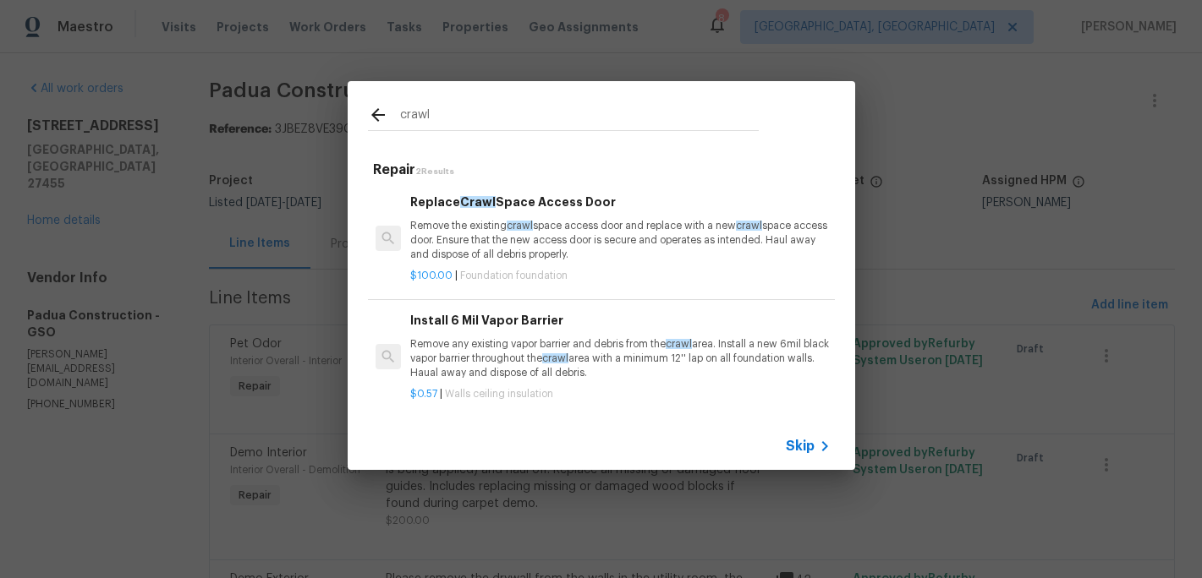
type input "crawl"
click at [810, 453] on span "Skip" at bounding box center [800, 446] width 29 height 17
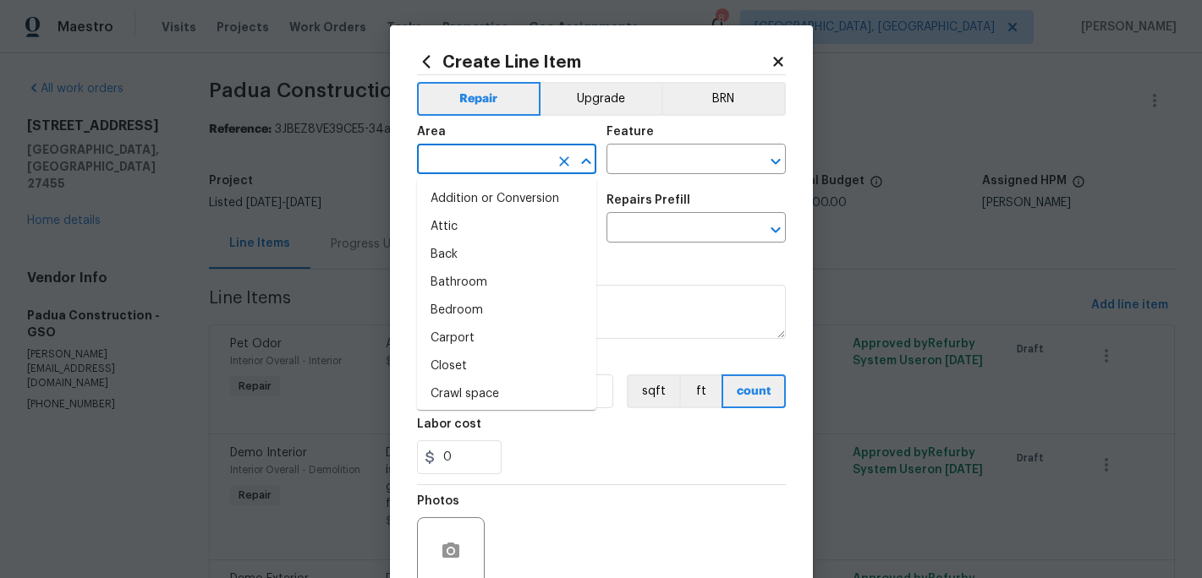
click at [477, 161] on input "text" at bounding box center [483, 161] width 132 height 26
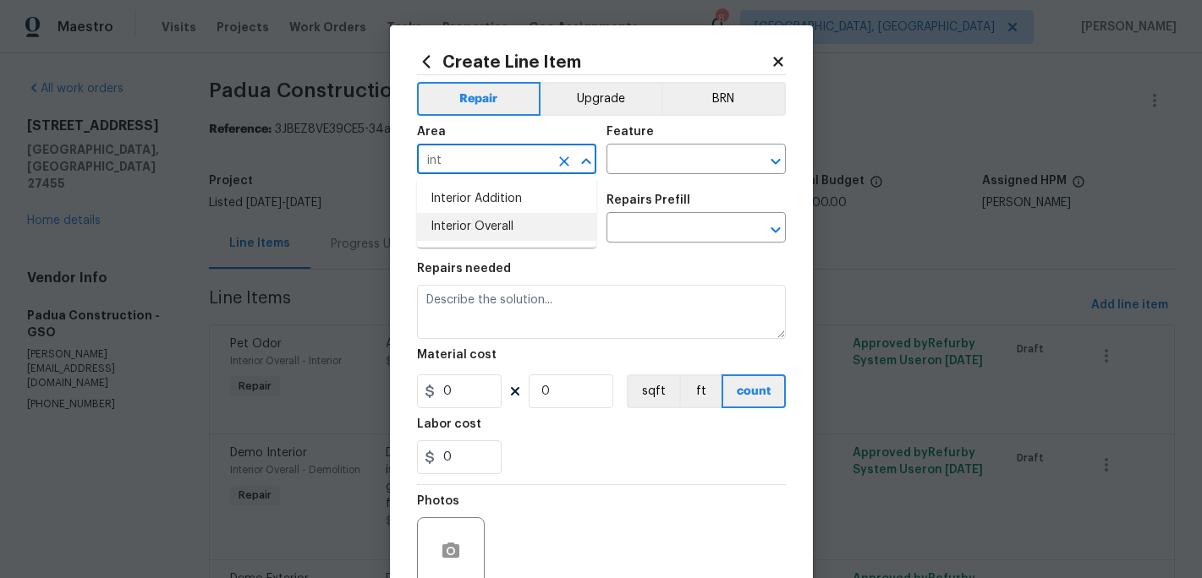
click at [491, 223] on li "Interior Overall" at bounding box center [506, 227] width 179 height 28
type input "Interior Overall"
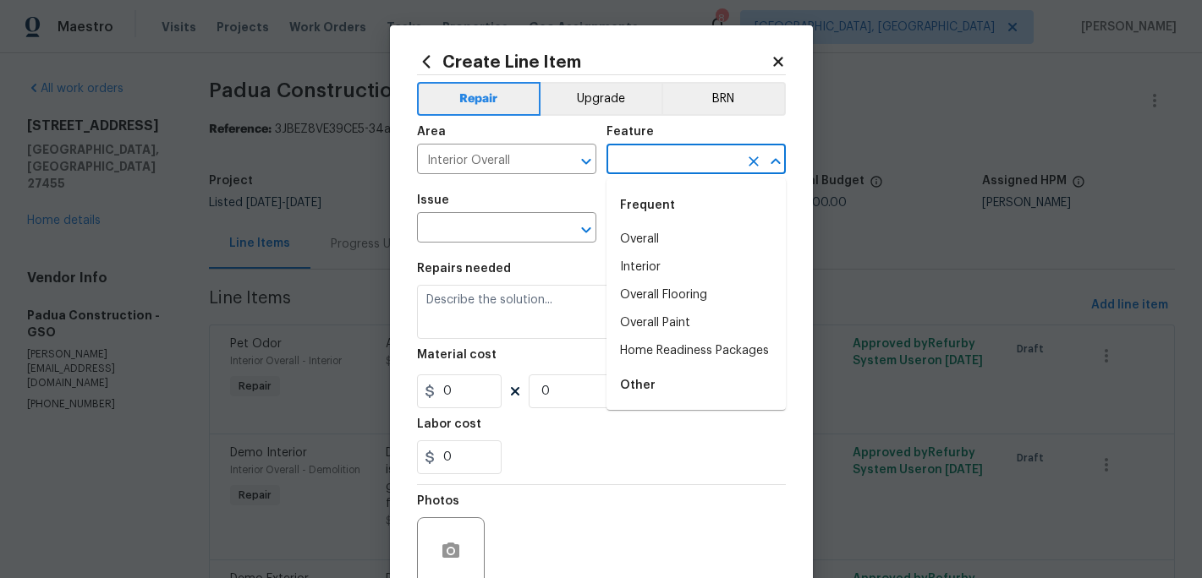
click at [660, 153] on input "text" at bounding box center [672, 161] width 132 height 26
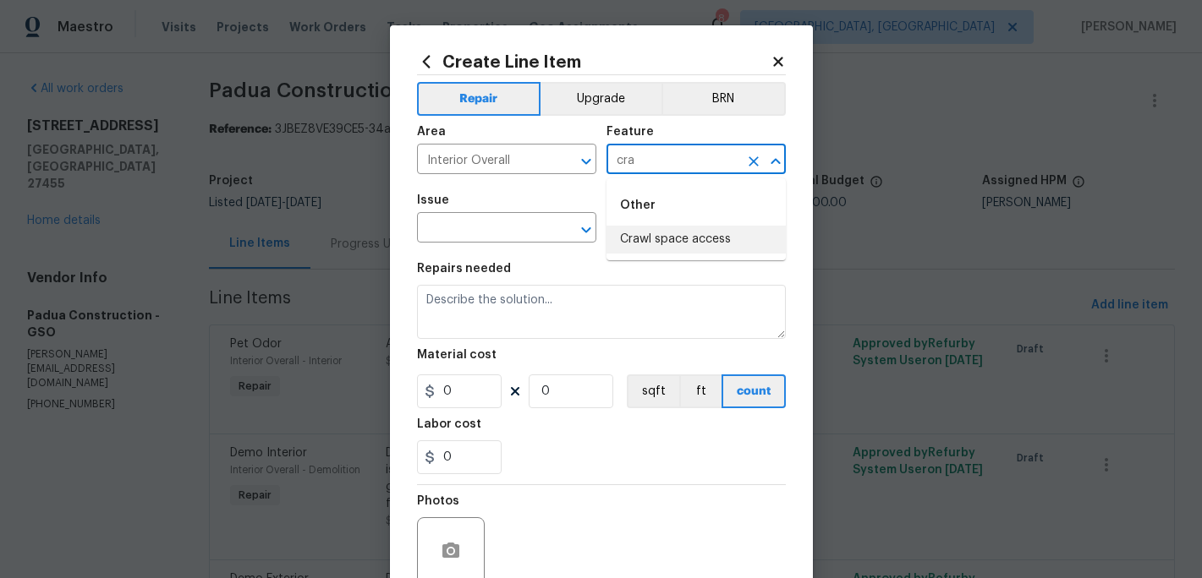
click at [676, 239] on li "Crawl space access" at bounding box center [695, 240] width 179 height 28
type input "Crawl space access"
click at [454, 233] on input "text" at bounding box center [483, 229] width 132 height 26
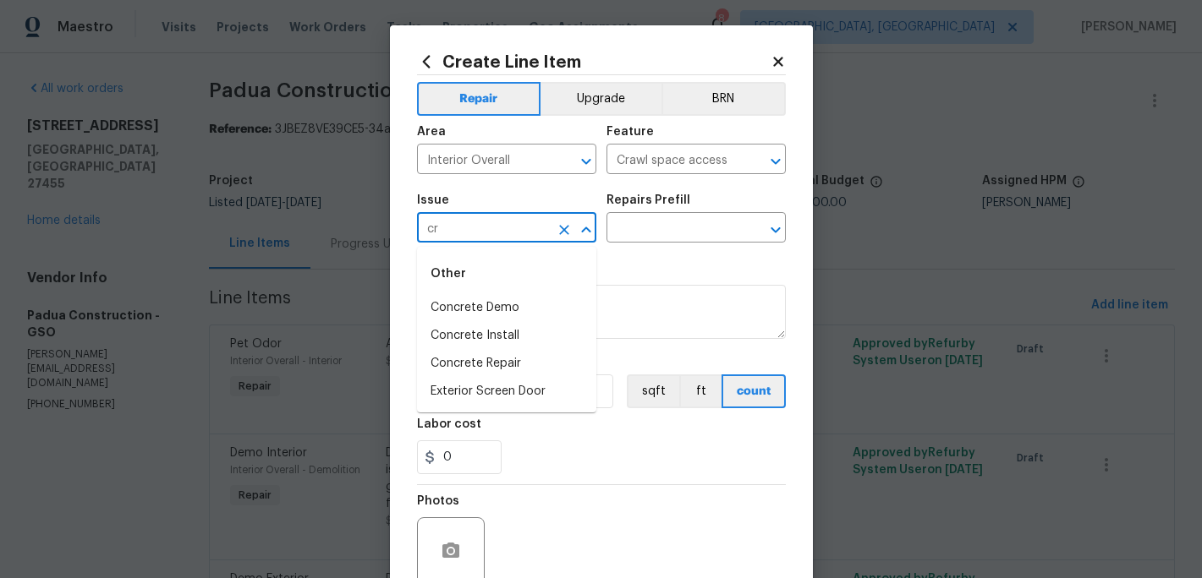
type input "c"
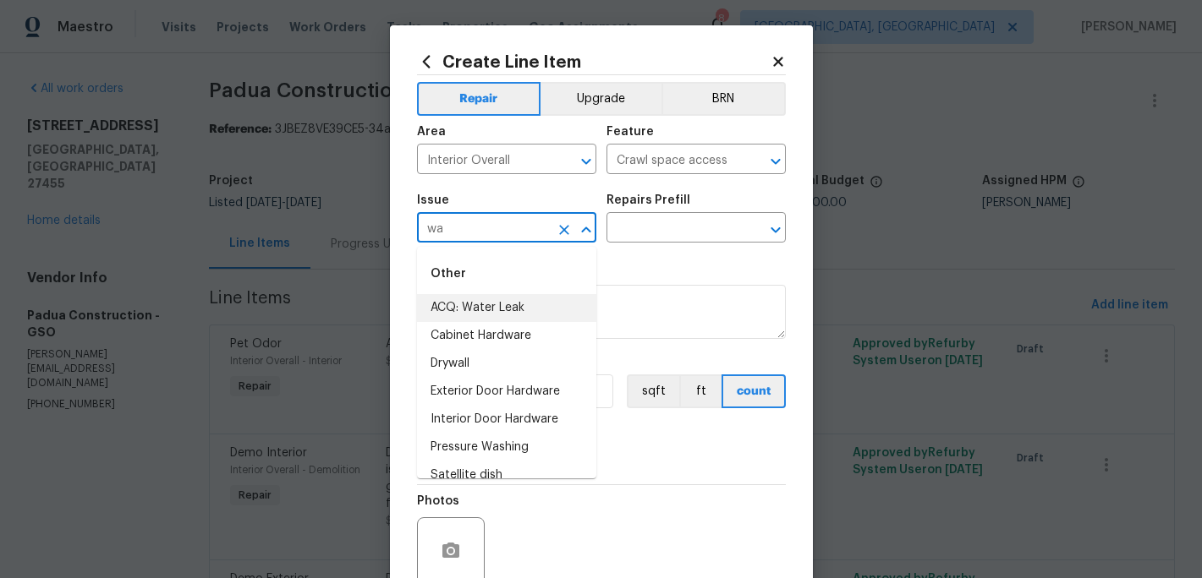
click at [480, 318] on li "ACQ: Water Leak" at bounding box center [506, 308] width 179 height 28
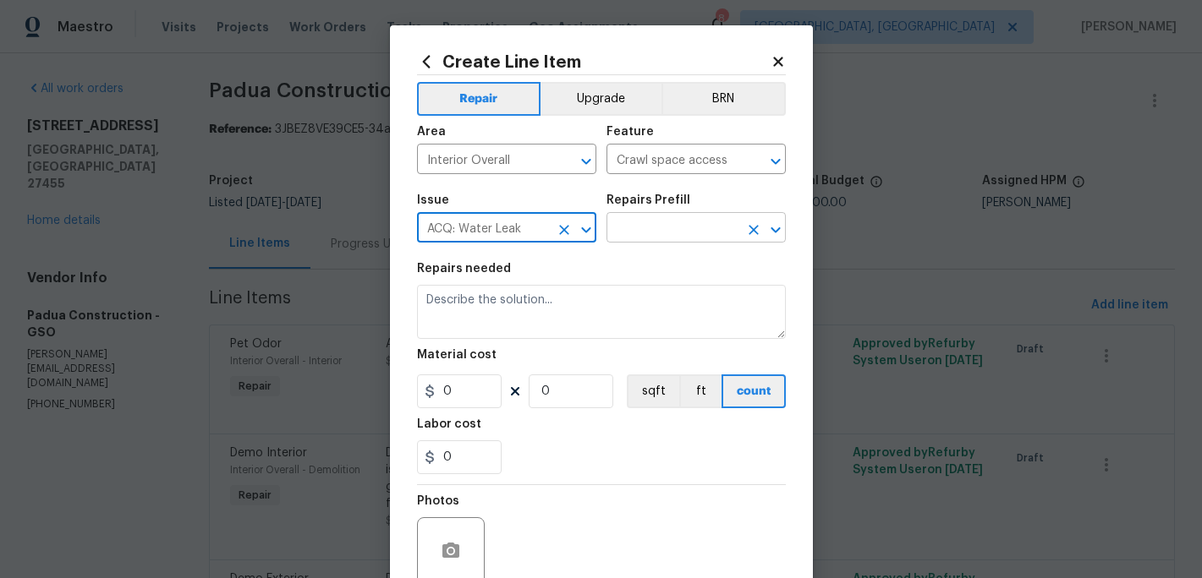
type input "ACQ: Water Leak"
click at [631, 238] on input "text" at bounding box center [672, 229] width 132 height 26
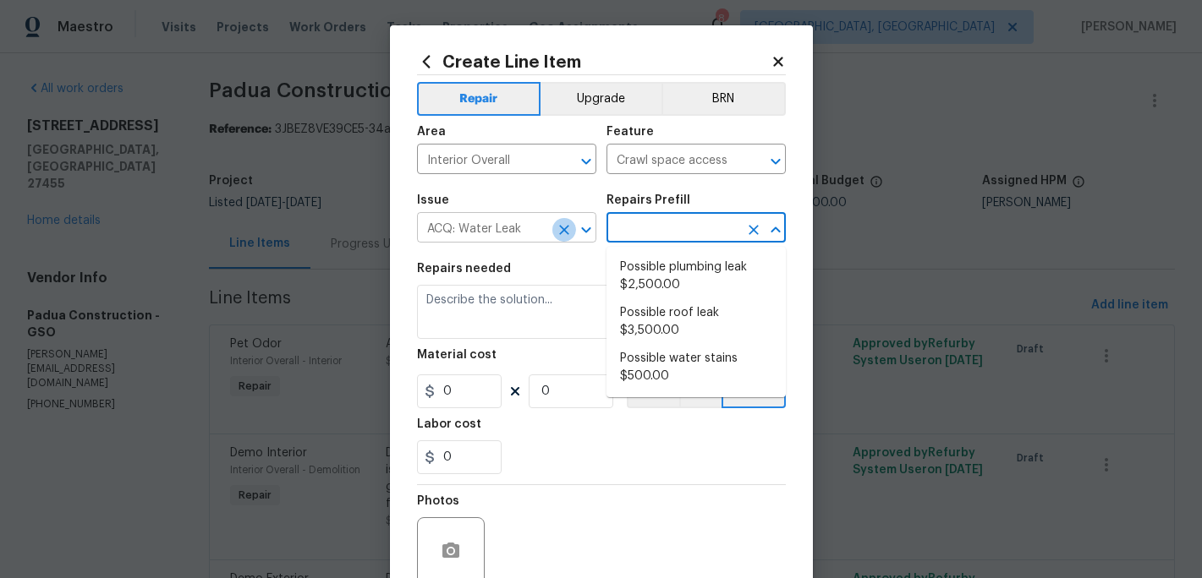
click at [565, 231] on icon "Clear" at bounding box center [564, 230] width 10 height 10
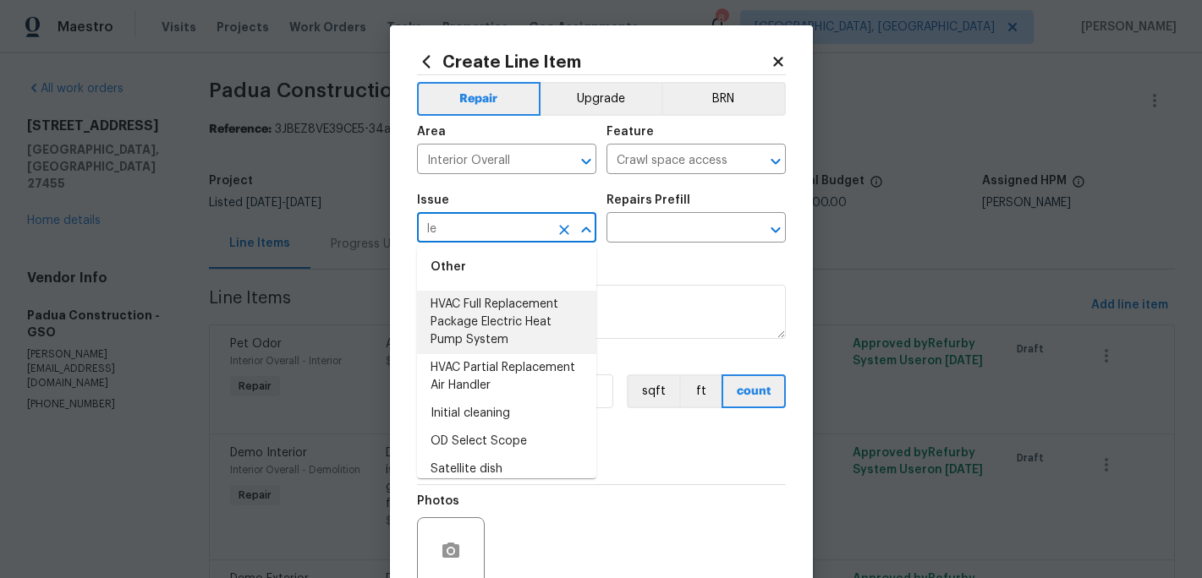
scroll to position [220, 0]
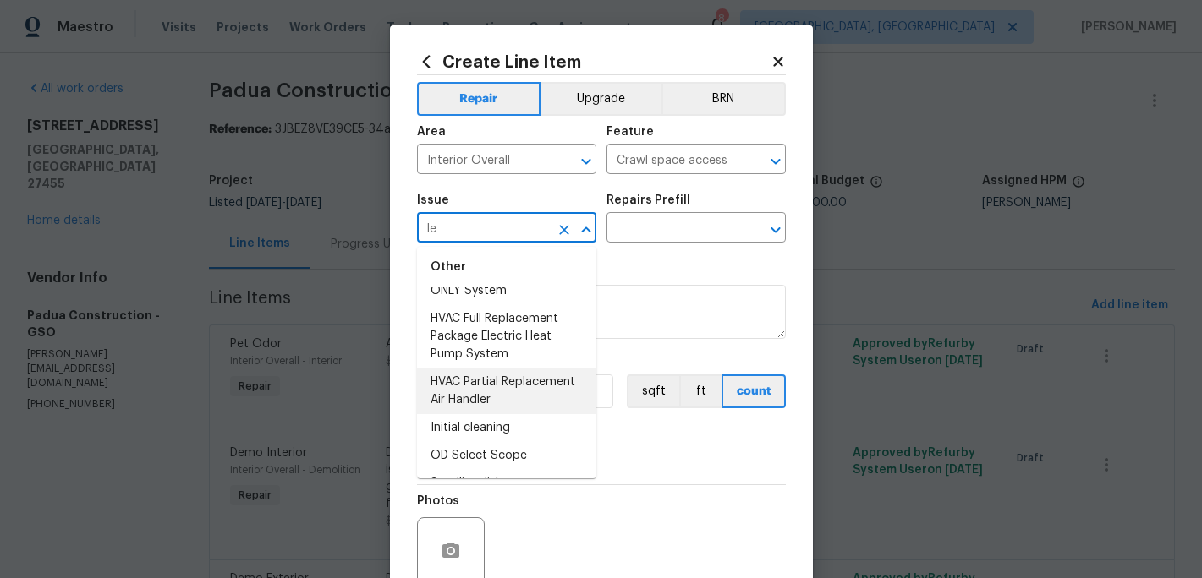
type input "l"
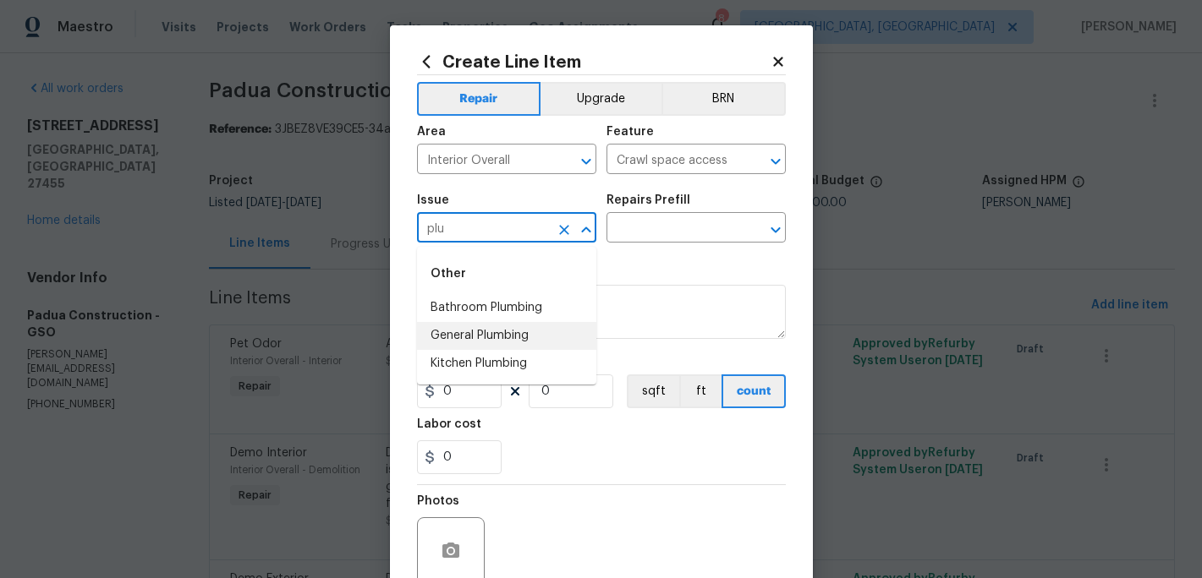
click at [489, 338] on li "General Plumbing" at bounding box center [506, 336] width 179 height 28
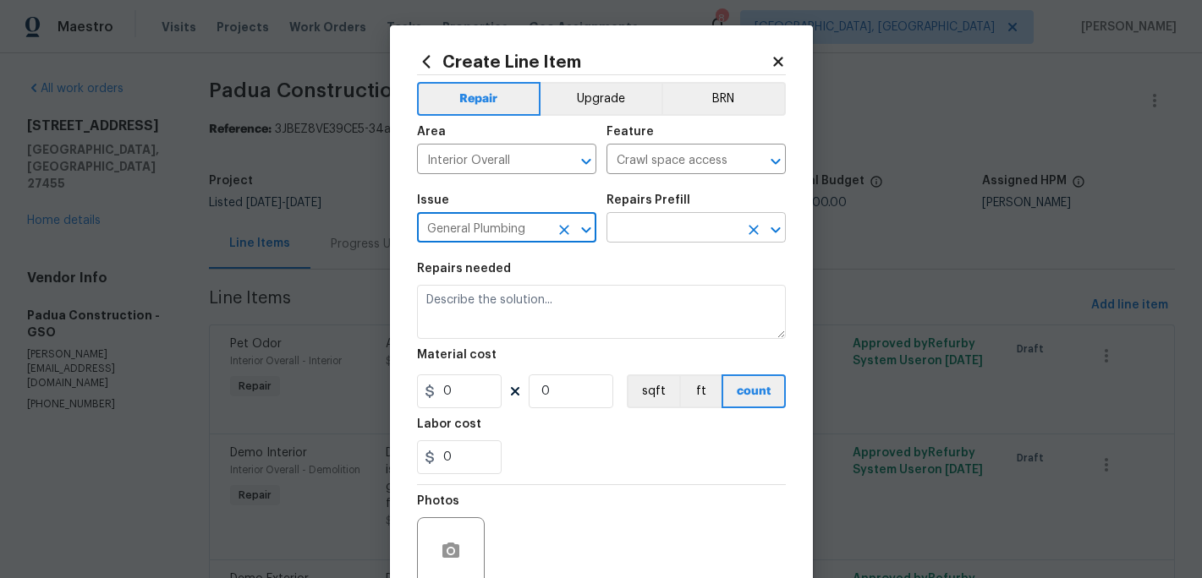
type input "General Plumbing"
click at [647, 227] on input "text" at bounding box center [672, 229] width 132 height 26
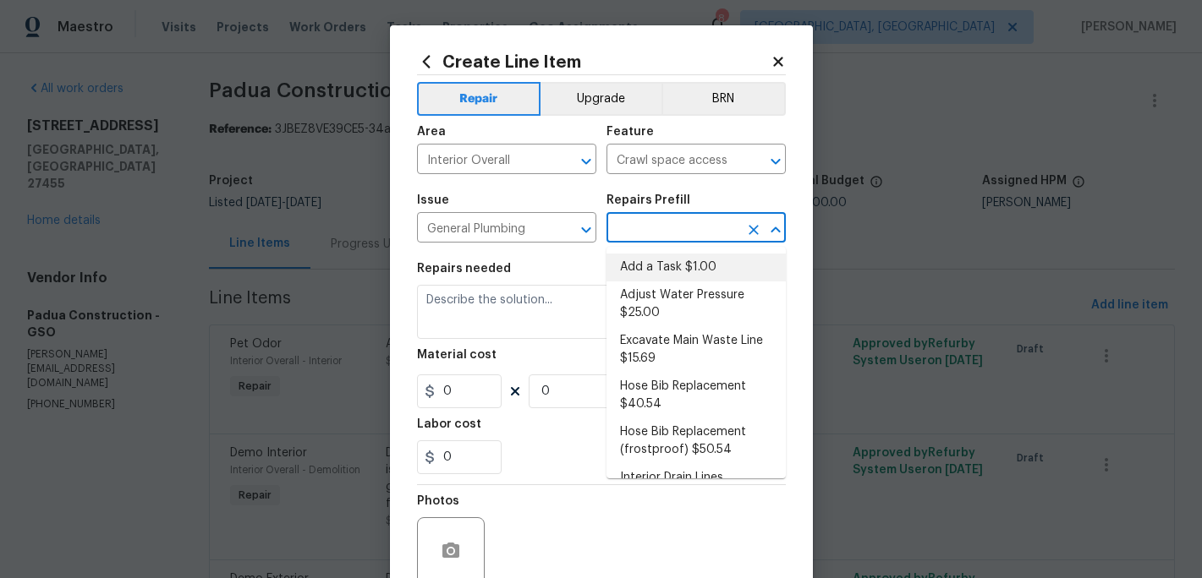
click at [656, 263] on li "Add a Task $1.00" at bounding box center [695, 268] width 179 height 28
type input "Plumbing"
type input "Add a Task $1.00"
type textarea "HPM to detail"
type input "1"
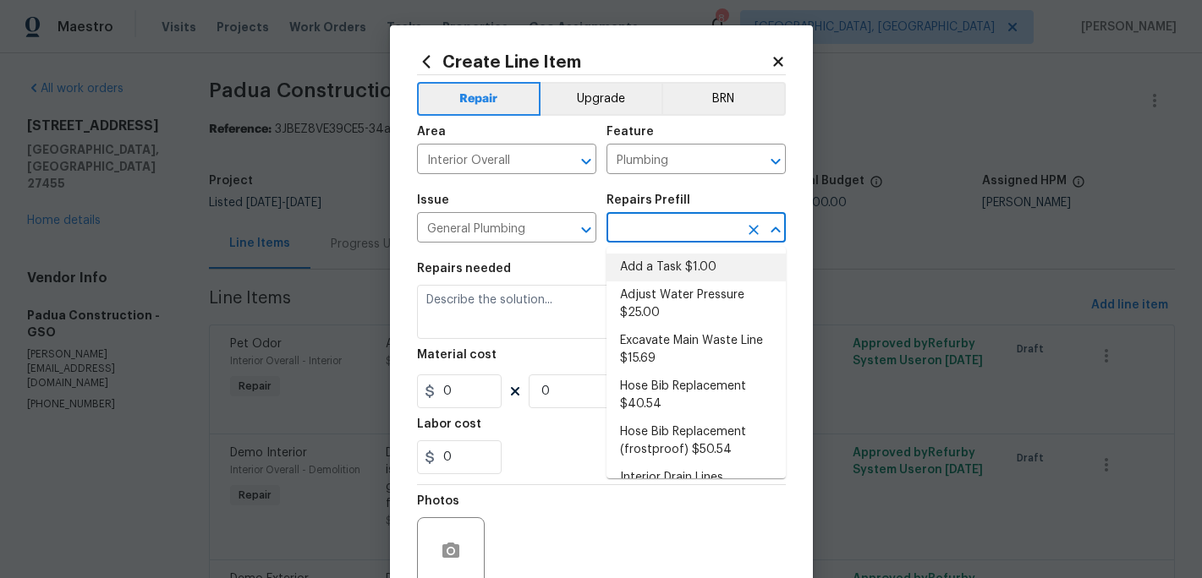
type input "1"
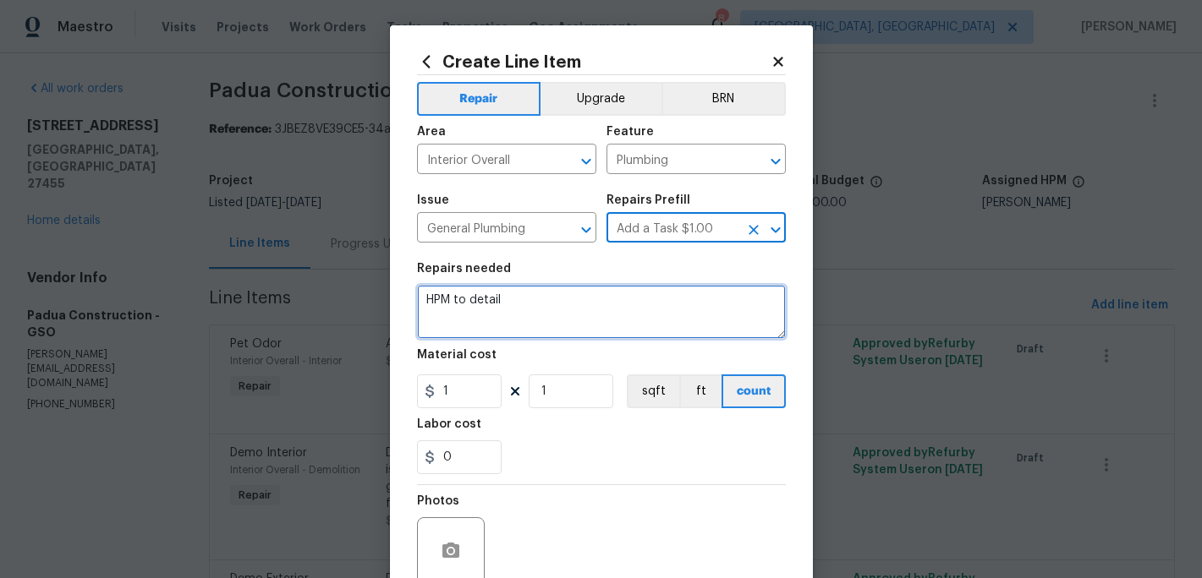
click at [519, 304] on textarea "HPM to detail" at bounding box center [601, 312] width 369 height 54
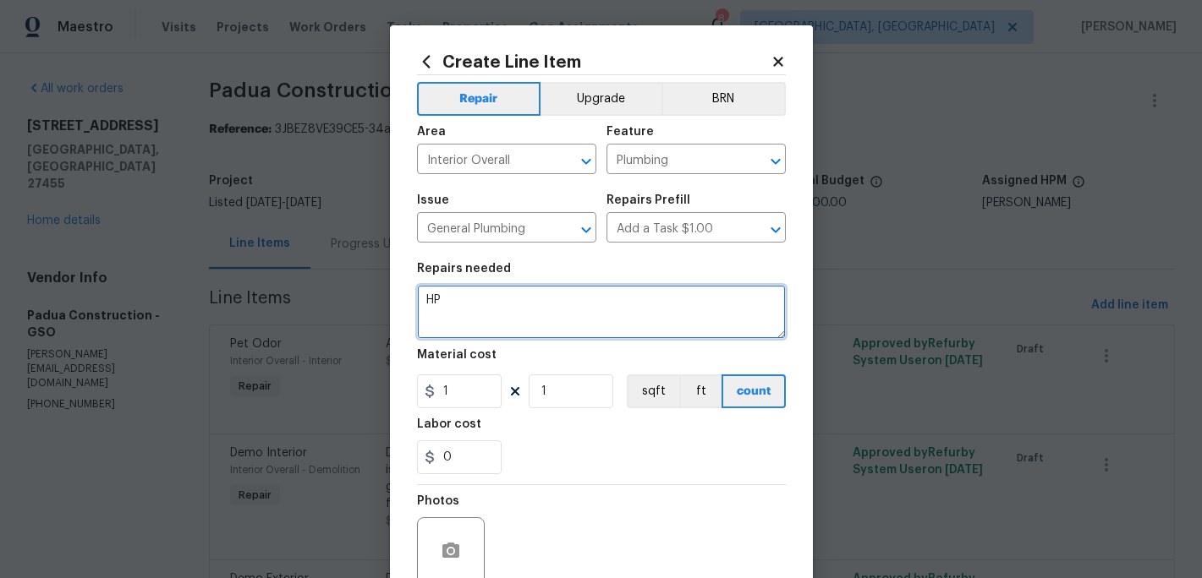
type textarea "H"
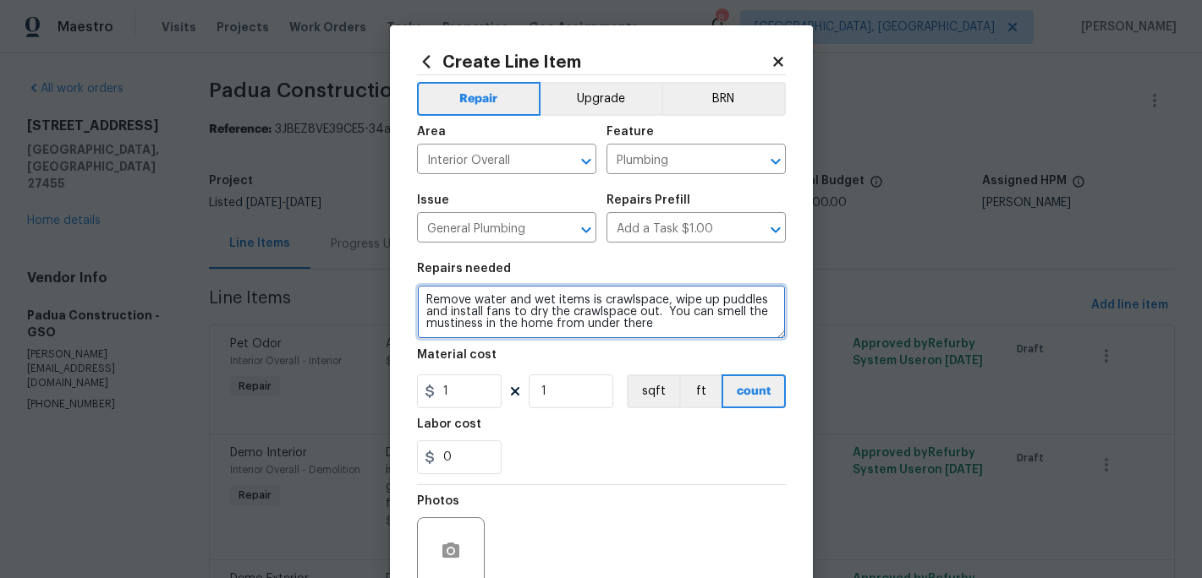
type textarea "Remove water and wet items is crawlspace, wipe up puddles and install fans to d…"
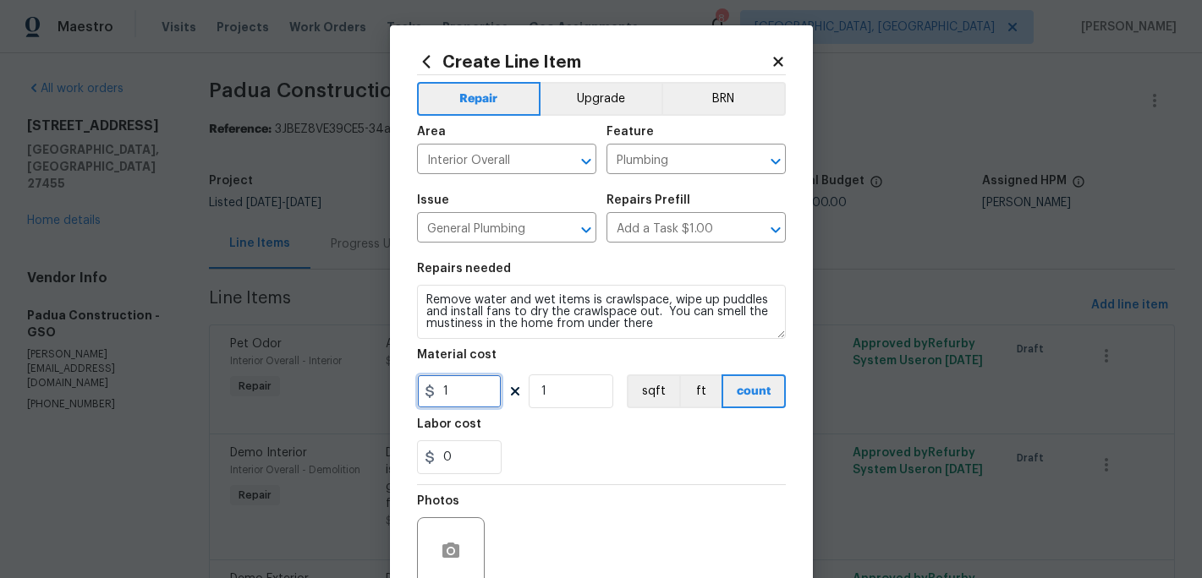
click at [463, 392] on input "1" at bounding box center [459, 392] width 85 height 34
type input "250"
click at [535, 443] on div "0" at bounding box center [601, 458] width 369 height 34
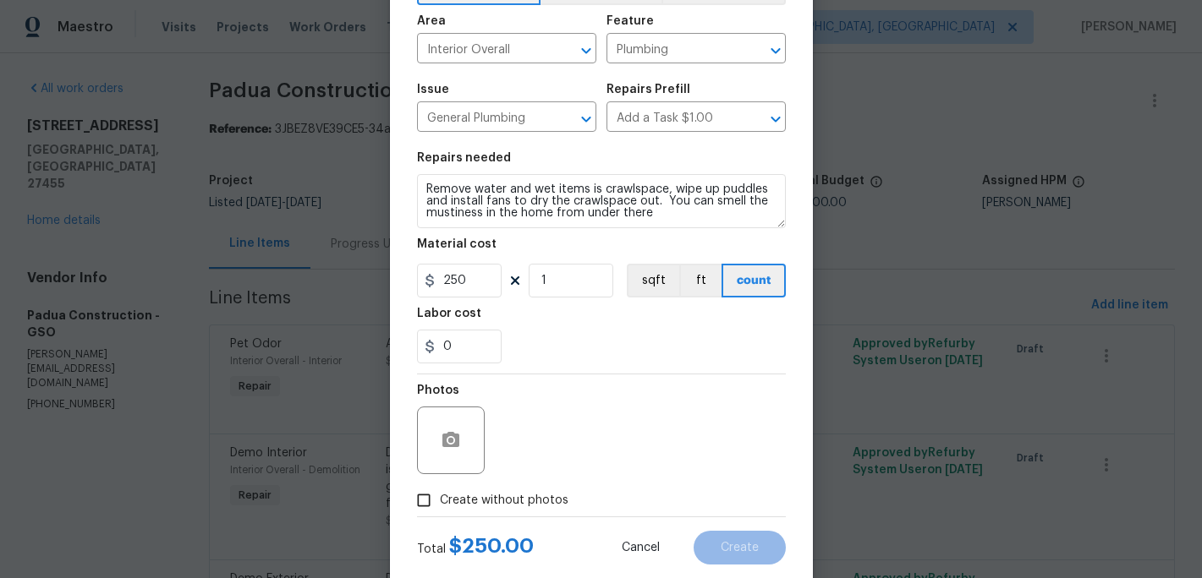
scroll to position [151, 0]
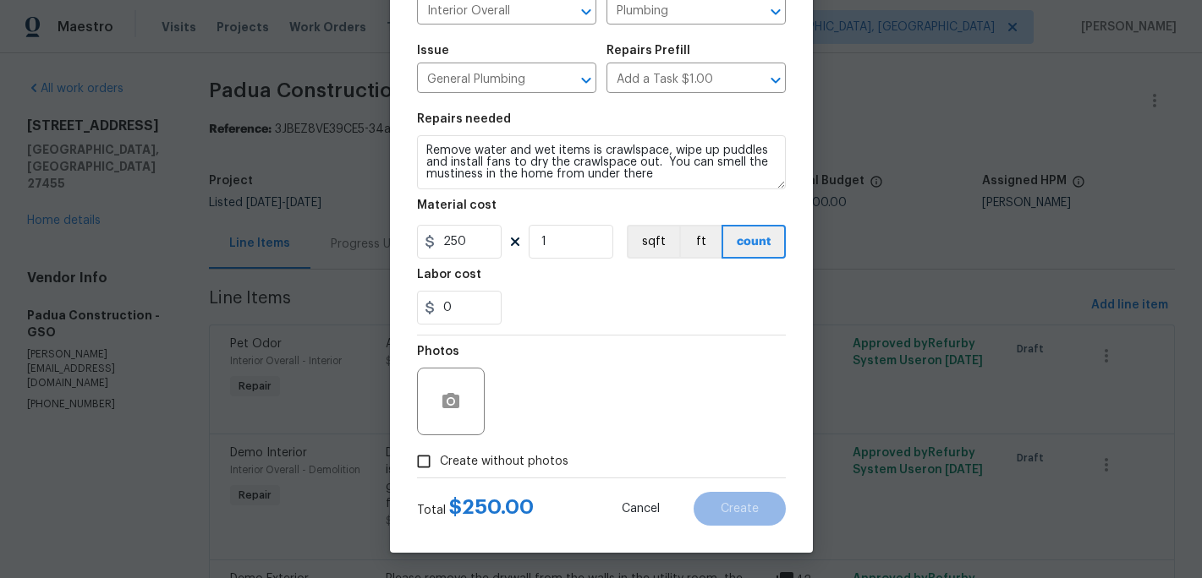
click at [425, 462] on input "Create without photos" at bounding box center [424, 462] width 32 height 32
checkbox input "true"
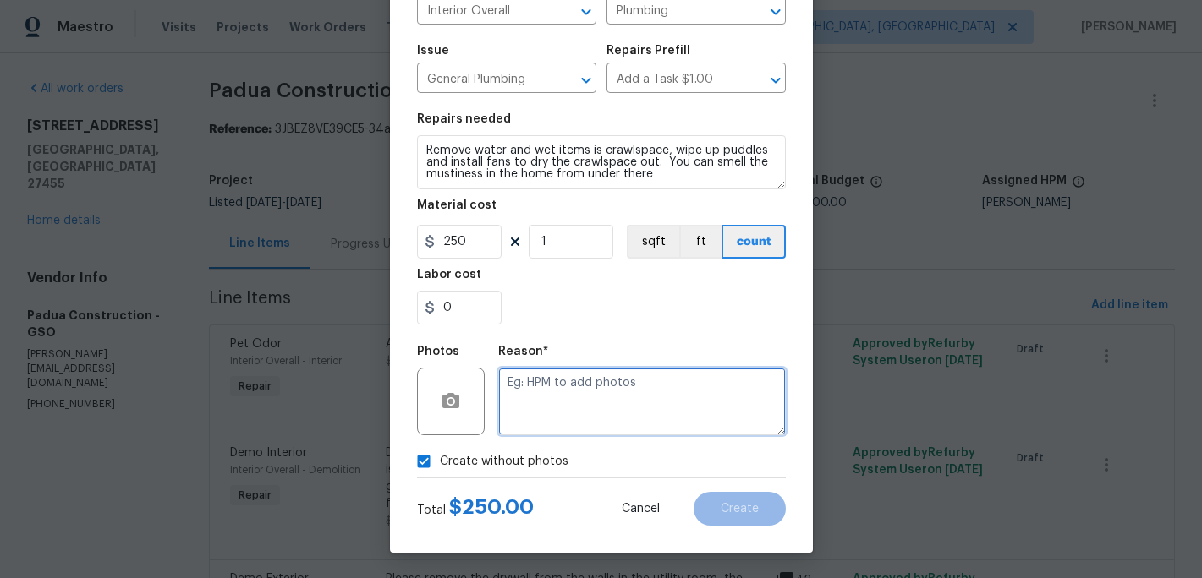
click at [542, 424] on textarea at bounding box center [642, 402] width 288 height 68
type textarea "c"
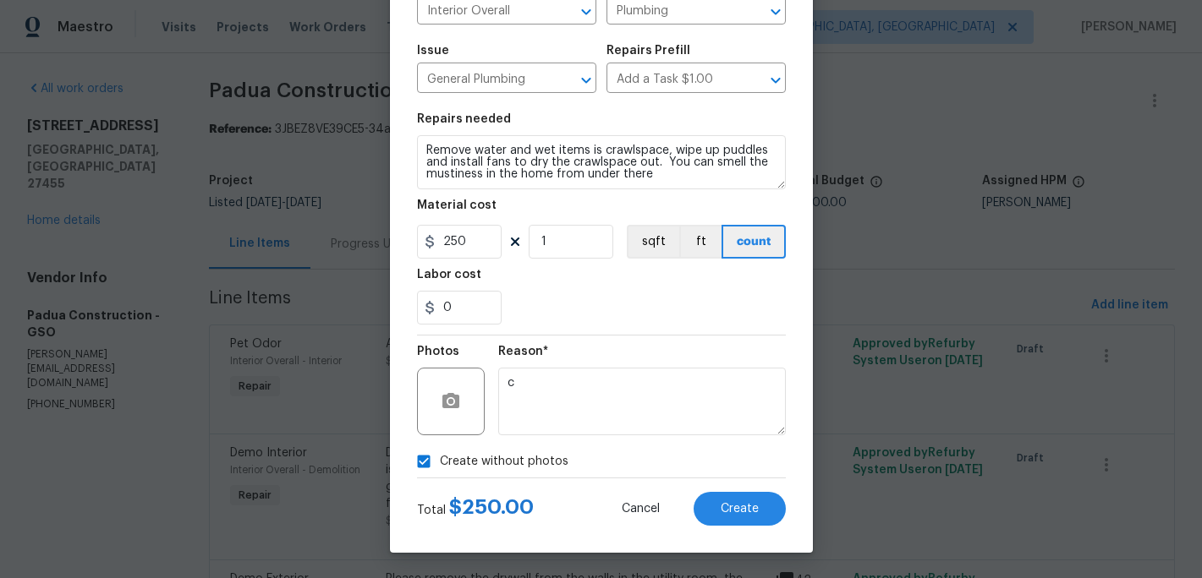
click at [716, 484] on div "Total $ 250.00 Cancel Create" at bounding box center [601, 502] width 369 height 47
click at [719, 497] on button "Create" at bounding box center [739, 509] width 92 height 34
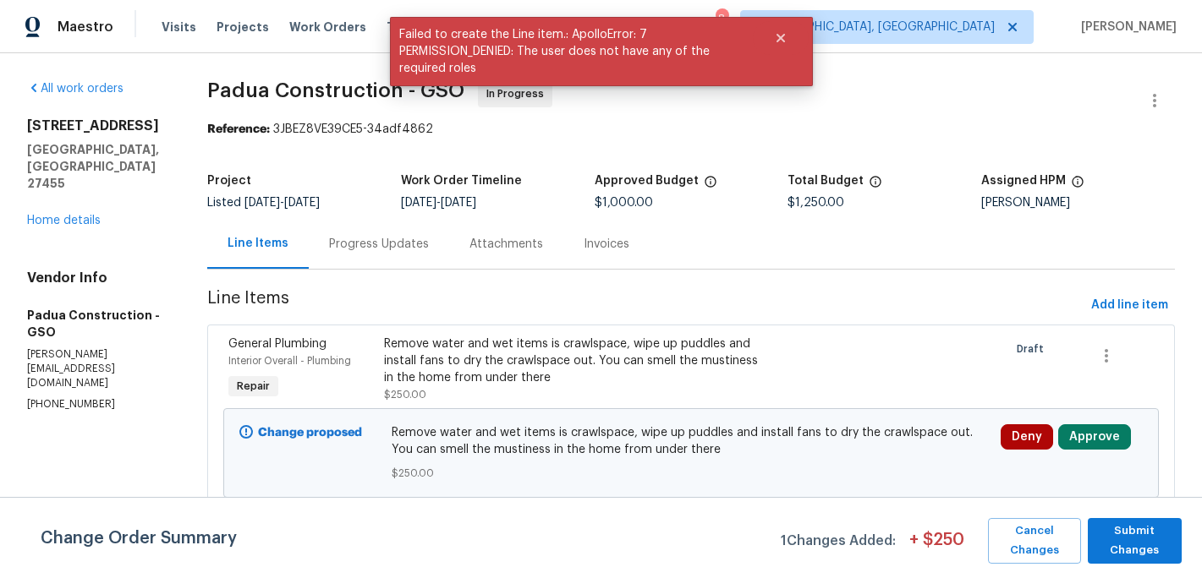
click at [374, 241] on div "Progress Updates" at bounding box center [379, 244] width 100 height 17
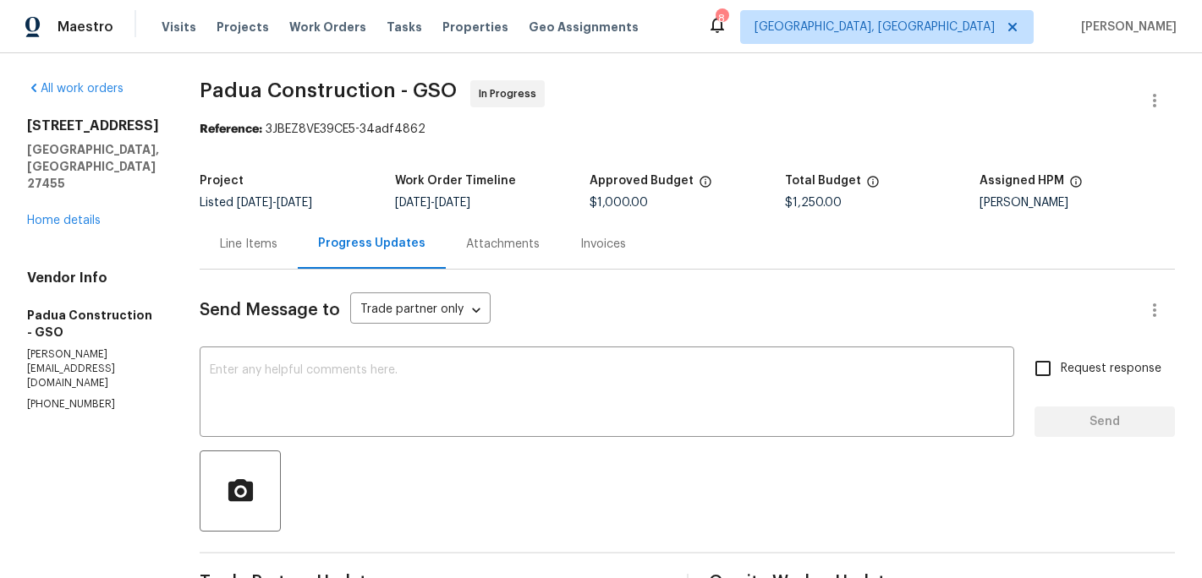
click at [220, 238] on div "Line Items" at bounding box center [249, 244] width 58 height 17
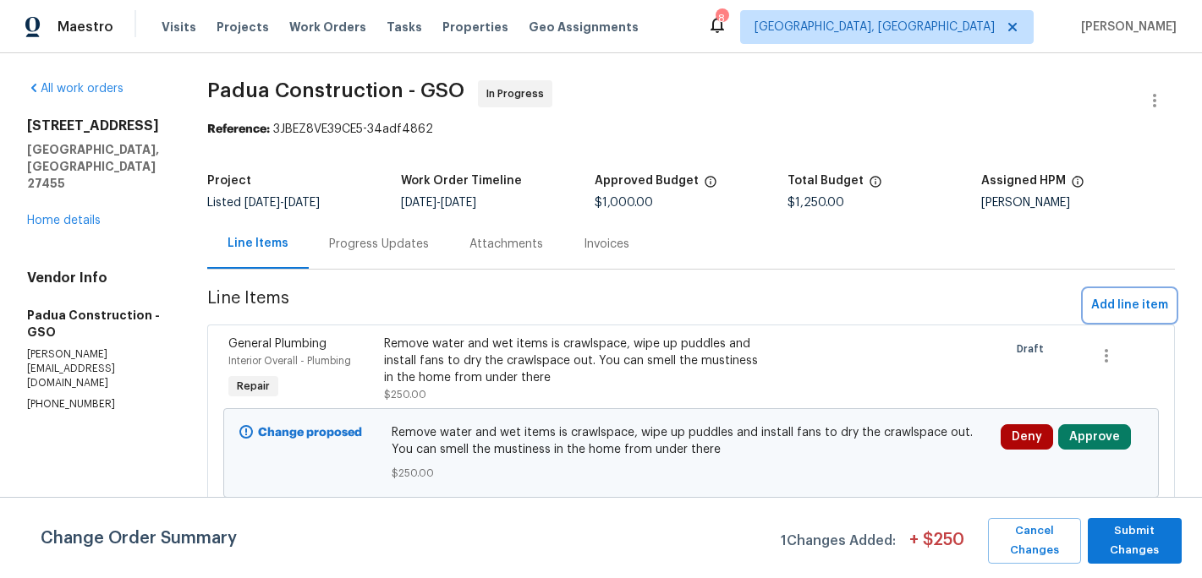
click at [1128, 304] on span "Add line item" at bounding box center [1129, 305] width 77 height 21
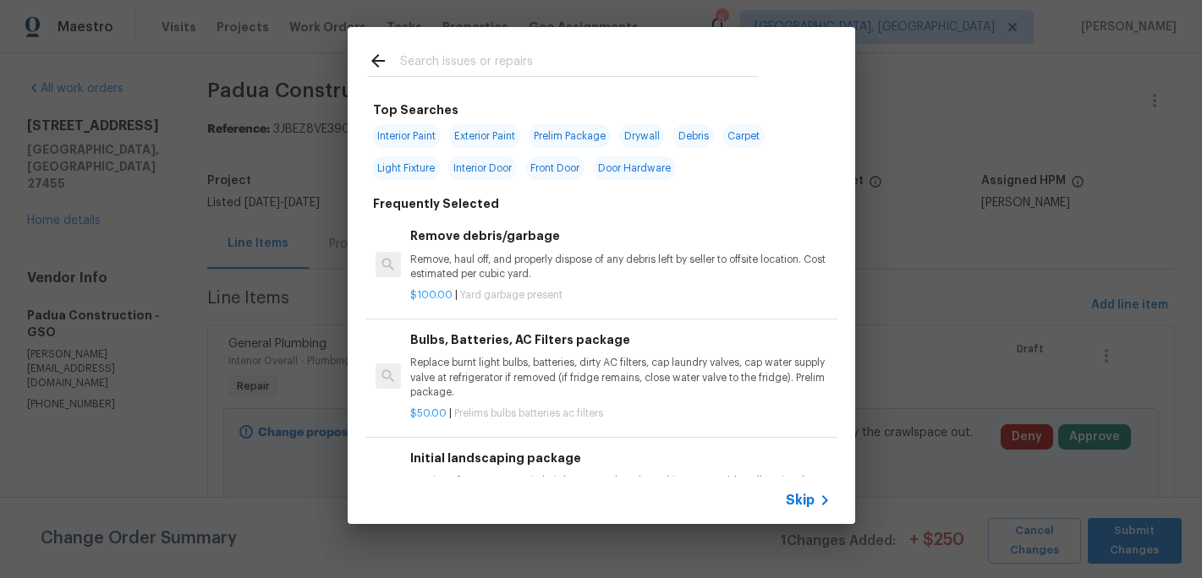
click at [436, 63] on input "text" at bounding box center [579, 63] width 359 height 25
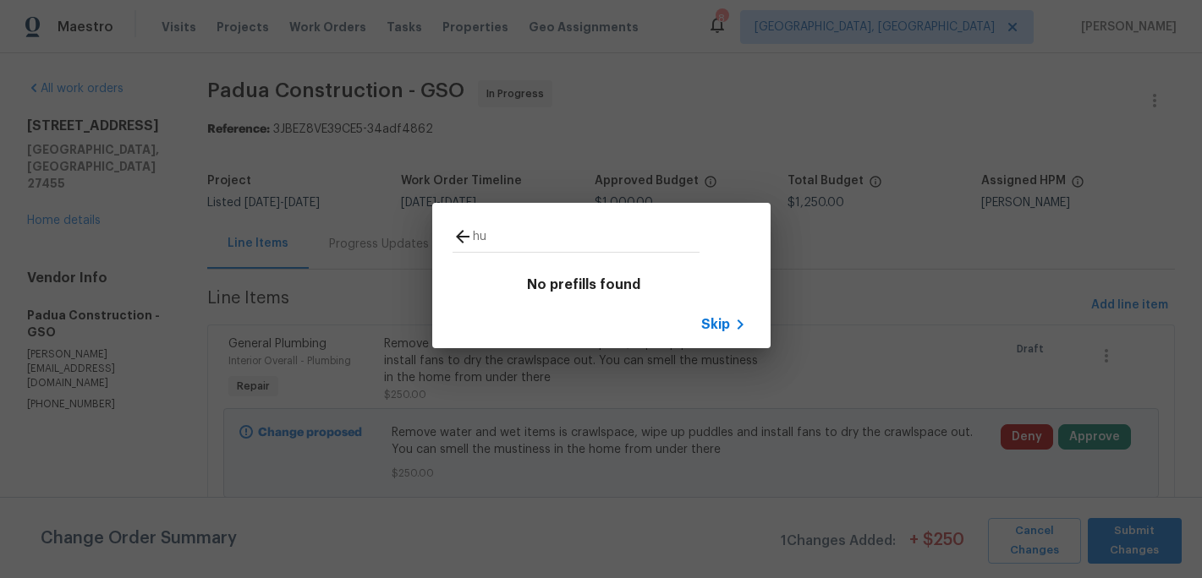
type input "h"
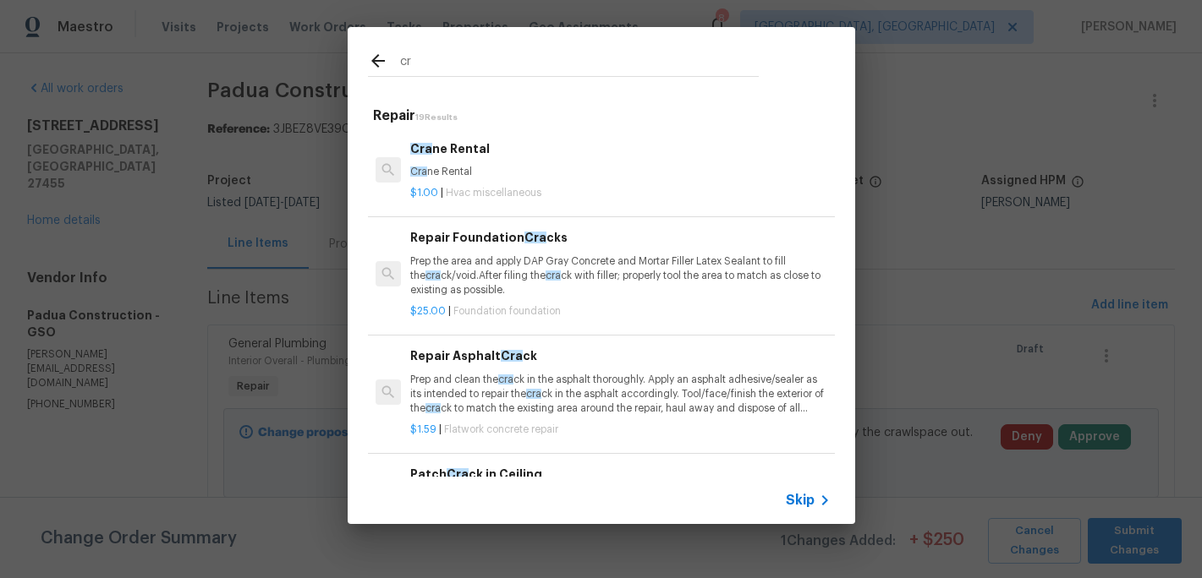
type input "c"
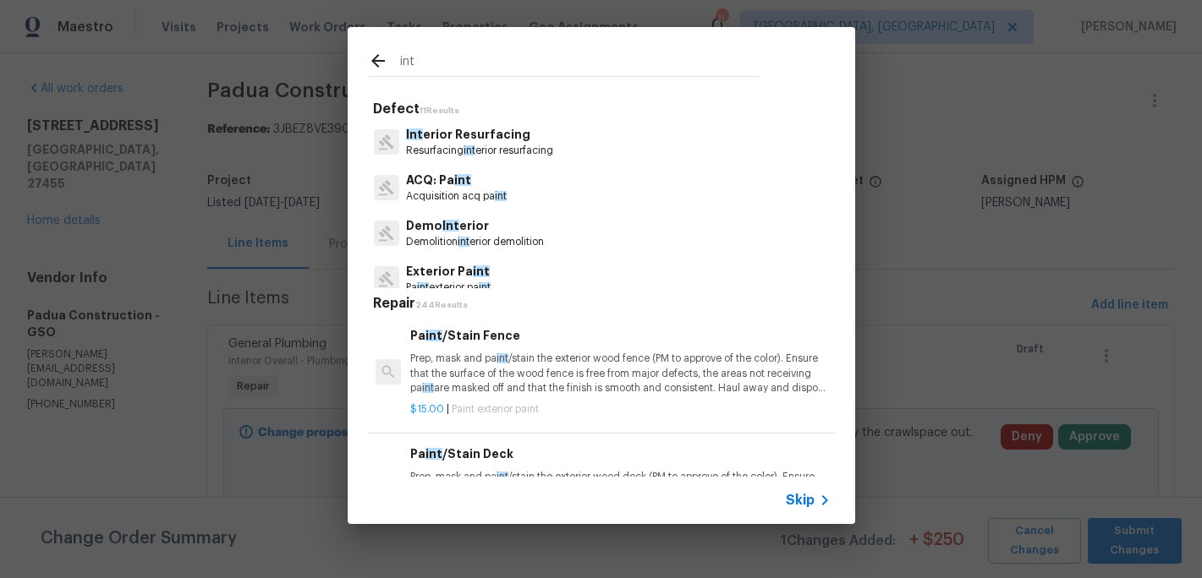
type input "int"
click at [804, 501] on span "Skip" at bounding box center [800, 500] width 29 height 17
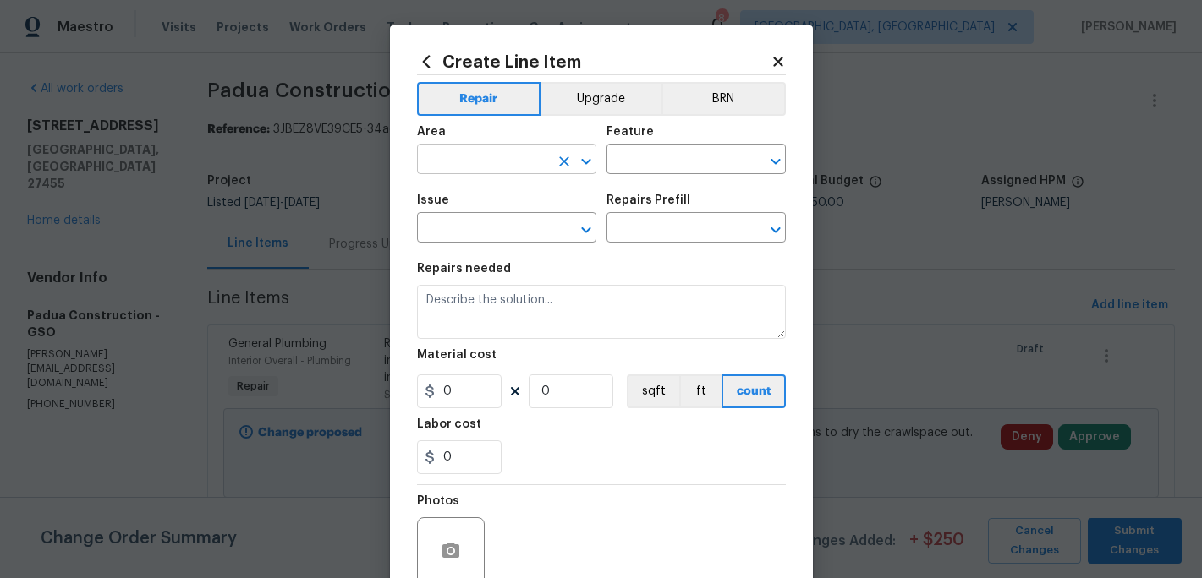
click at [460, 156] on input "text" at bounding box center [483, 161] width 132 height 26
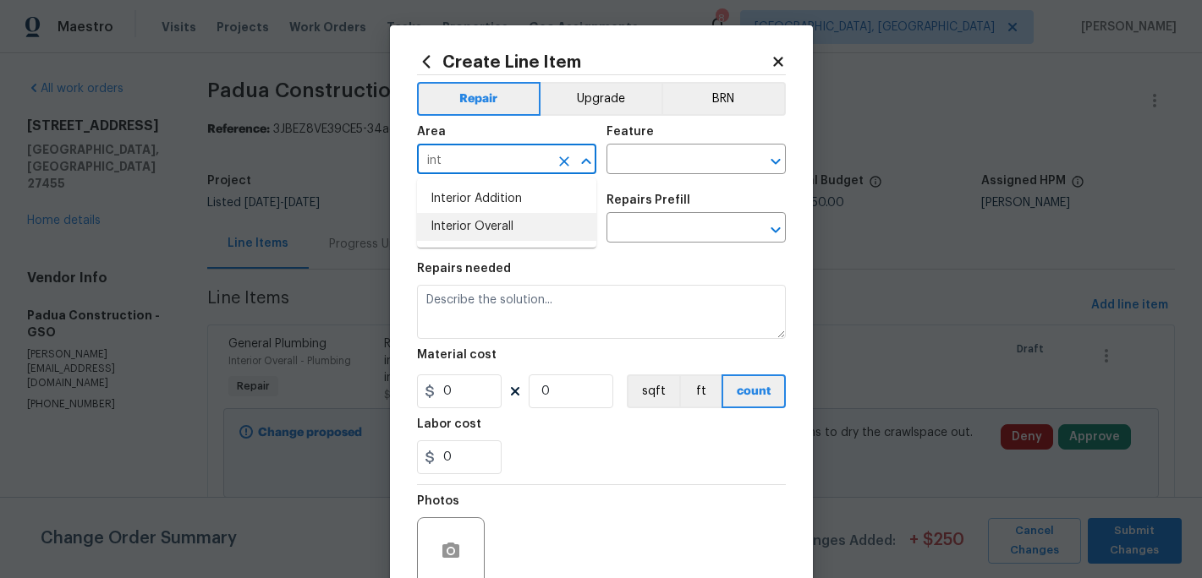
click at [465, 228] on li "Interior Overall" at bounding box center [506, 227] width 179 height 28
type input "Interior Overall"
click at [639, 169] on input "text" at bounding box center [672, 161] width 132 height 26
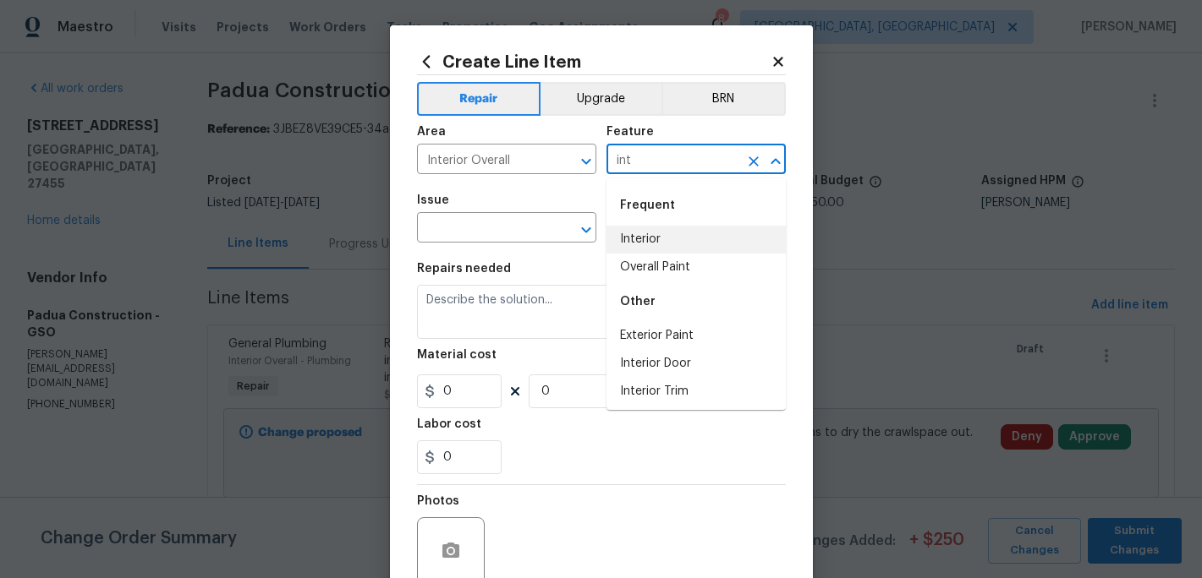
click at [644, 238] on li "Interior" at bounding box center [695, 240] width 179 height 28
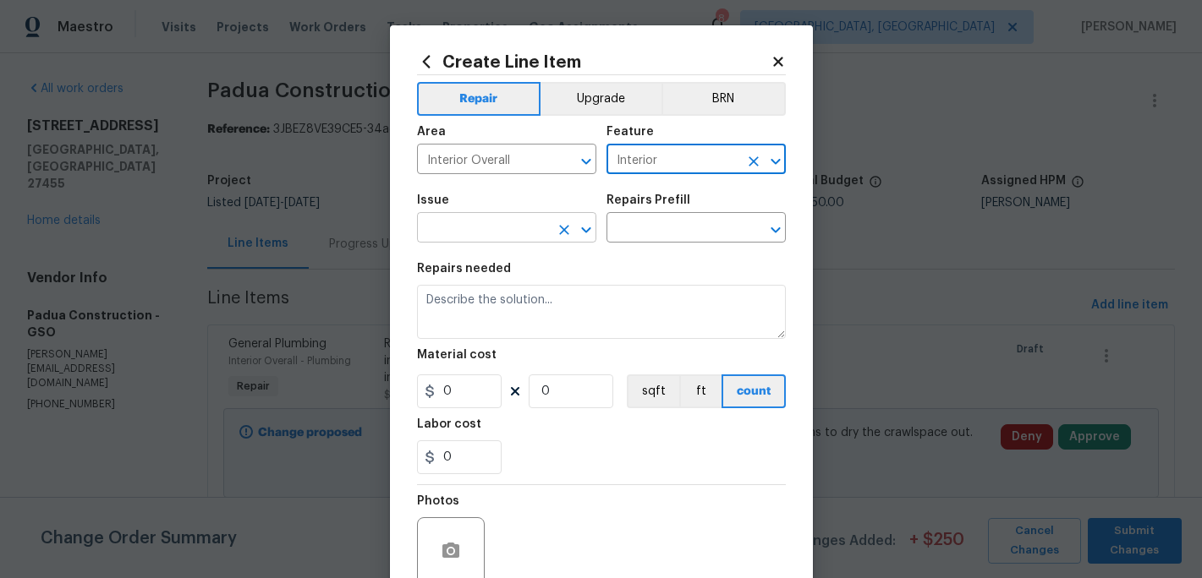
type input "Interior"
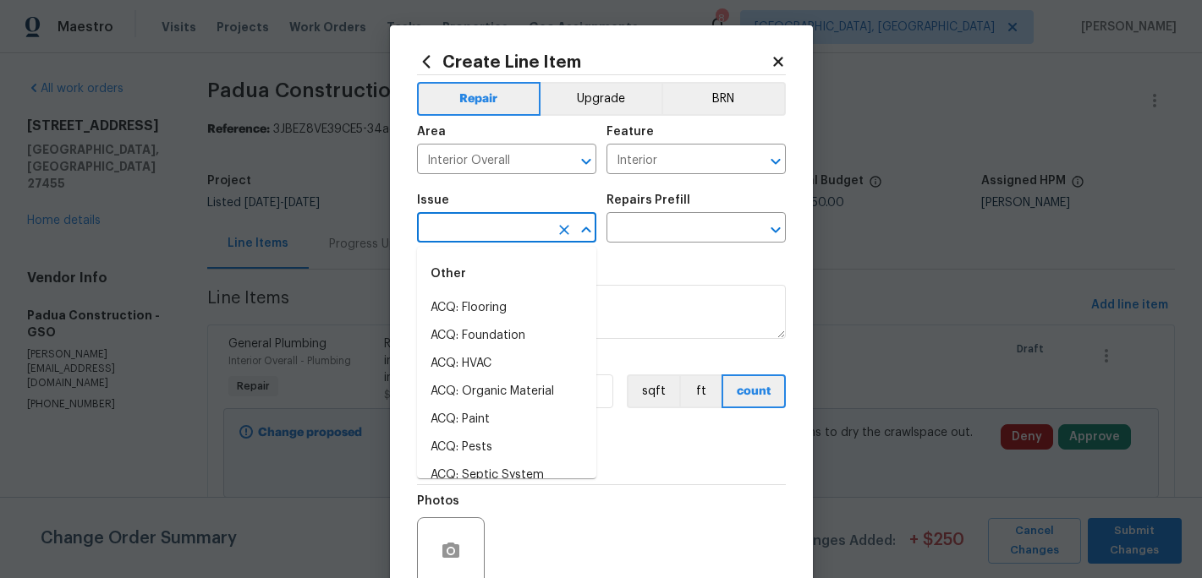
click at [468, 238] on input "text" at bounding box center [483, 229] width 132 height 26
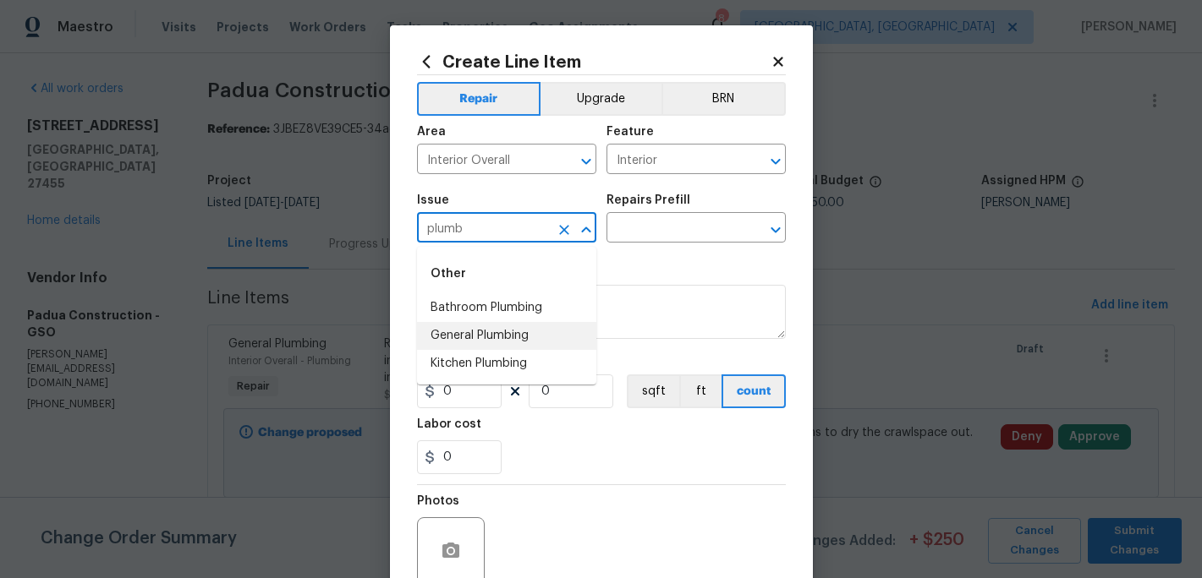
click at [493, 332] on li "General Plumbing" at bounding box center [506, 336] width 179 height 28
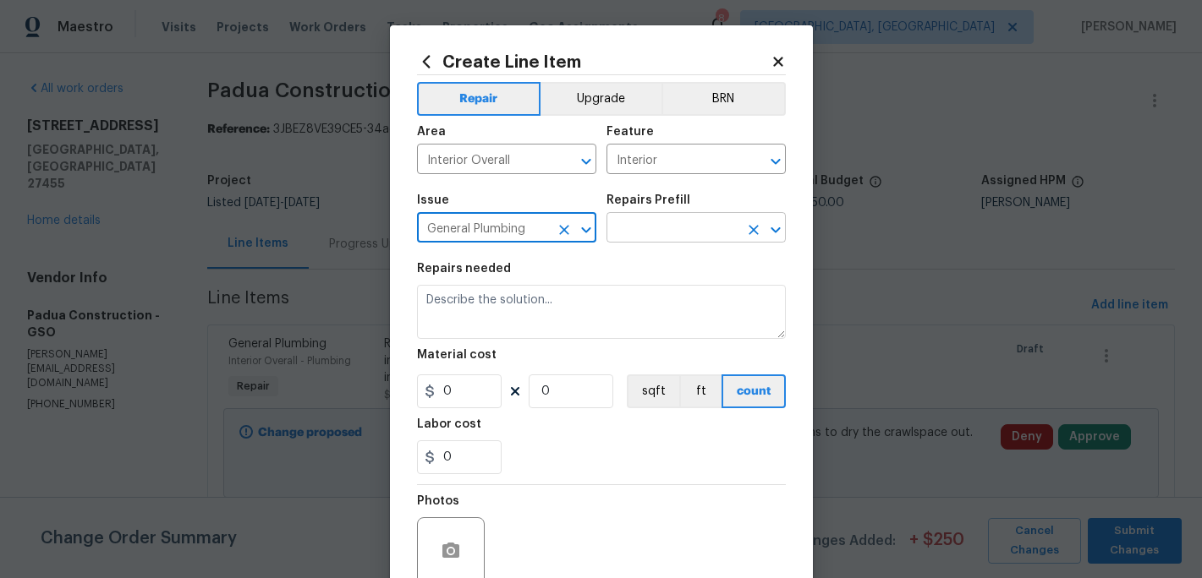
type input "General Plumbing"
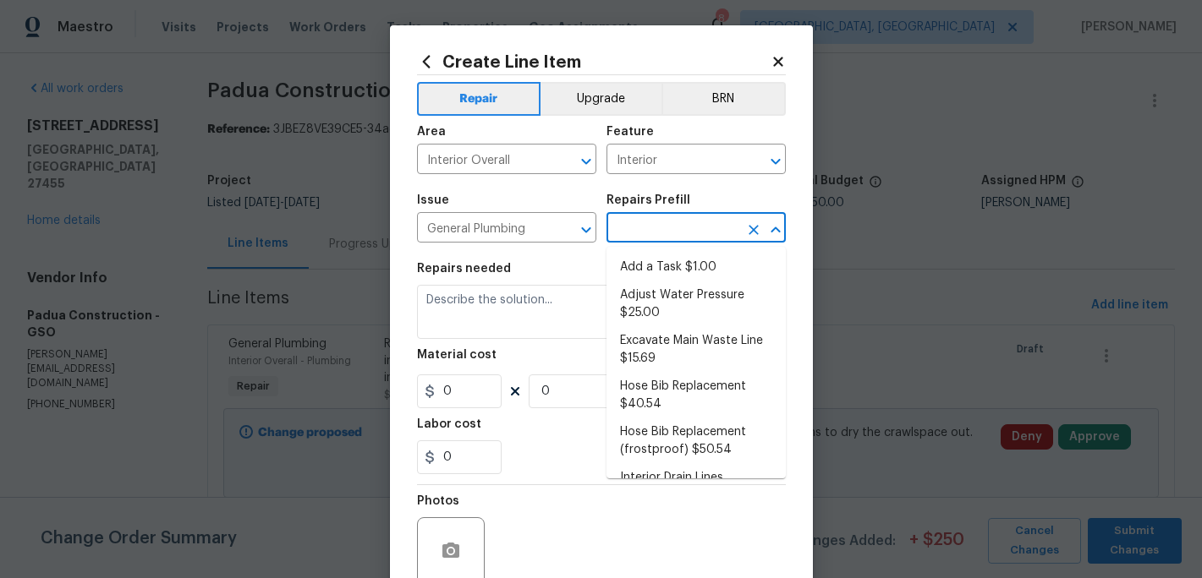
click at [649, 235] on input "text" at bounding box center [672, 229] width 132 height 26
click at [653, 265] on li "Add a Task $1.00" at bounding box center [695, 268] width 179 height 28
type input "Plumbing"
type input "Add a Task $1.00"
type textarea "HPM to detail"
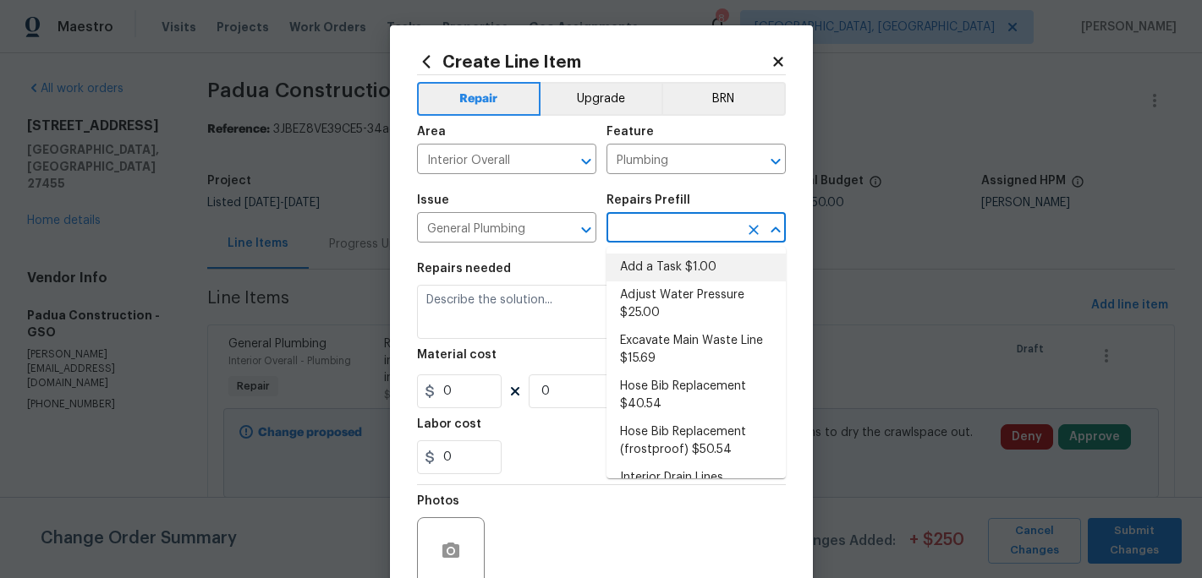
type input "1"
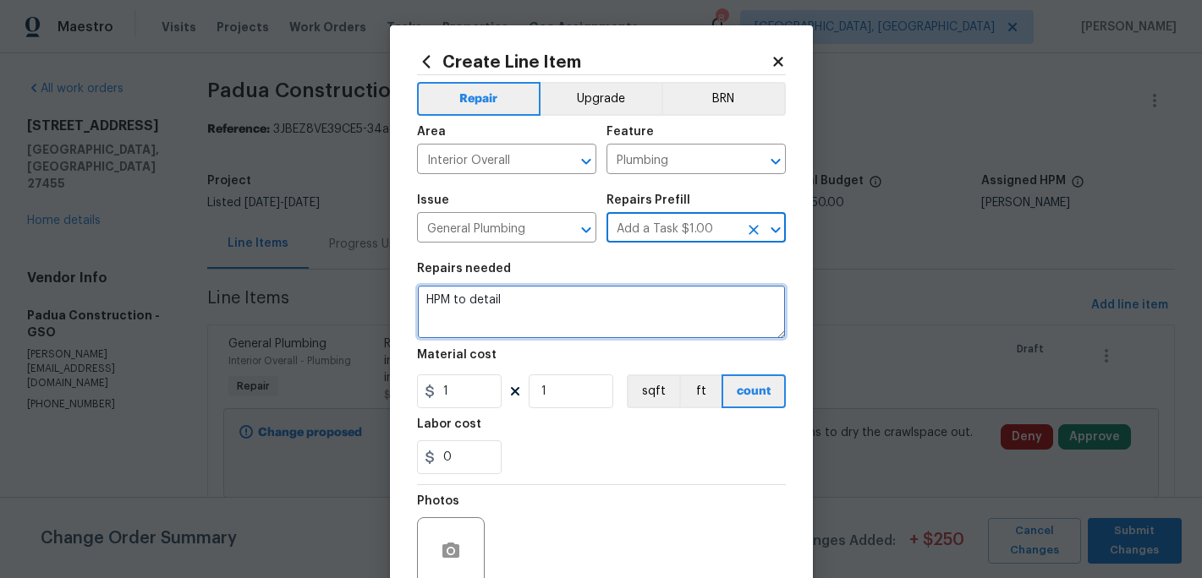
click at [551, 306] on textarea "HPM to detail" at bounding box center [601, 312] width 369 height 54
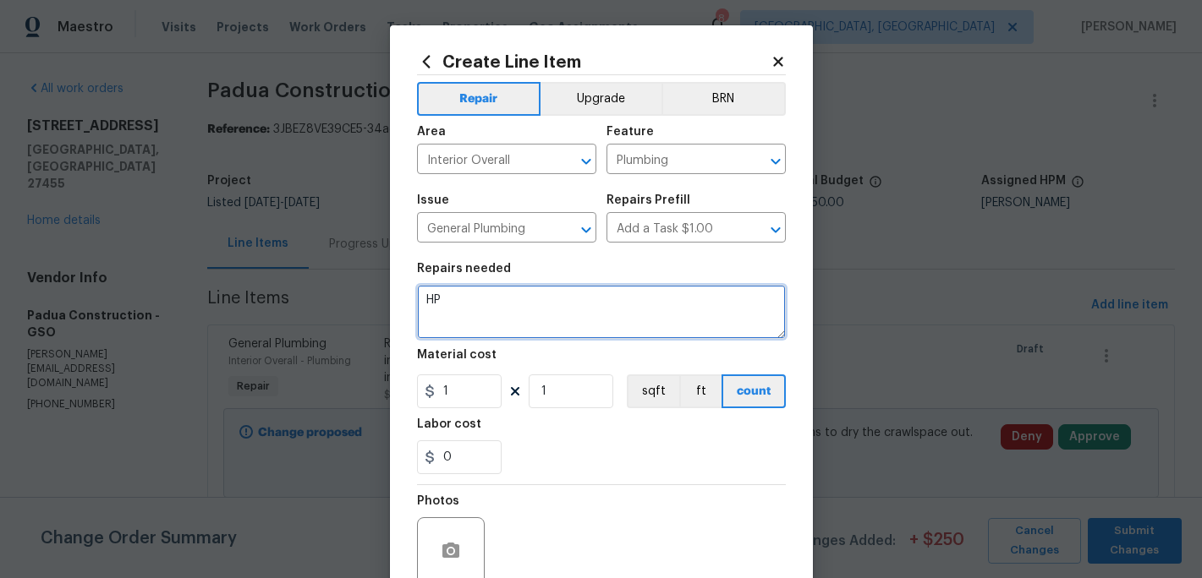
type textarea "H"
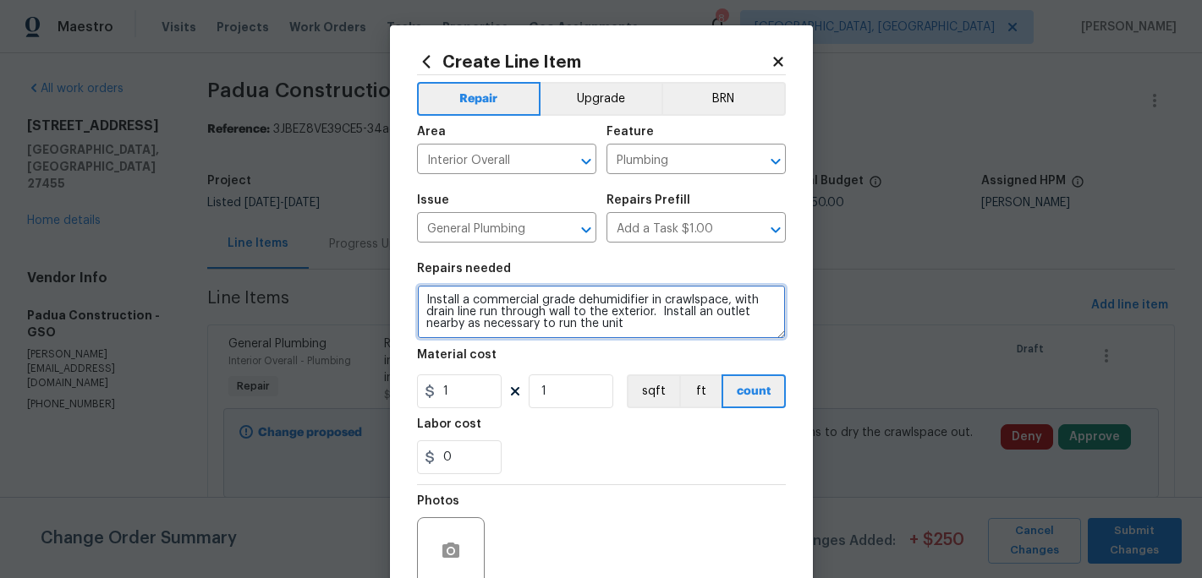
type textarea "Install a commercial grade dehumidifier in crawlspace, with drain line run thro…"
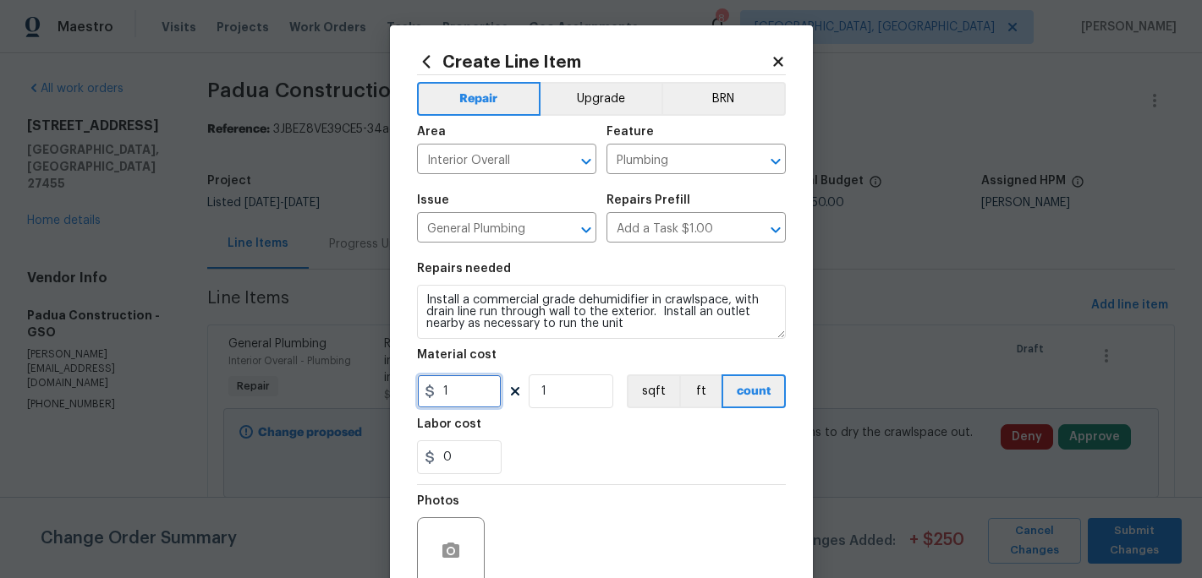
click at [473, 394] on input "1" at bounding box center [459, 392] width 85 height 34
type input "600"
click at [547, 444] on div "0" at bounding box center [601, 458] width 369 height 34
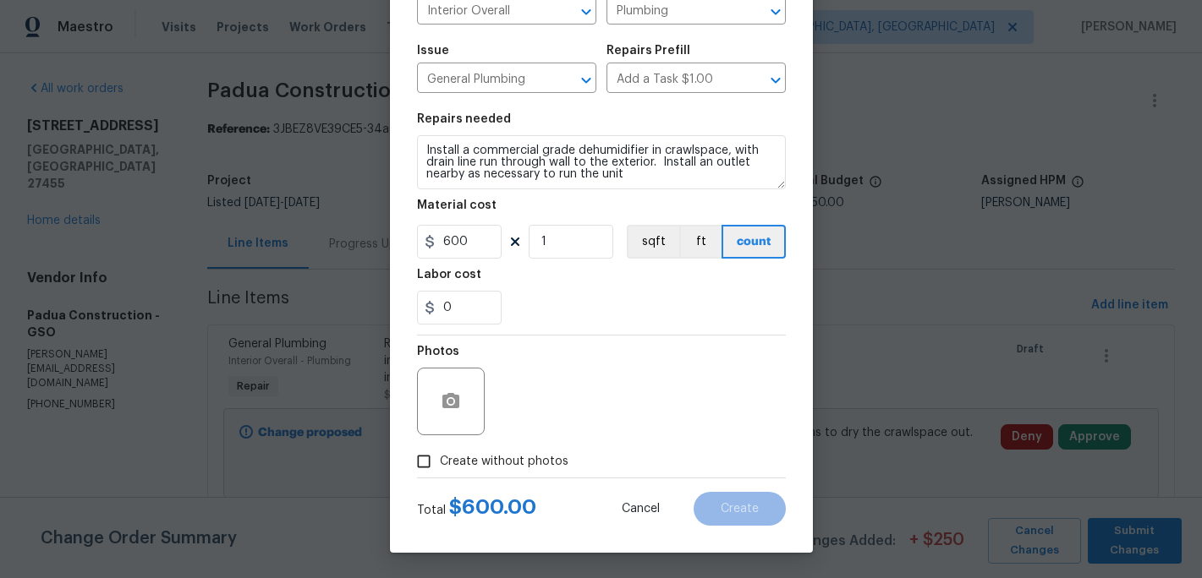
drag, startPoint x: 447, startPoint y: 465, endPoint x: 473, endPoint y: 452, distance: 28.4
click at [448, 465] on span "Create without photos" at bounding box center [504, 462] width 129 height 18
click at [440, 465] on input "Create without photos" at bounding box center [424, 462] width 32 height 32
checkbox input "true"
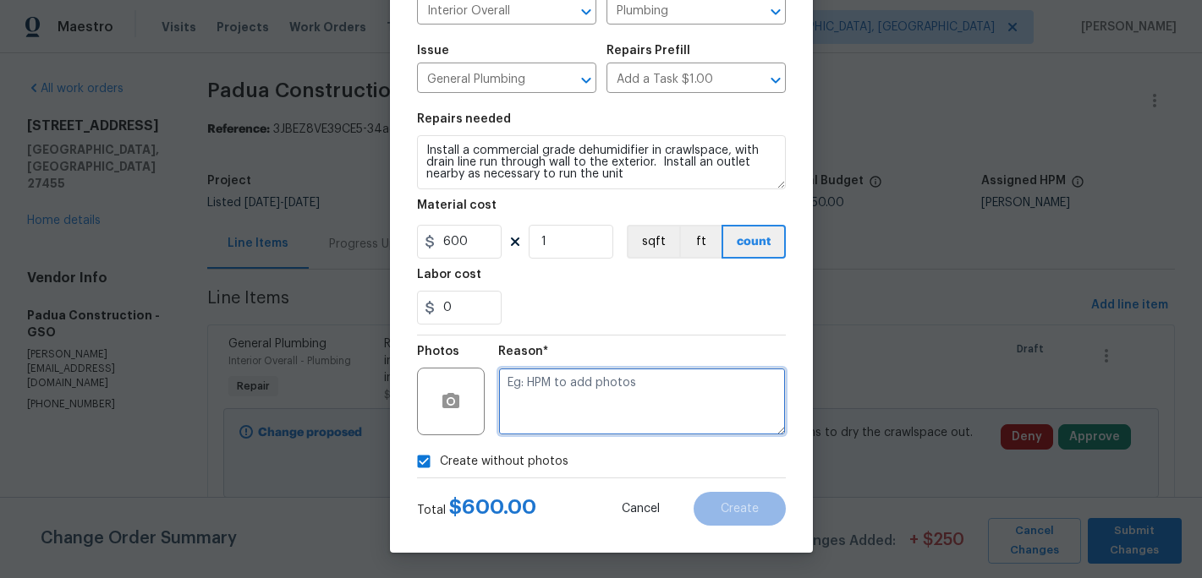
click at [520, 421] on textarea at bounding box center [642, 402] width 288 height 68
type textarea "c"
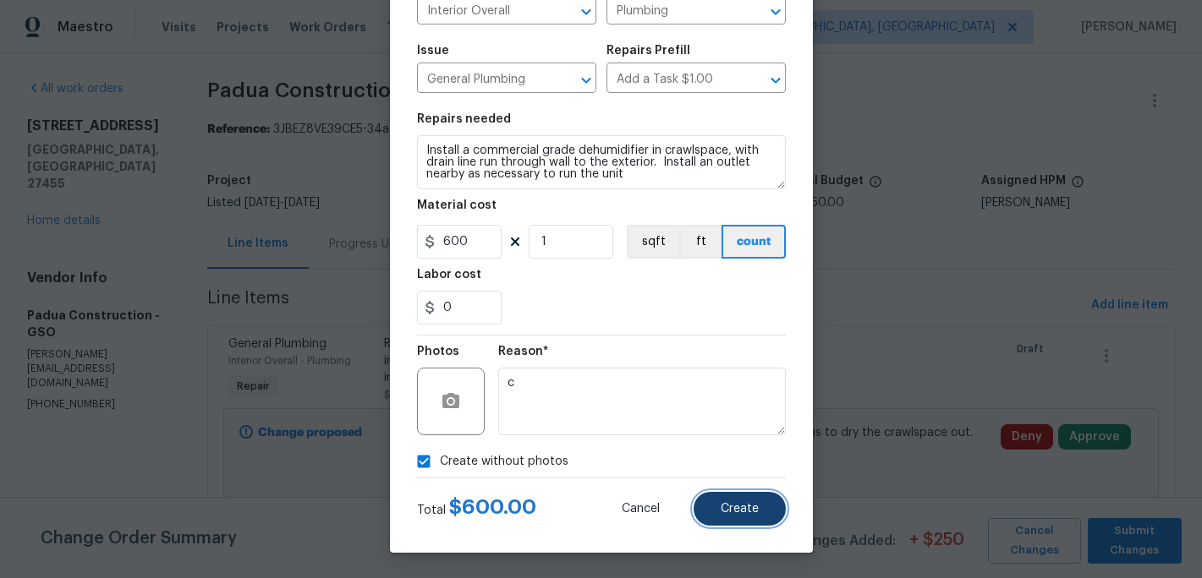
click at [725, 511] on span "Create" at bounding box center [740, 509] width 38 height 13
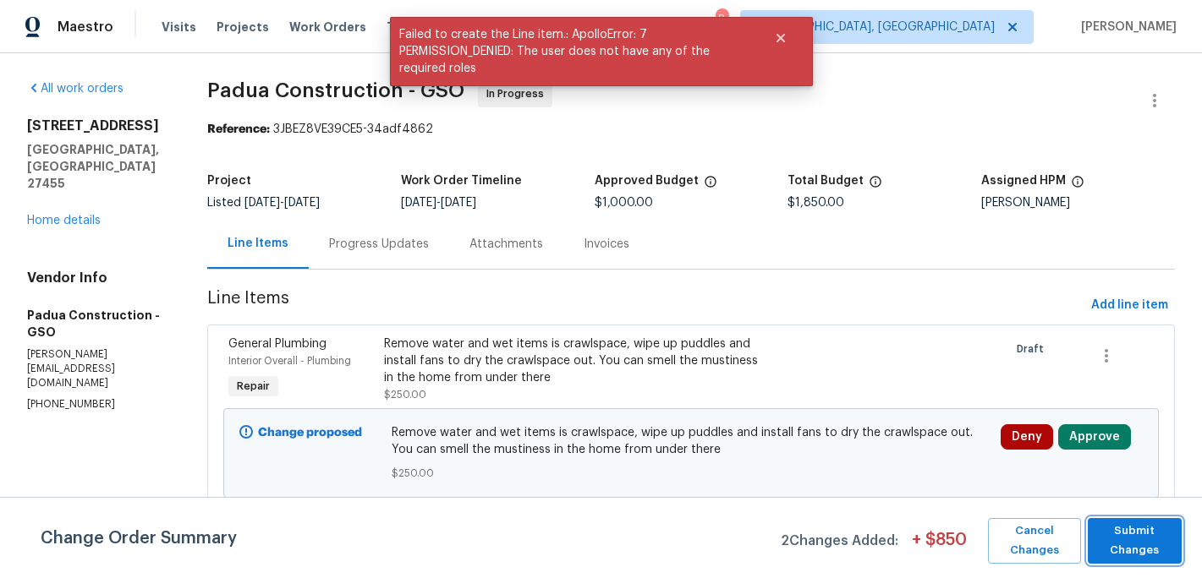
click at [1108, 529] on span "Submit Changes" at bounding box center [1134, 541] width 77 height 39
